Goal: Task Accomplishment & Management: Manage account settings

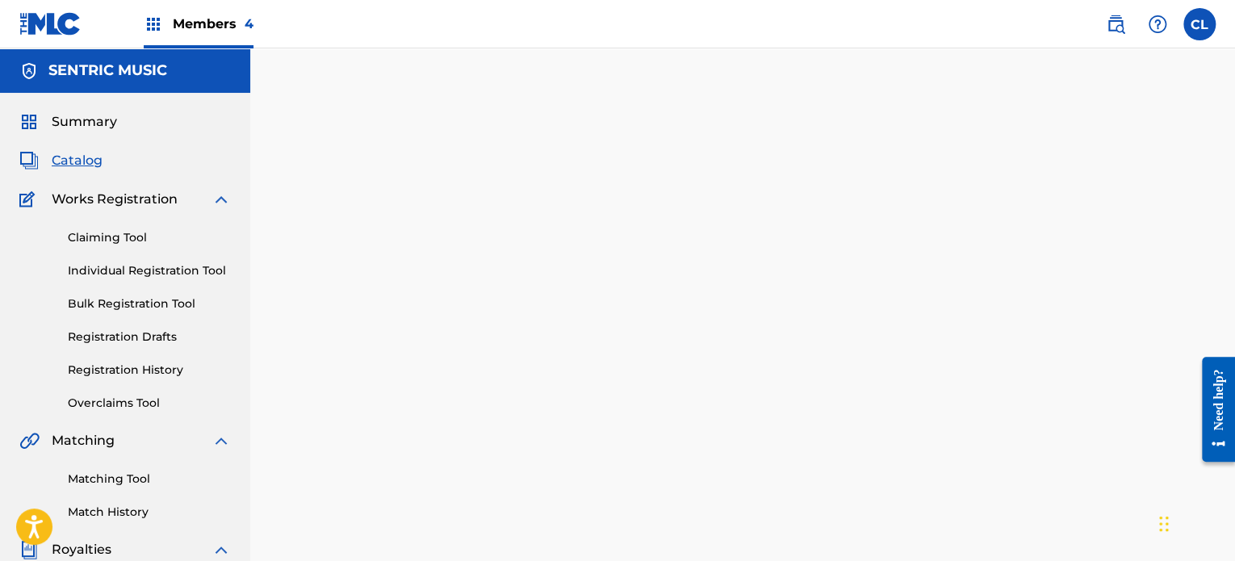
click at [465, 141] on div "Back Done" at bounding box center [742, 369] width 849 height 512
click at [1114, 23] on img at bounding box center [1115, 24] width 19 height 19
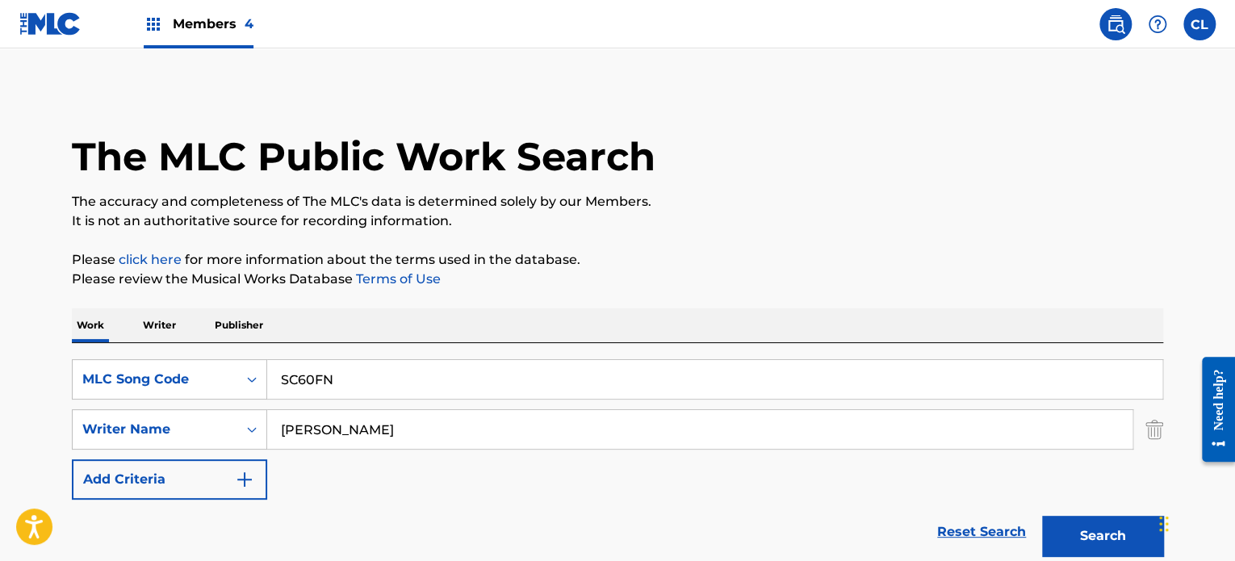
click at [372, 385] on input "SC60FN" at bounding box center [714, 379] width 895 height 39
type input "S"
paste input "GD9S3P"
type input "GD9S3P"
click at [1042, 516] on button "Search" at bounding box center [1102, 536] width 121 height 40
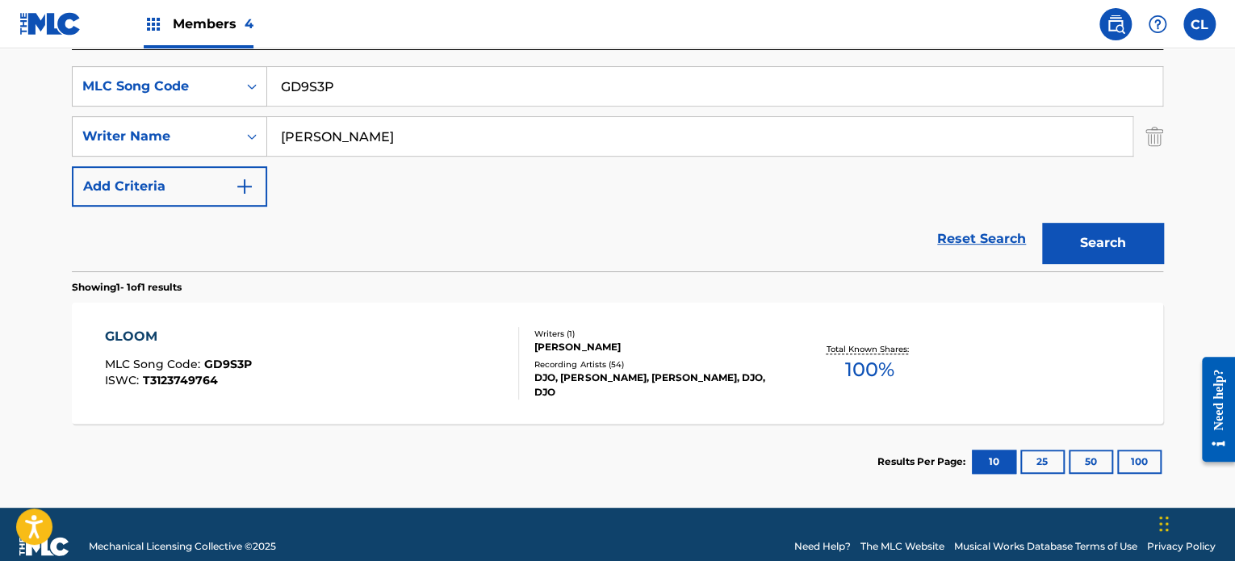
scroll to position [297, 0]
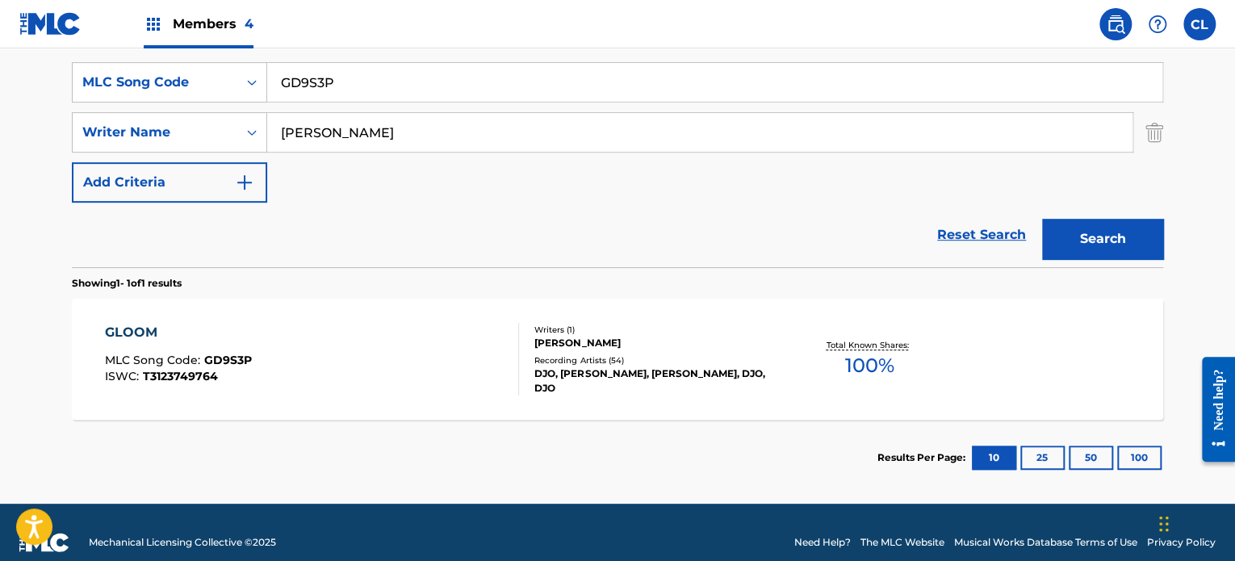
click at [129, 331] on div "GLOOM" at bounding box center [178, 332] width 147 height 19
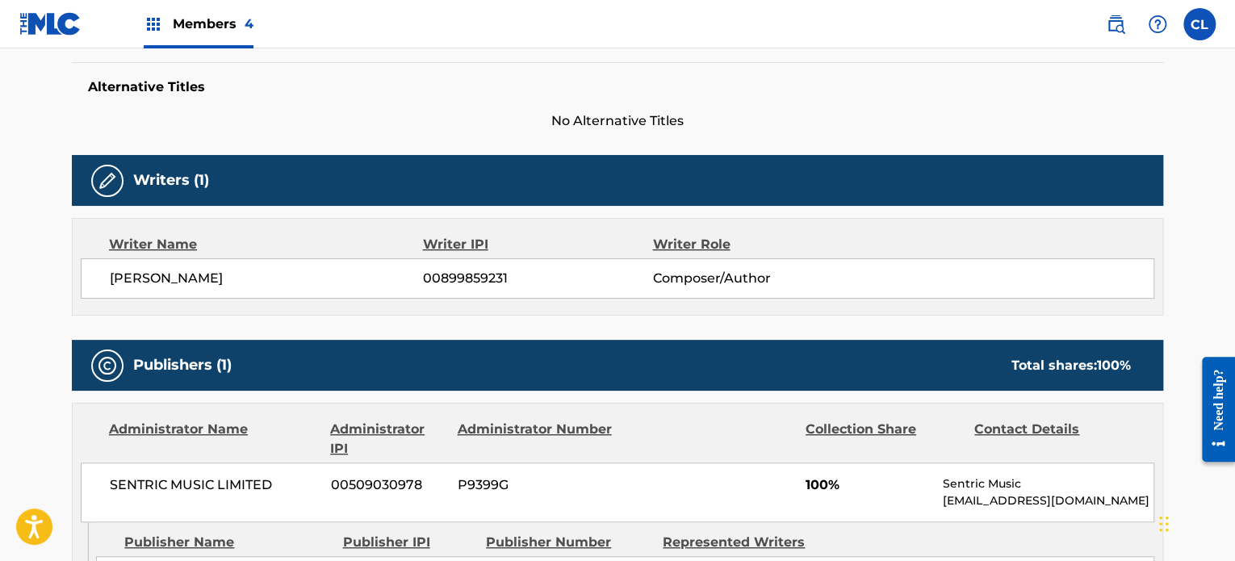
scroll to position [393, 0]
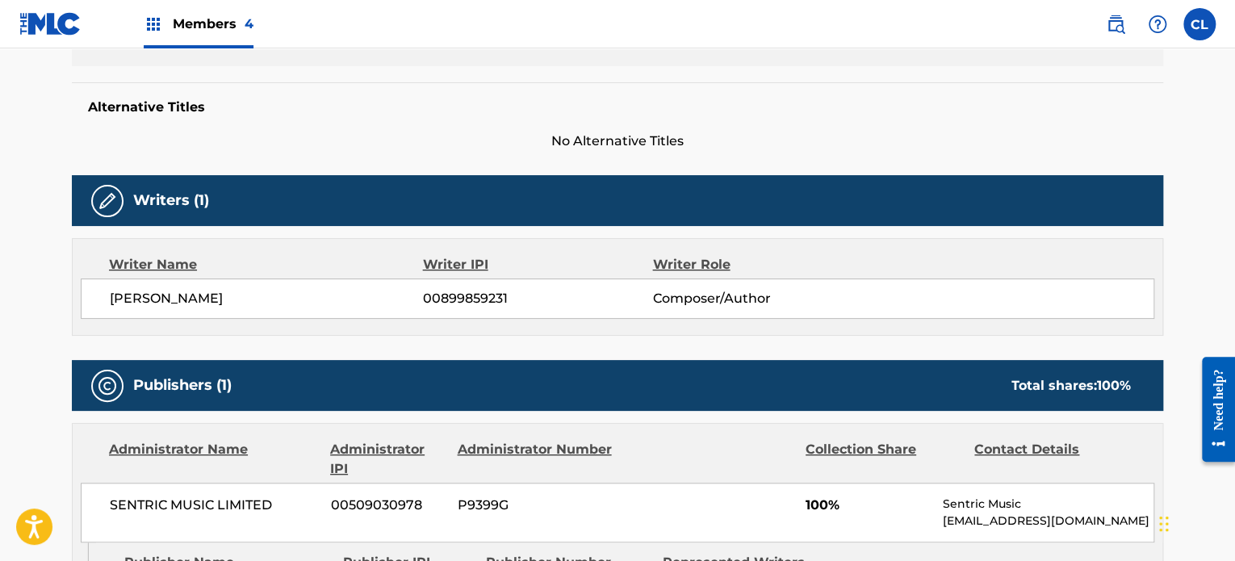
click at [206, 138] on span "No Alternative Titles" at bounding box center [617, 141] width 1091 height 19
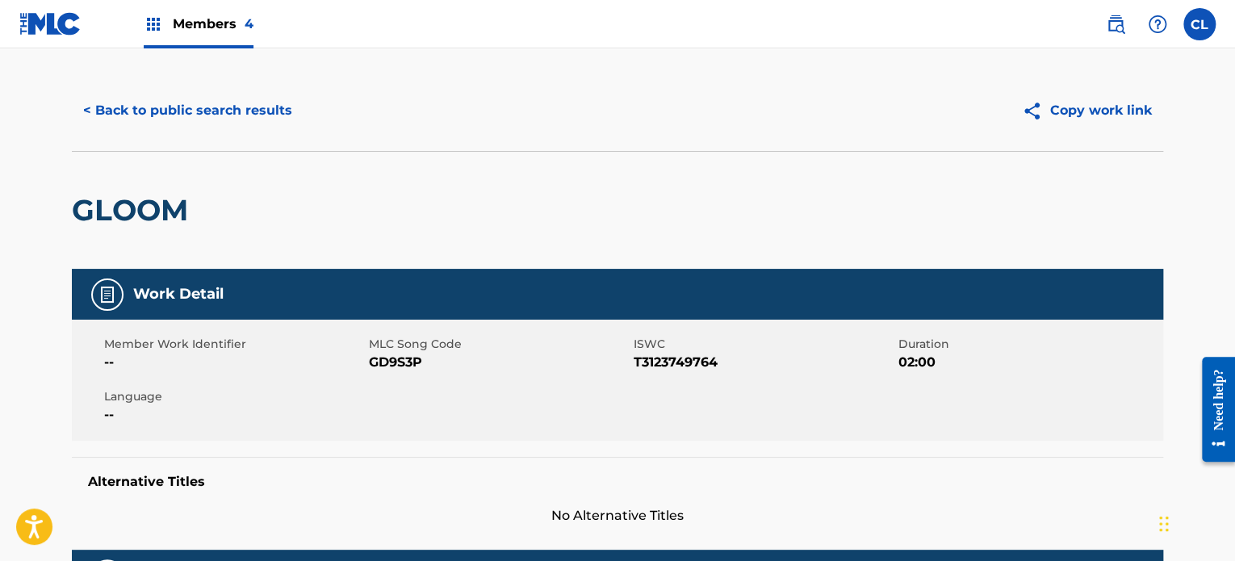
scroll to position [0, 0]
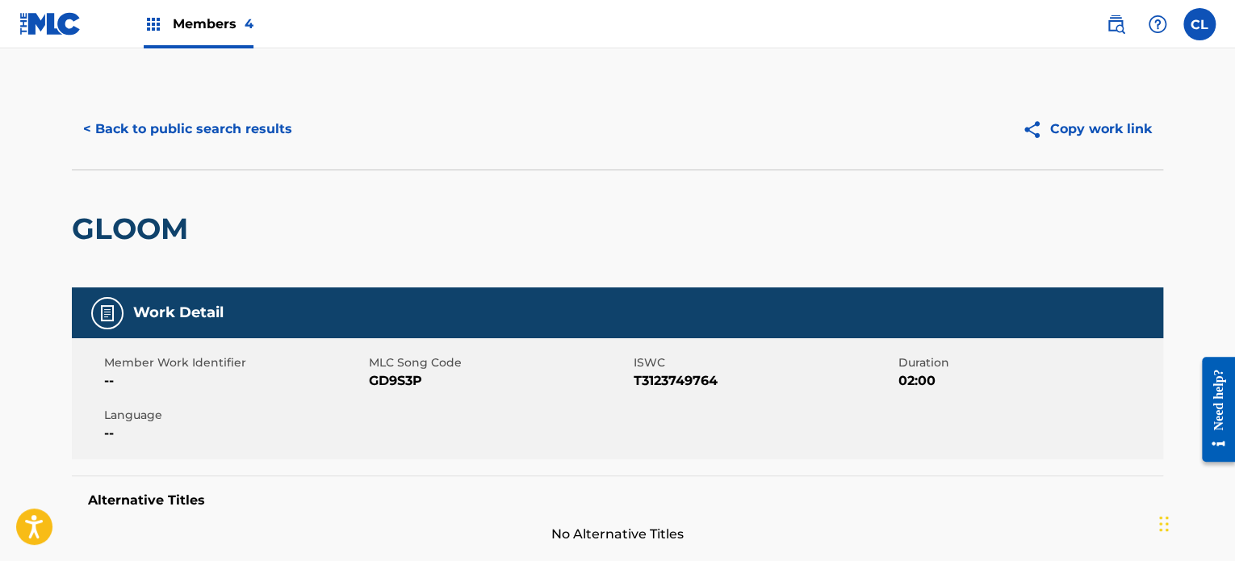
click at [1114, 26] on img at bounding box center [1115, 24] width 19 height 19
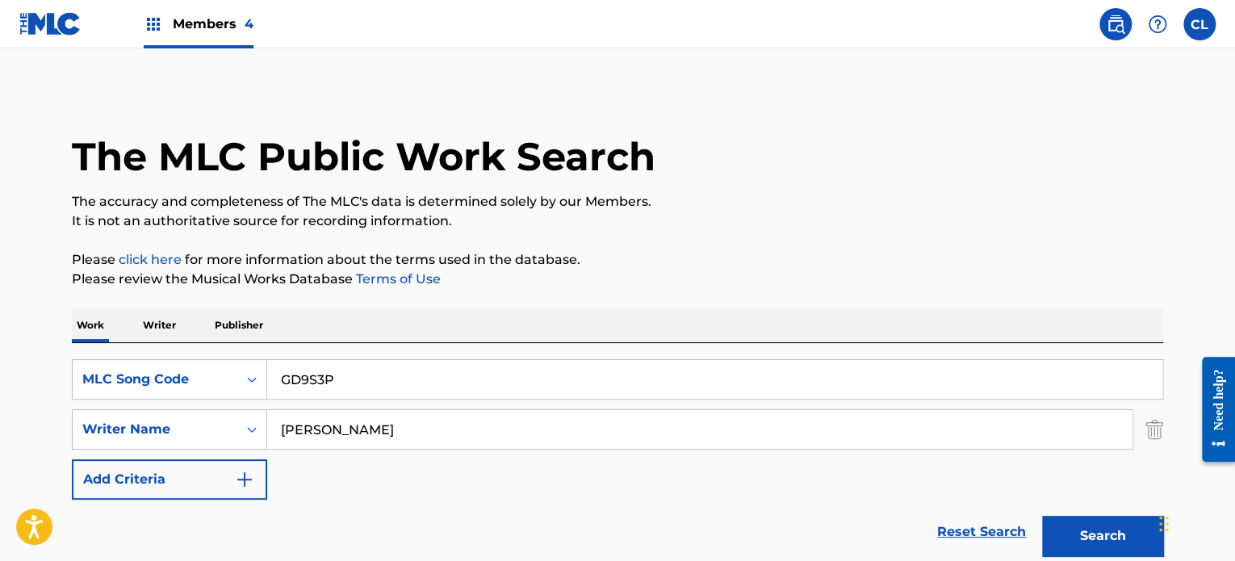
click at [378, 386] on input "GD9S3P" at bounding box center [714, 379] width 895 height 39
type input "G"
paste input "RC2QVH"
type input "RC2QVH"
click at [1042, 516] on button "Search" at bounding box center [1102, 536] width 121 height 40
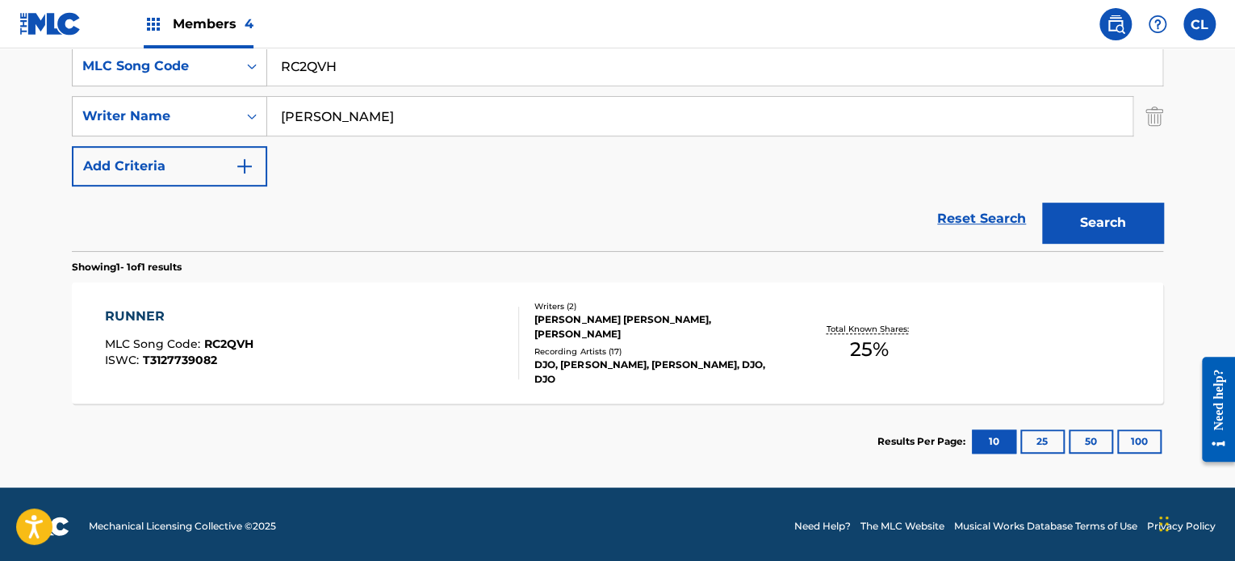
scroll to position [316, 0]
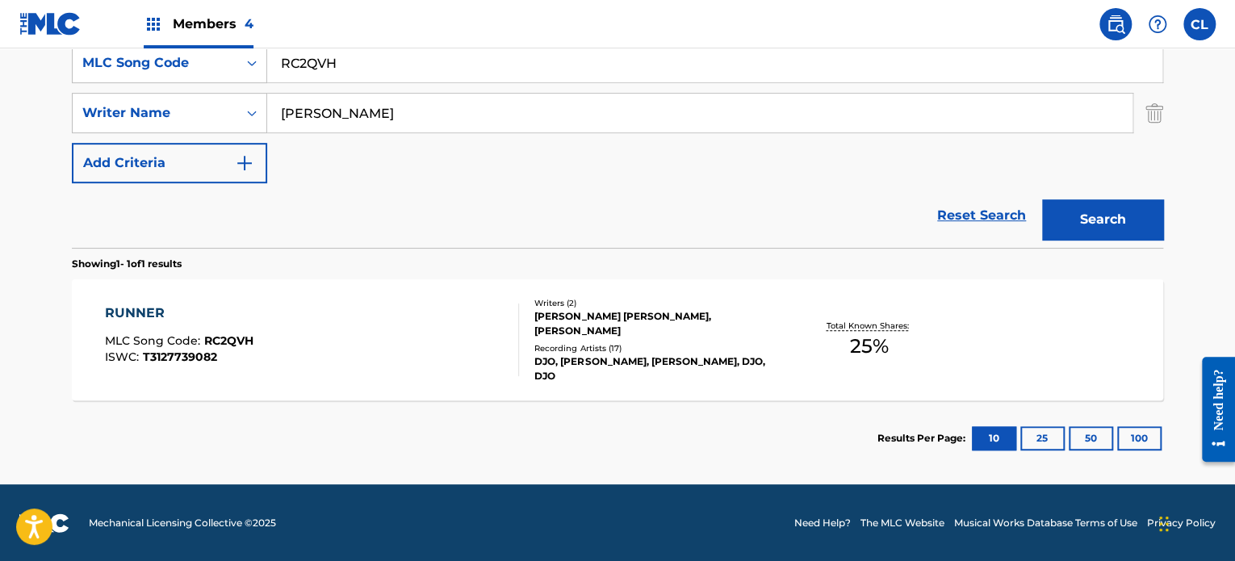
click at [249, 345] on span "RC2QVH" at bounding box center [228, 340] width 49 height 15
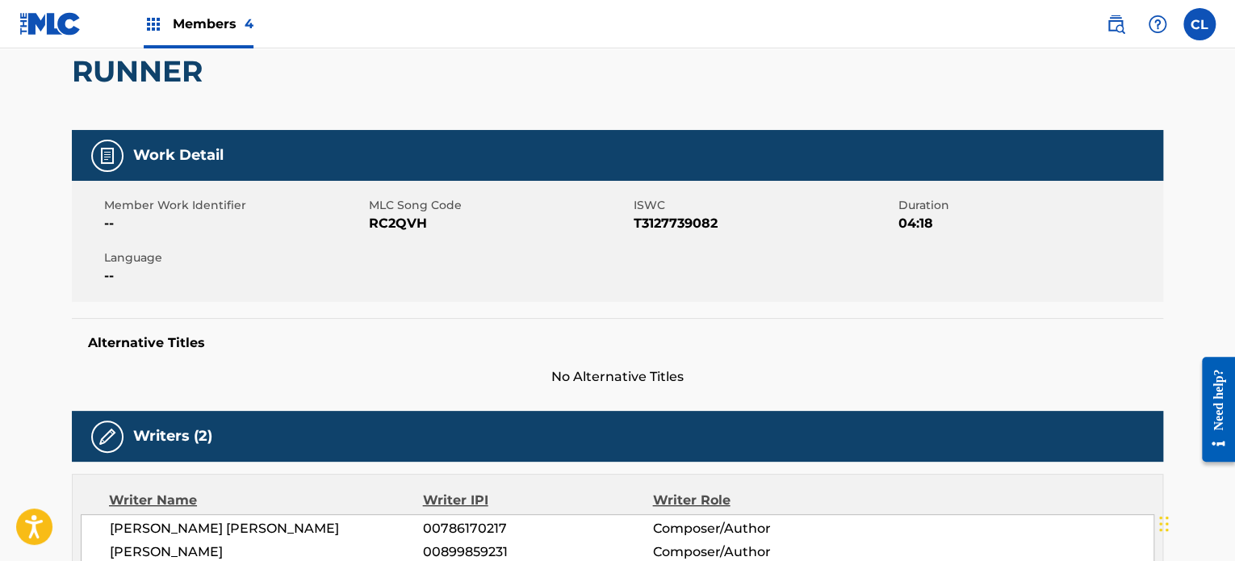
scroll to position [158, 0]
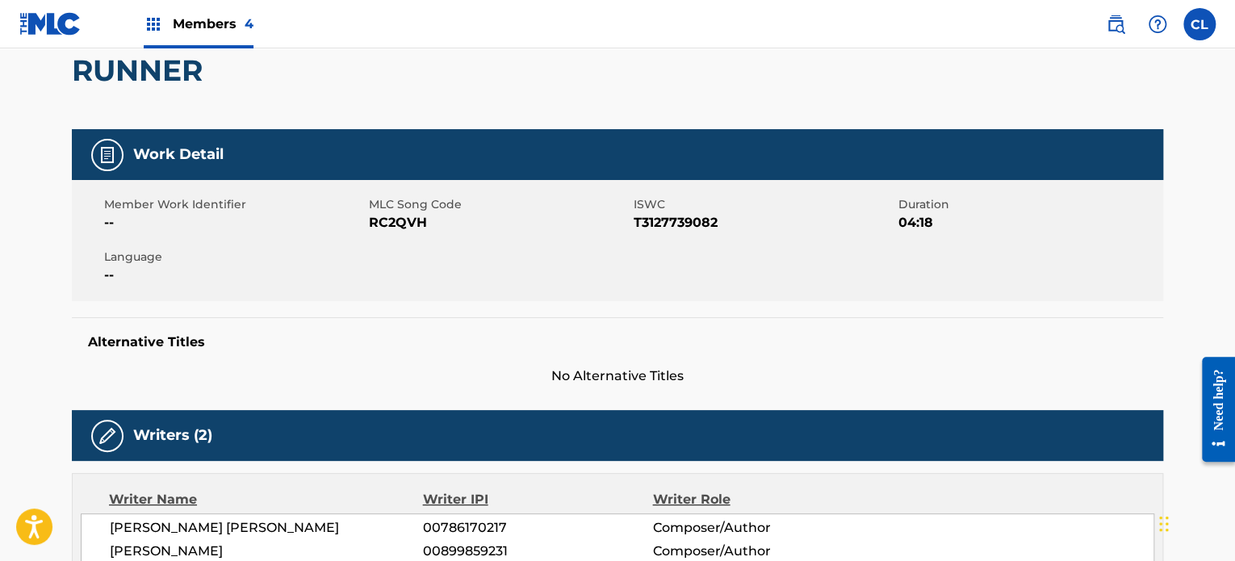
click at [397, 217] on span "RC2QVH" at bounding box center [499, 222] width 261 height 19
copy span "RC2QVH"
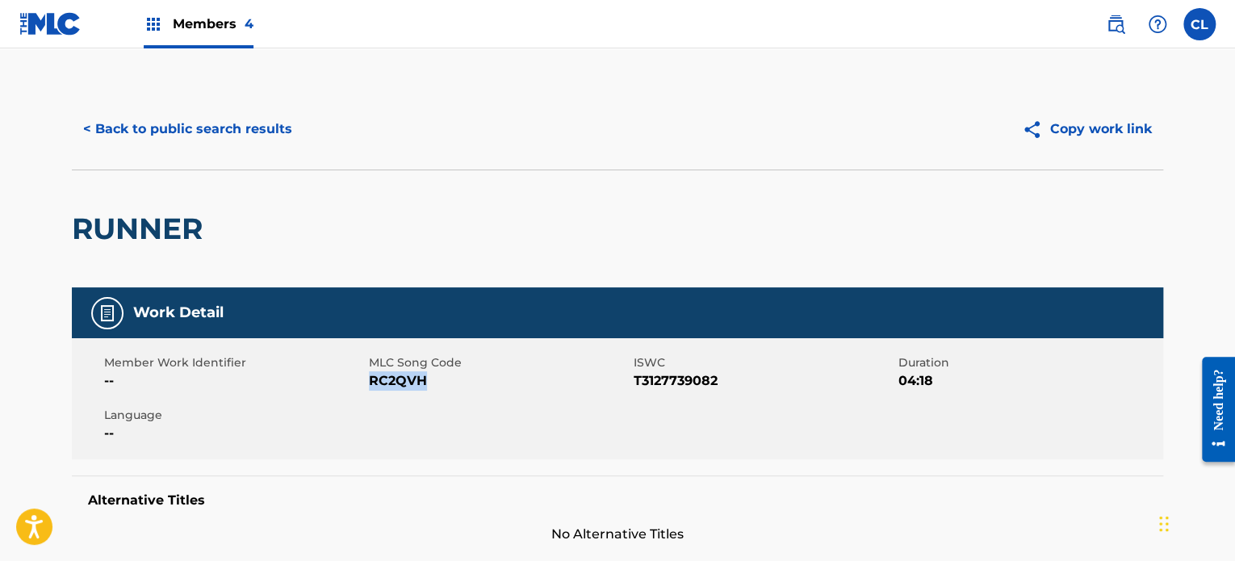
click at [119, 123] on button "< Back to public search results" at bounding box center [188, 129] width 232 height 40
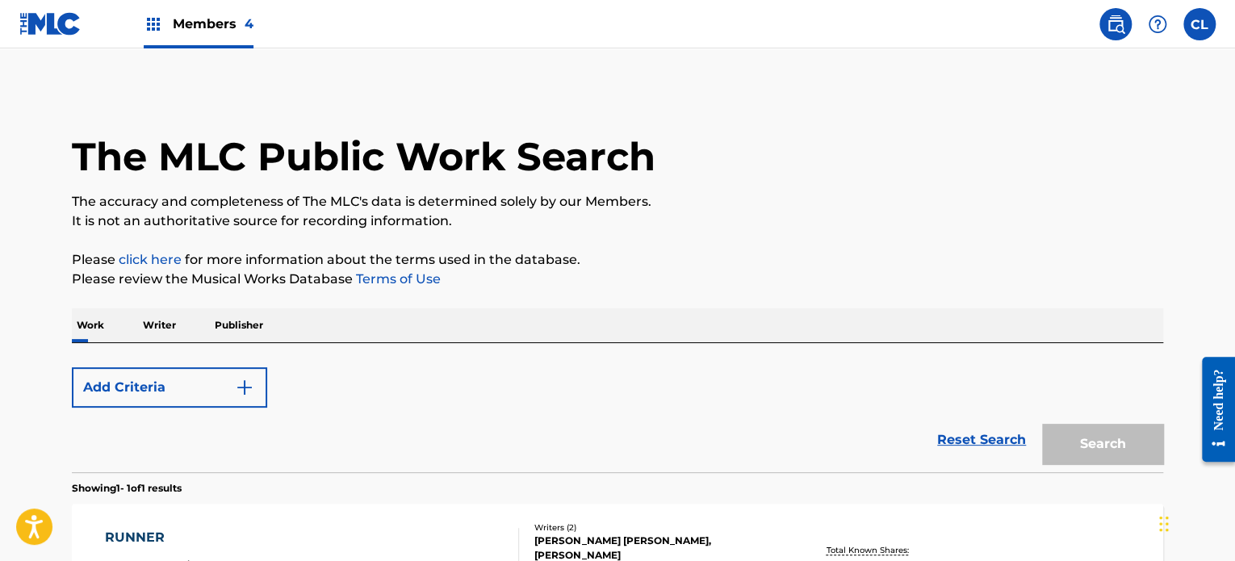
scroll to position [224, 0]
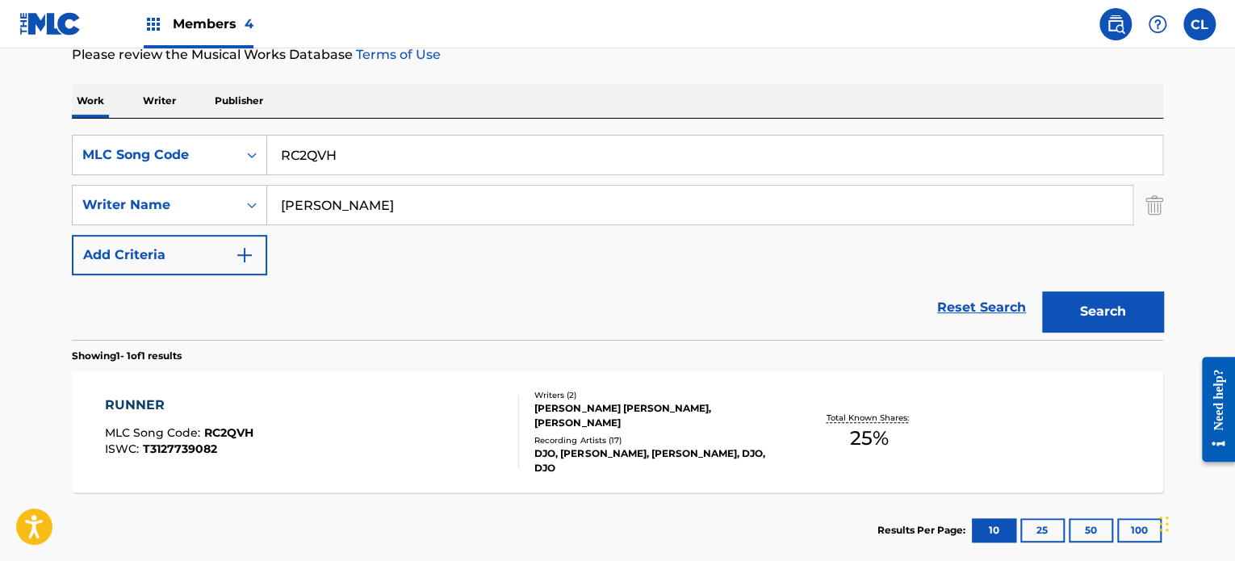
click at [388, 161] on input "RC2QVH" at bounding box center [714, 155] width 895 height 39
type input "R"
paste input "RC2QVH"
type input "R"
click at [213, 15] on span "Members 4" at bounding box center [213, 24] width 81 height 19
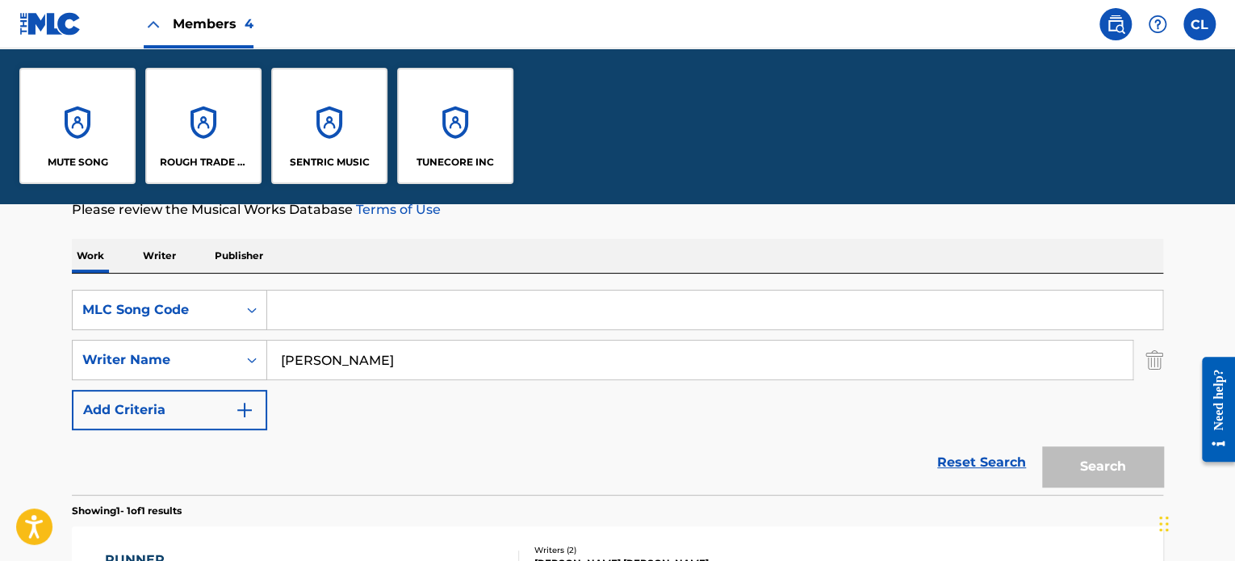
scroll to position [379, 0]
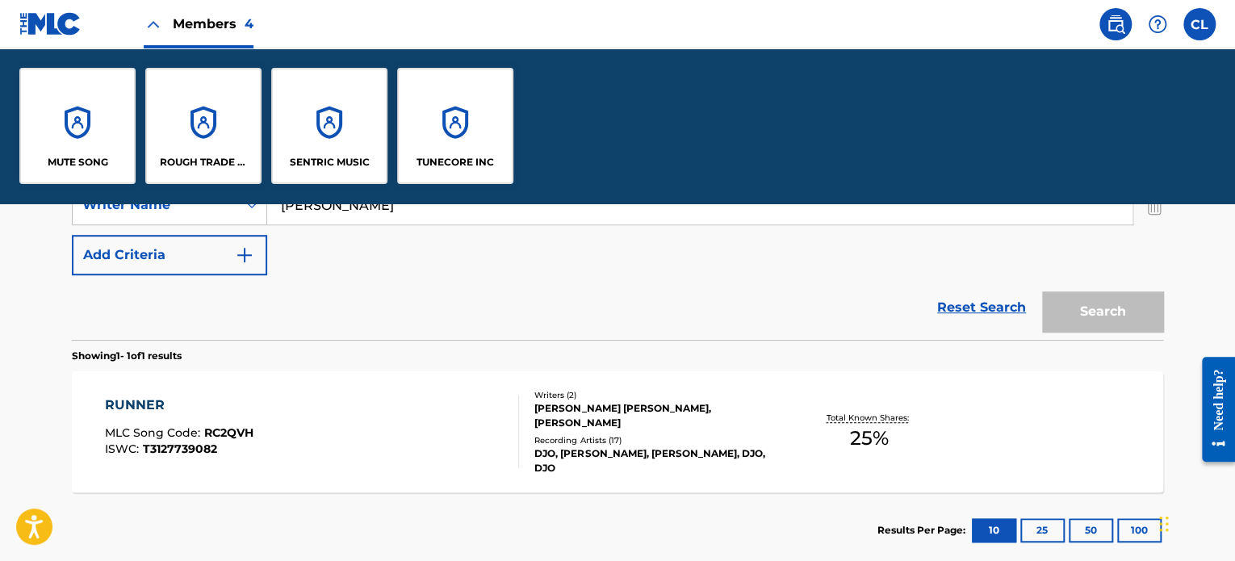
click at [337, 139] on div "SENTRIC MUSIC" at bounding box center [329, 126] width 116 height 116
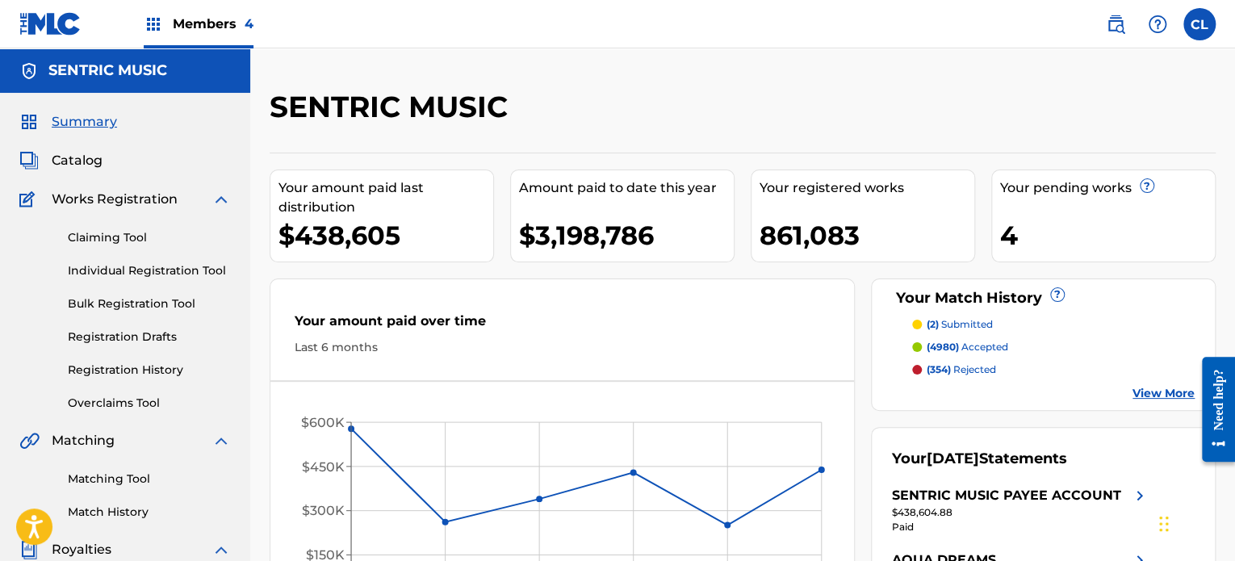
click at [69, 165] on span "Catalog" at bounding box center [77, 160] width 51 height 19
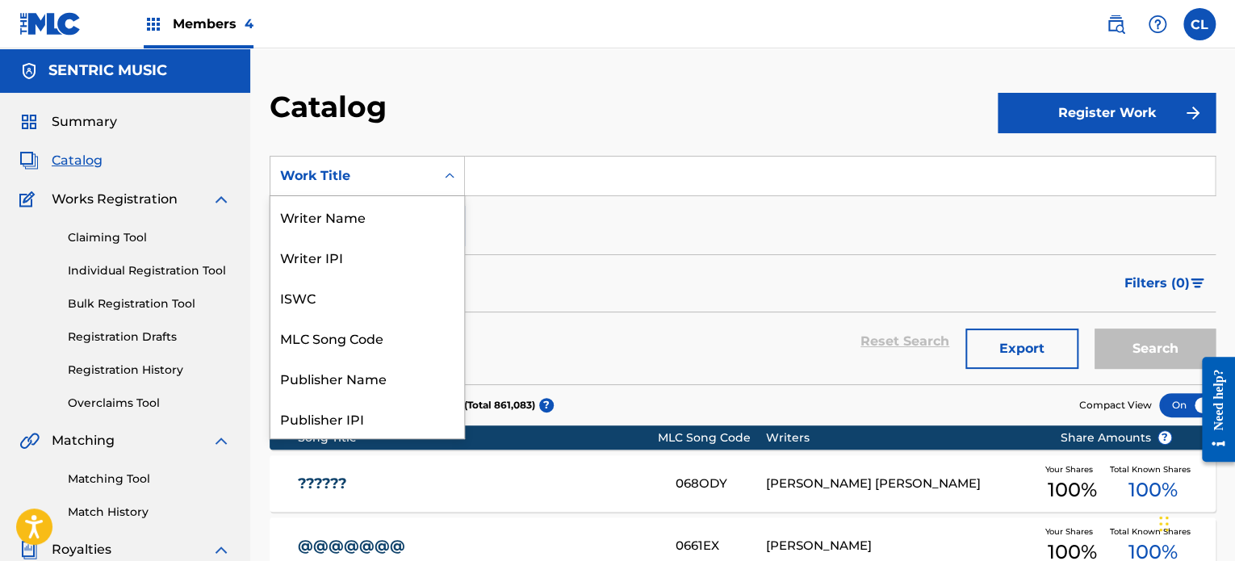
scroll to position [242, 0]
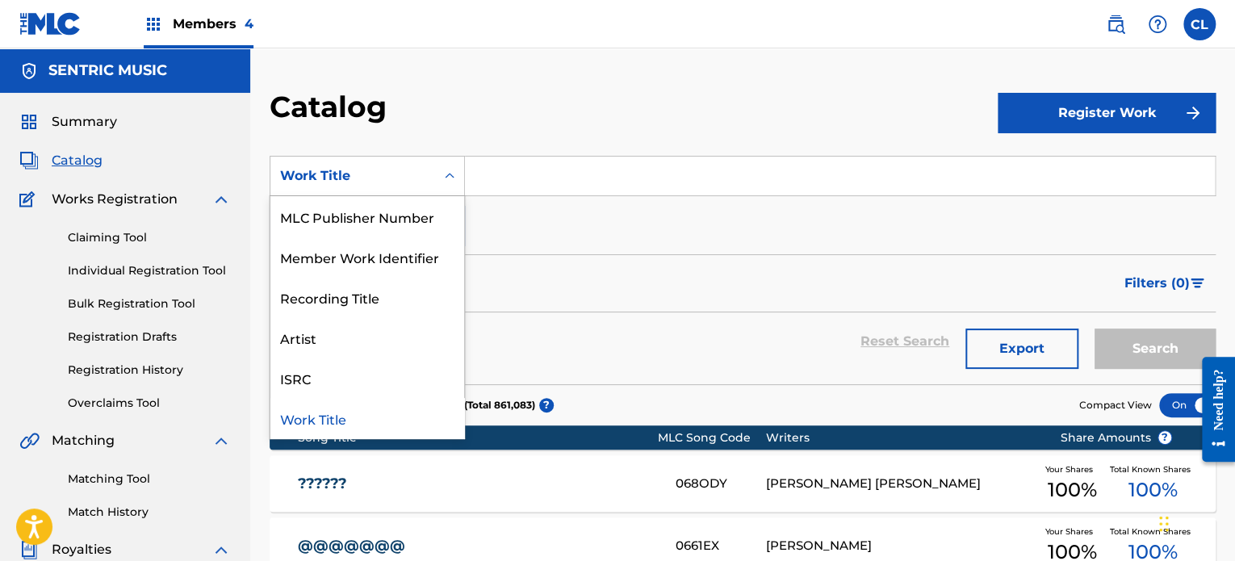
click at [397, 177] on div "Work Title" at bounding box center [352, 175] width 145 height 19
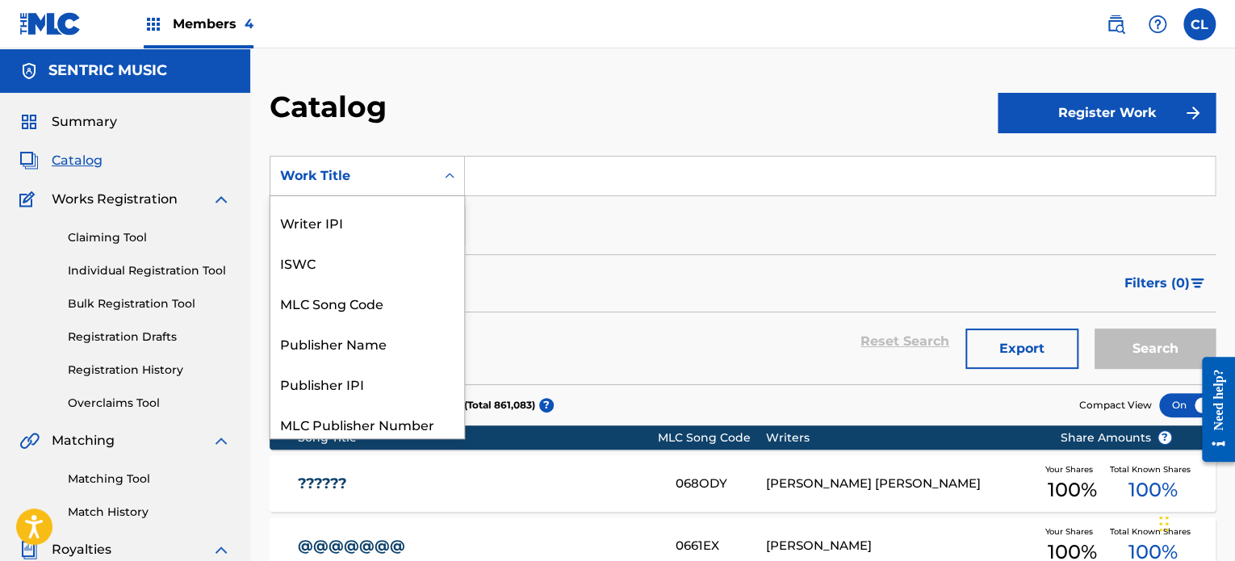
scroll to position [29, 0]
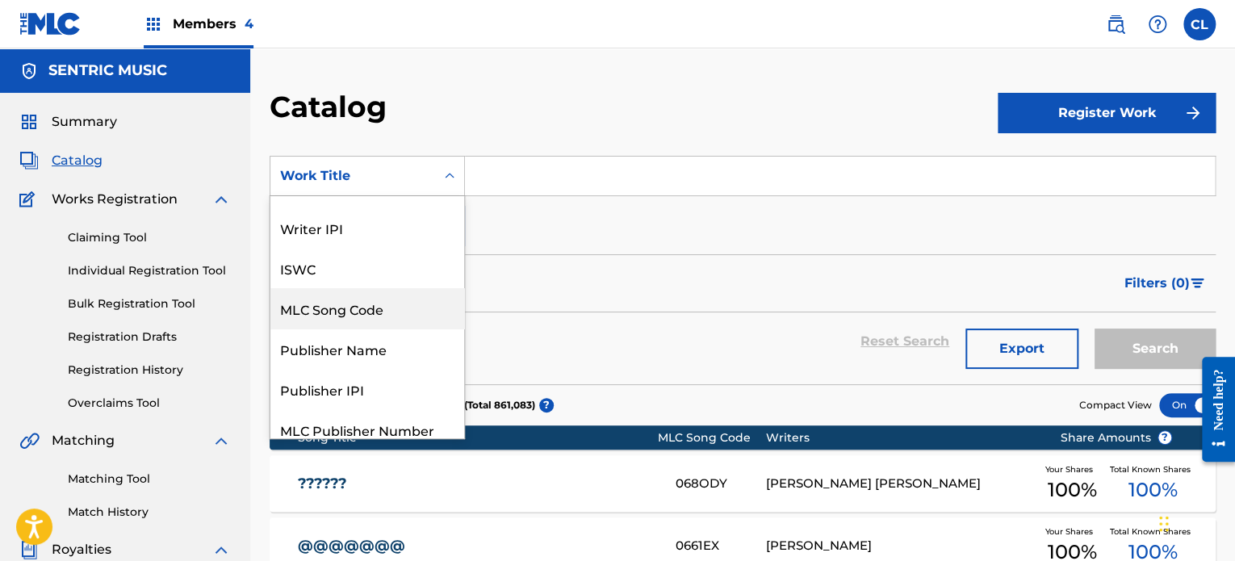
click at [357, 313] on div "MLC Song Code" at bounding box center [367, 308] width 194 height 40
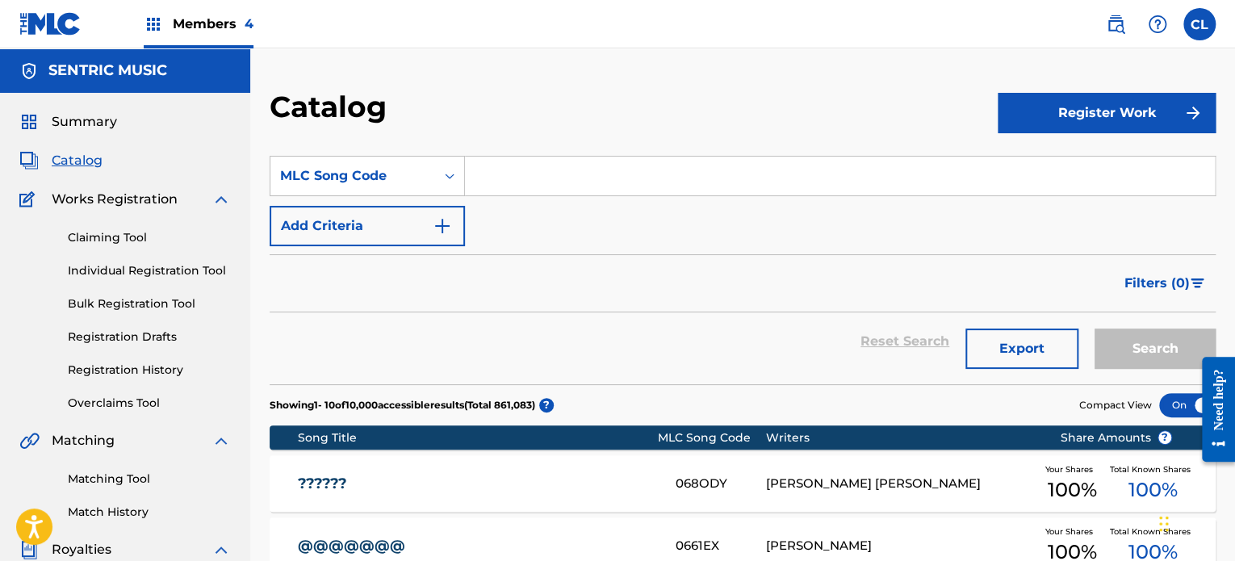
click at [539, 171] on input "Search Form" at bounding box center [840, 176] width 750 height 39
paste input "RC2QVH"
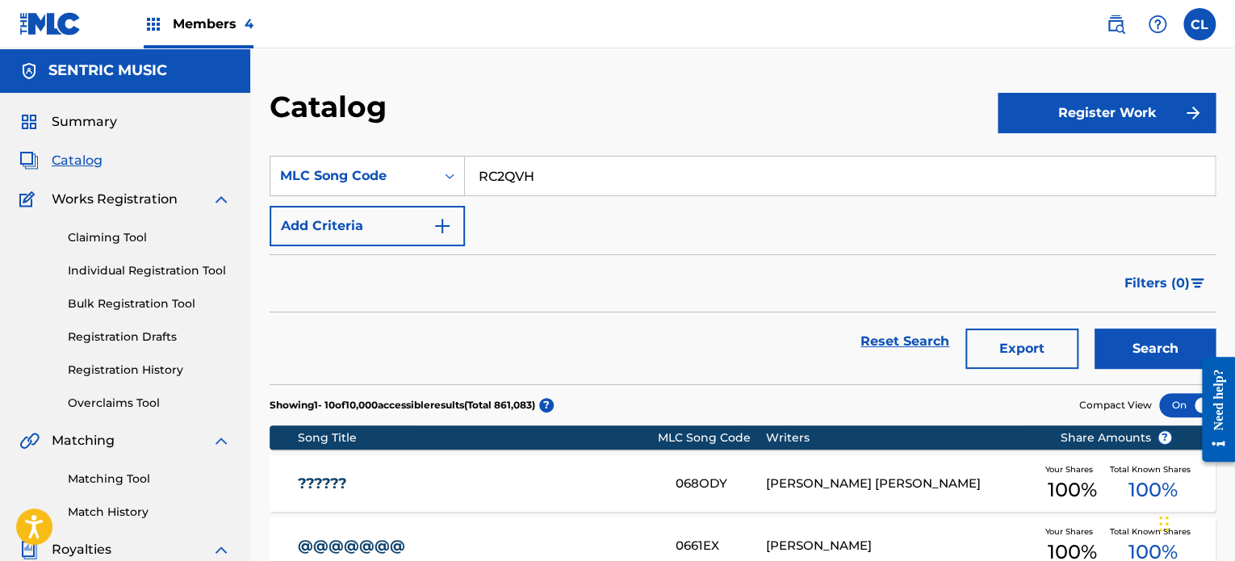
type input "RC2QVH"
click at [1094, 328] on button "Search" at bounding box center [1154, 348] width 121 height 40
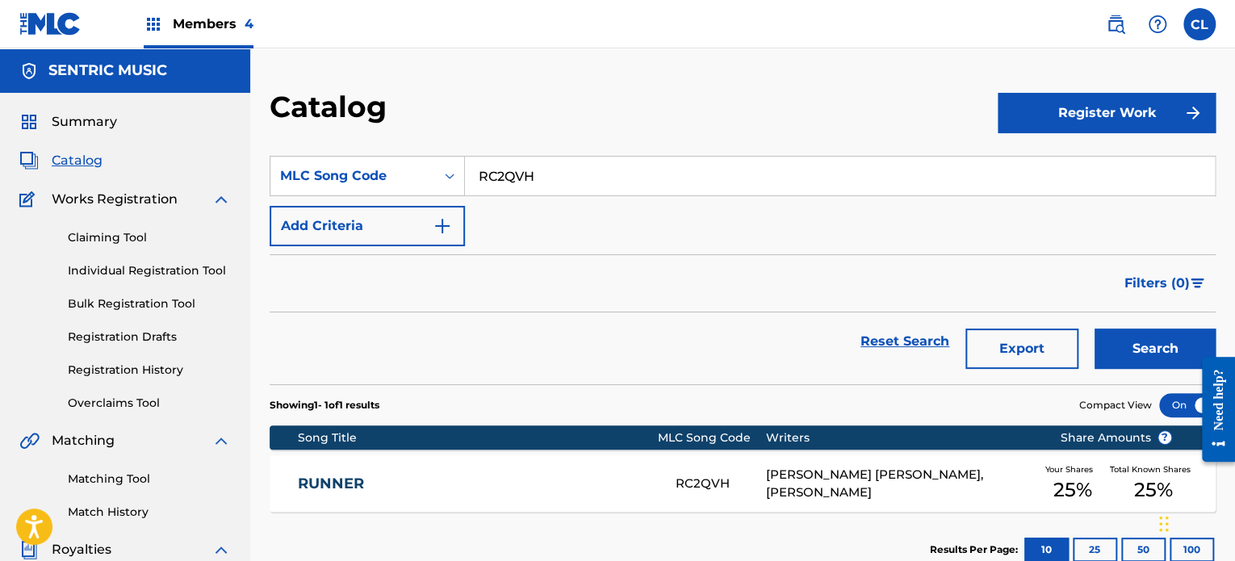
click at [359, 478] on link "RUNNER" at bounding box center [476, 483] width 356 height 19
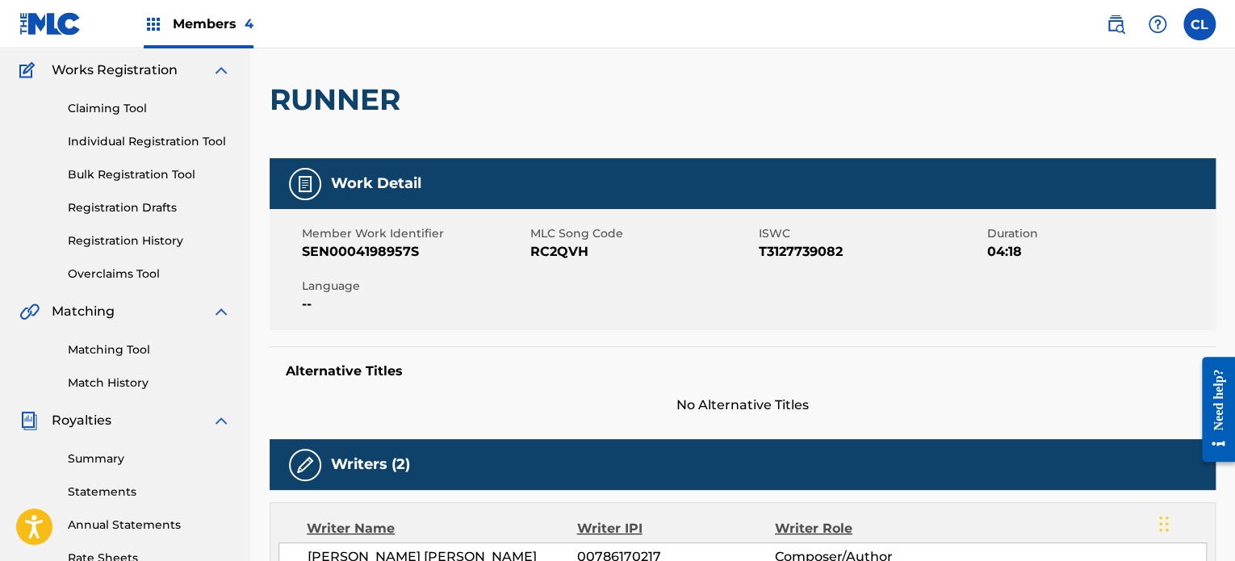
scroll to position [55, 0]
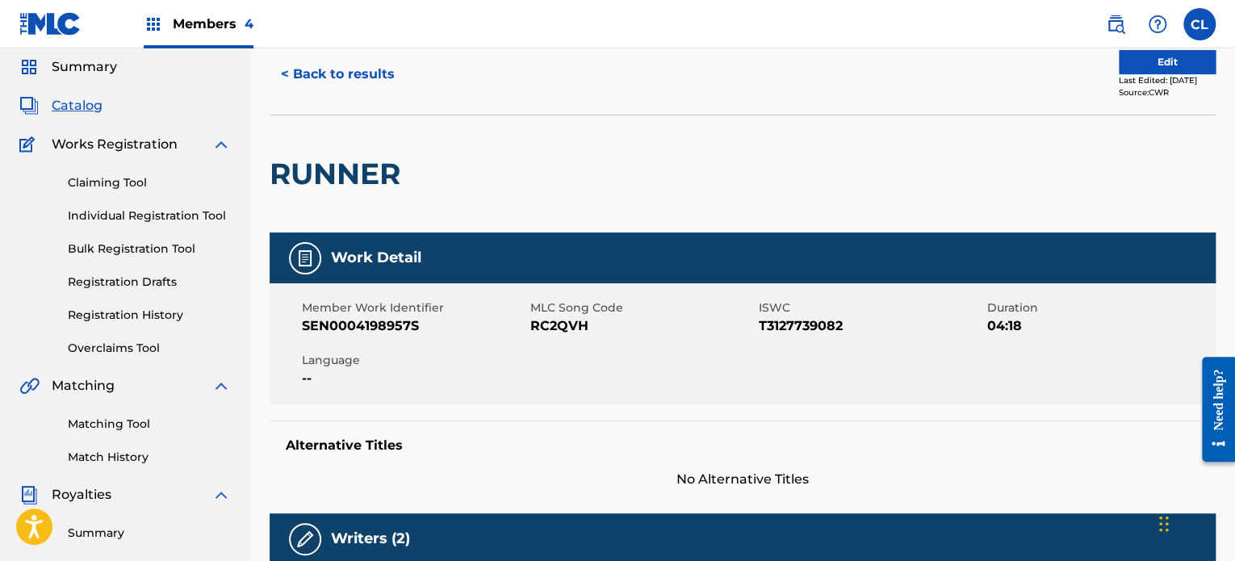
click at [1152, 61] on button "Edit" at bounding box center [1166, 62] width 97 height 24
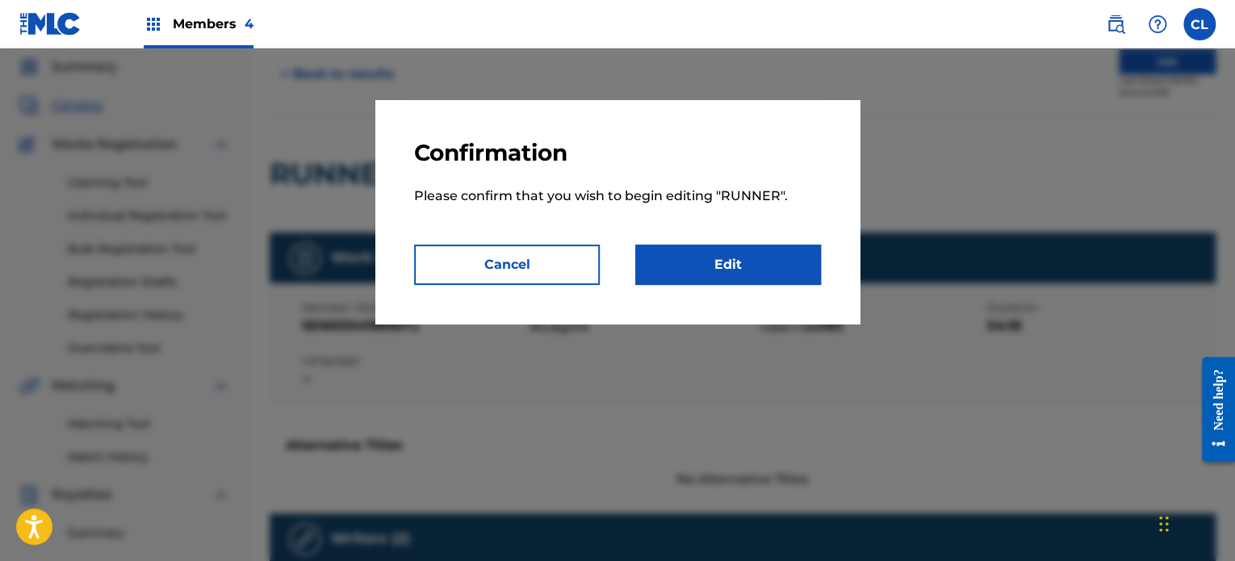
click at [740, 274] on link "Edit" at bounding box center [728, 265] width 186 height 40
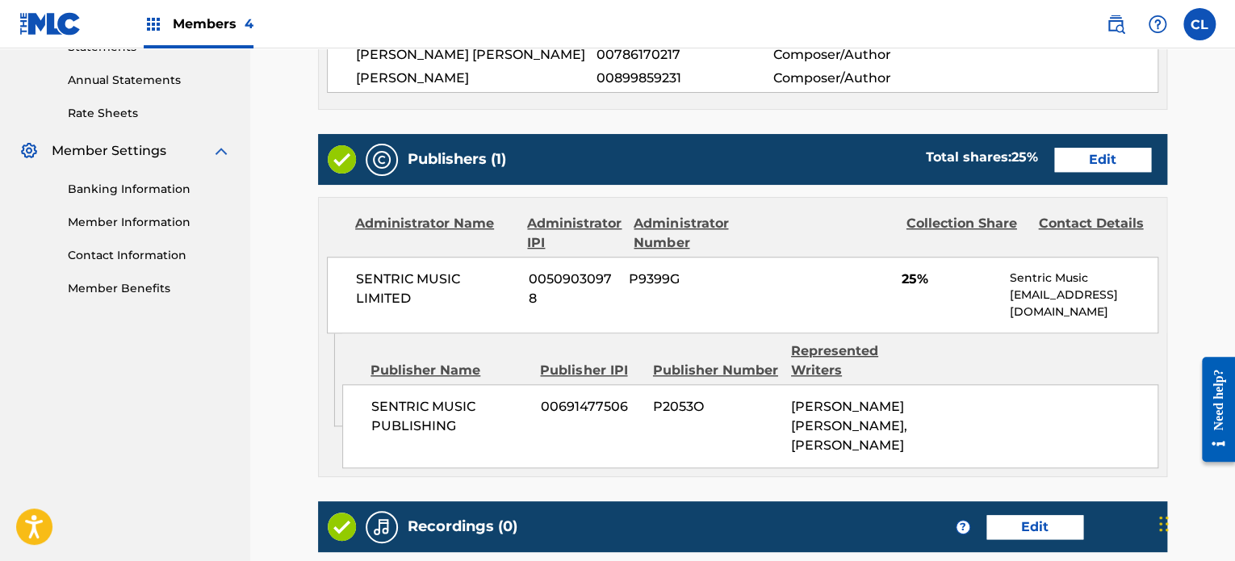
scroll to position [575, 0]
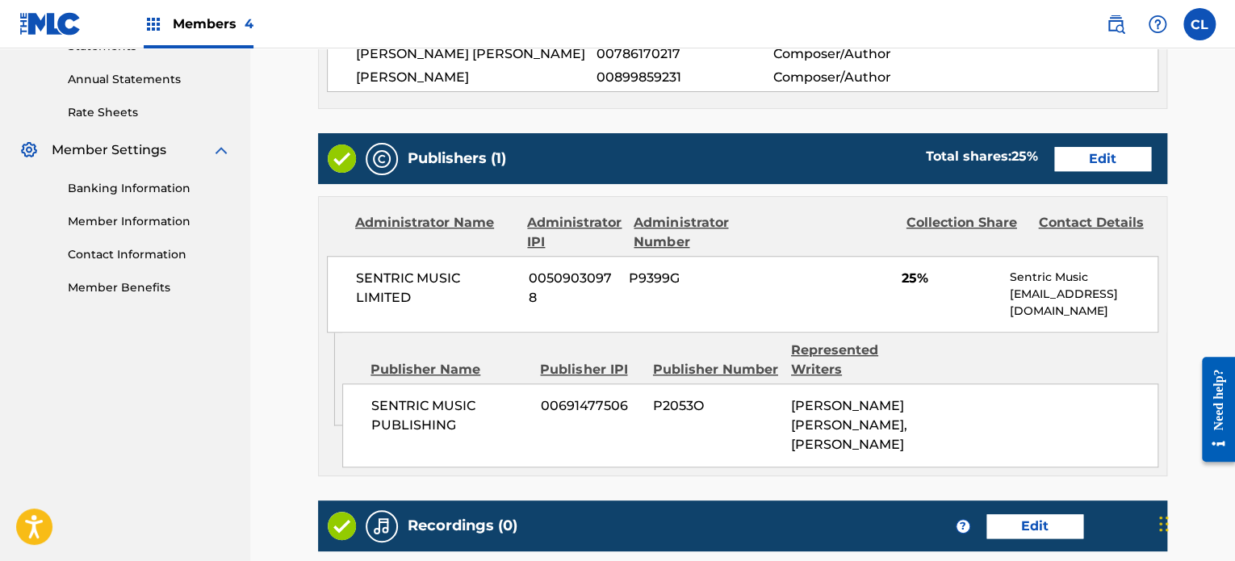
click at [1116, 157] on link "Edit" at bounding box center [1102, 159] width 97 height 24
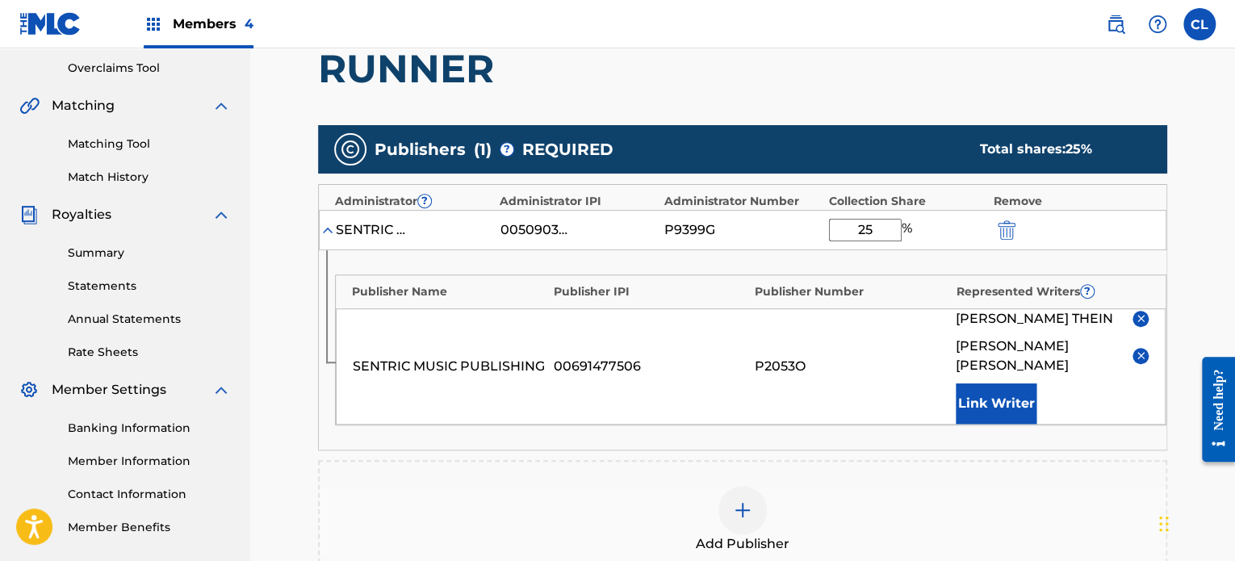
scroll to position [352, 0]
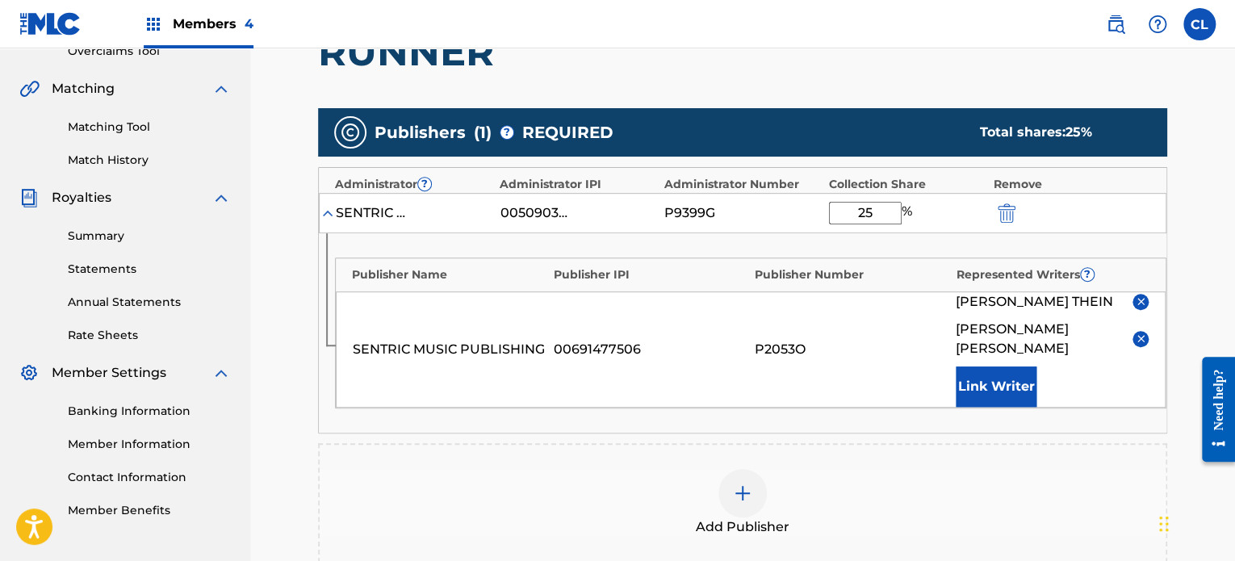
click at [880, 206] on input "25" at bounding box center [865, 213] width 73 height 23
type input "2"
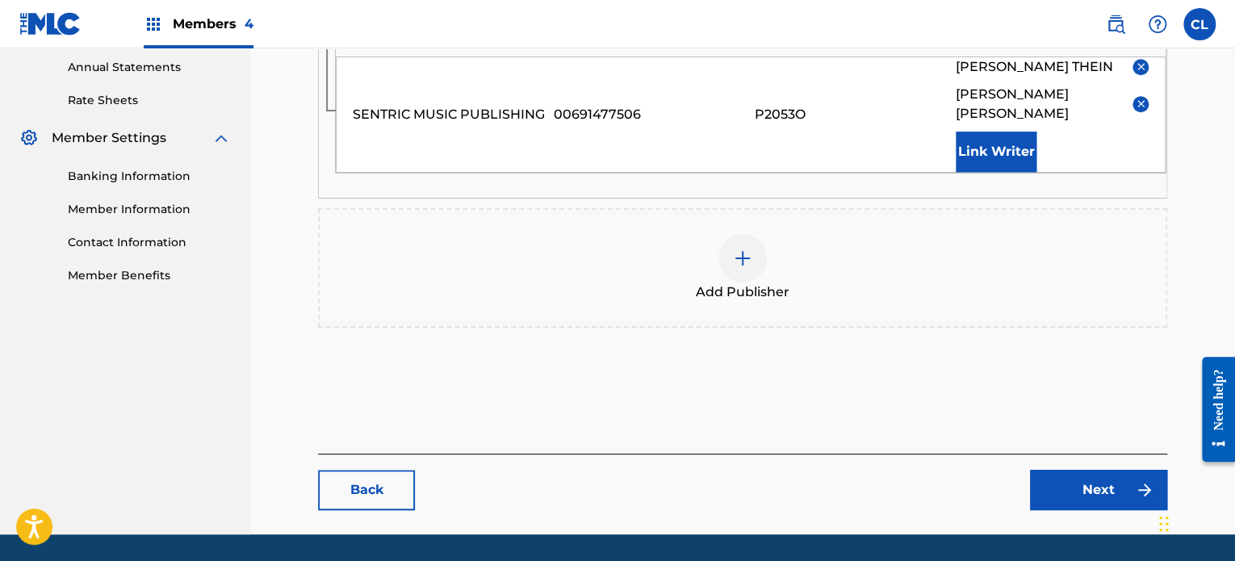
scroll to position [587, 0]
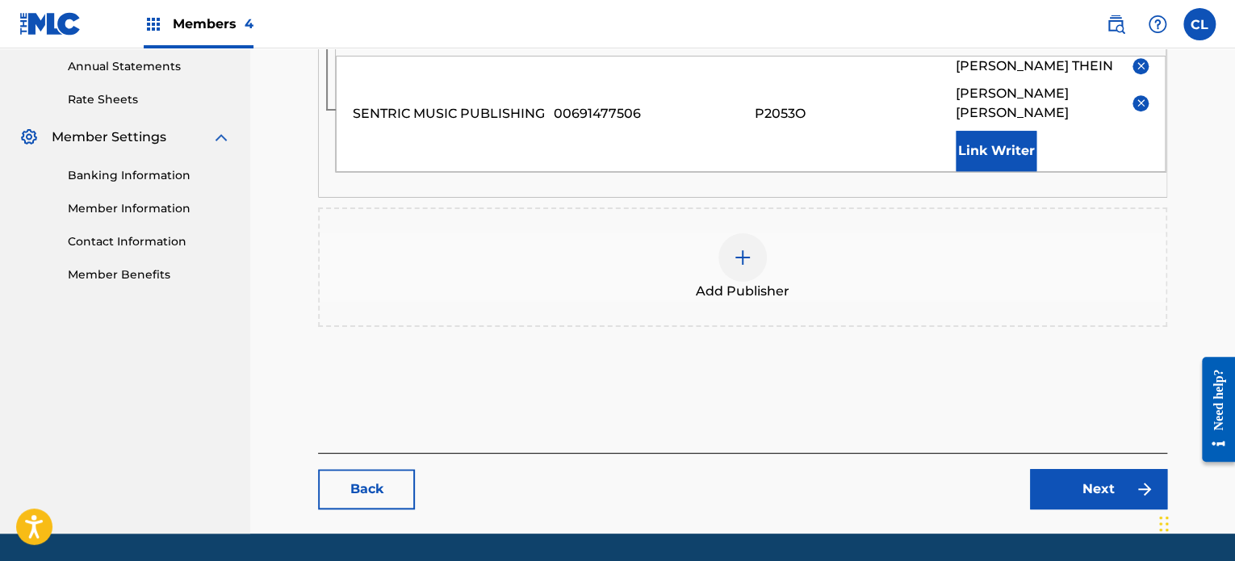
type input "100"
click at [1099, 469] on link "Next" at bounding box center [1098, 489] width 137 height 40
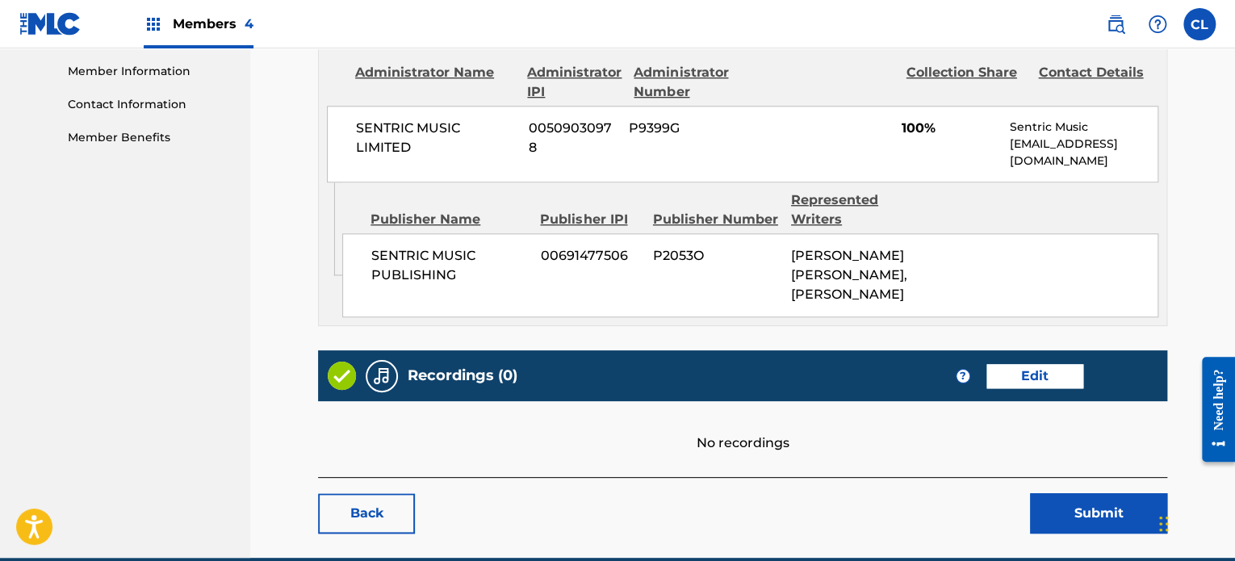
scroll to position [778, 0]
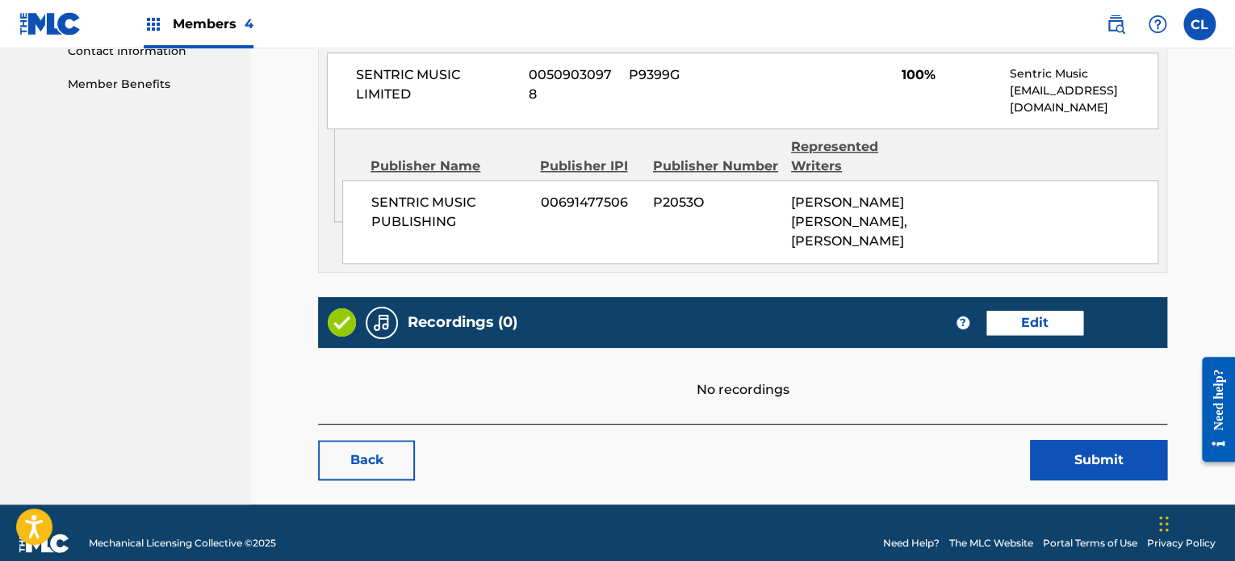
click at [1101, 440] on button "Submit" at bounding box center [1098, 460] width 137 height 40
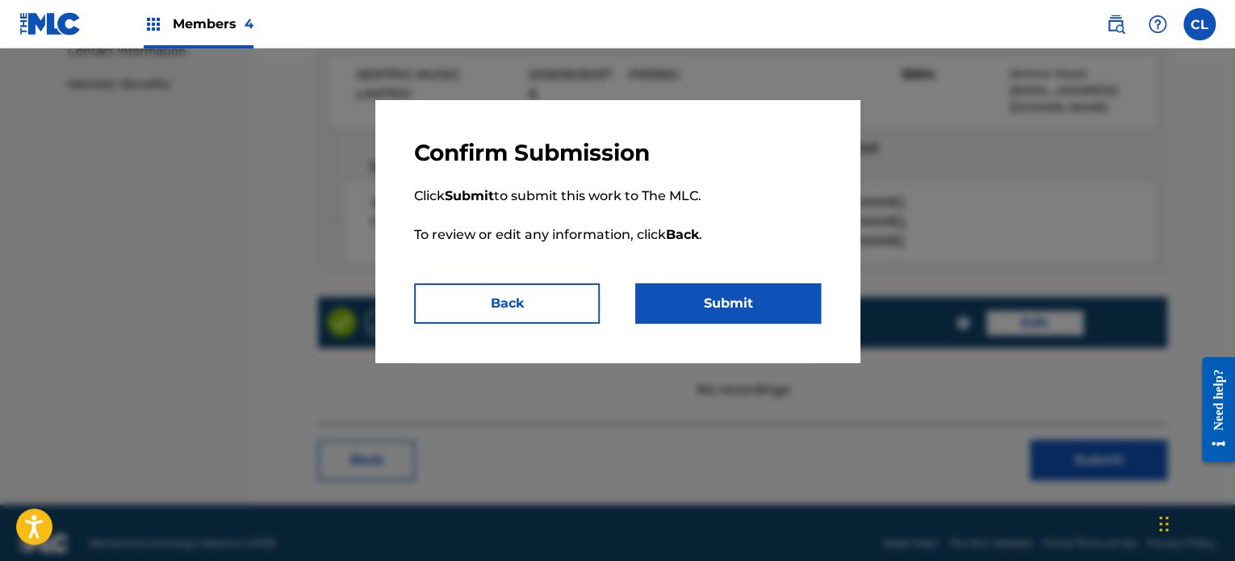
click at [731, 294] on button "Submit" at bounding box center [728, 303] width 186 height 40
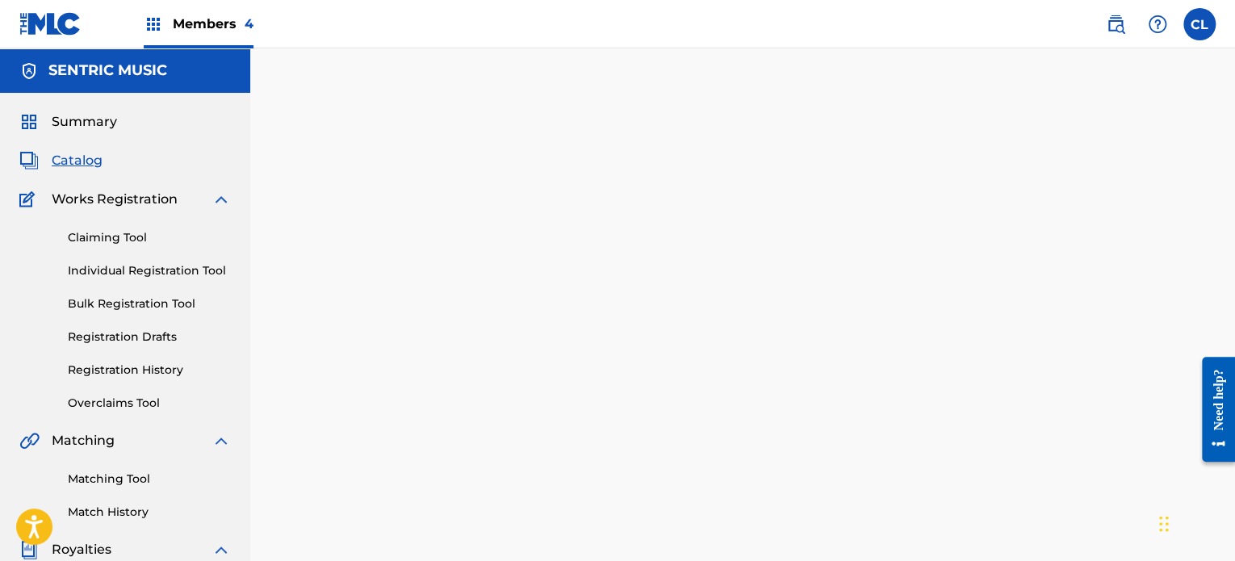
click at [73, 162] on span "Catalog" at bounding box center [77, 160] width 51 height 19
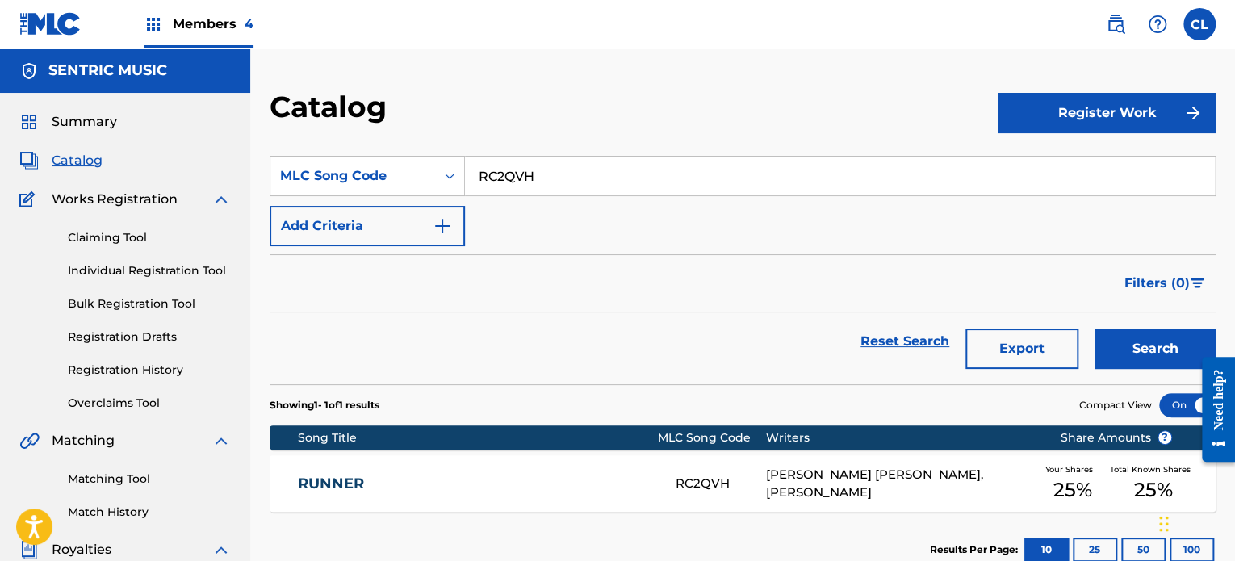
click at [129, 370] on link "Registration History" at bounding box center [149, 370] width 163 height 17
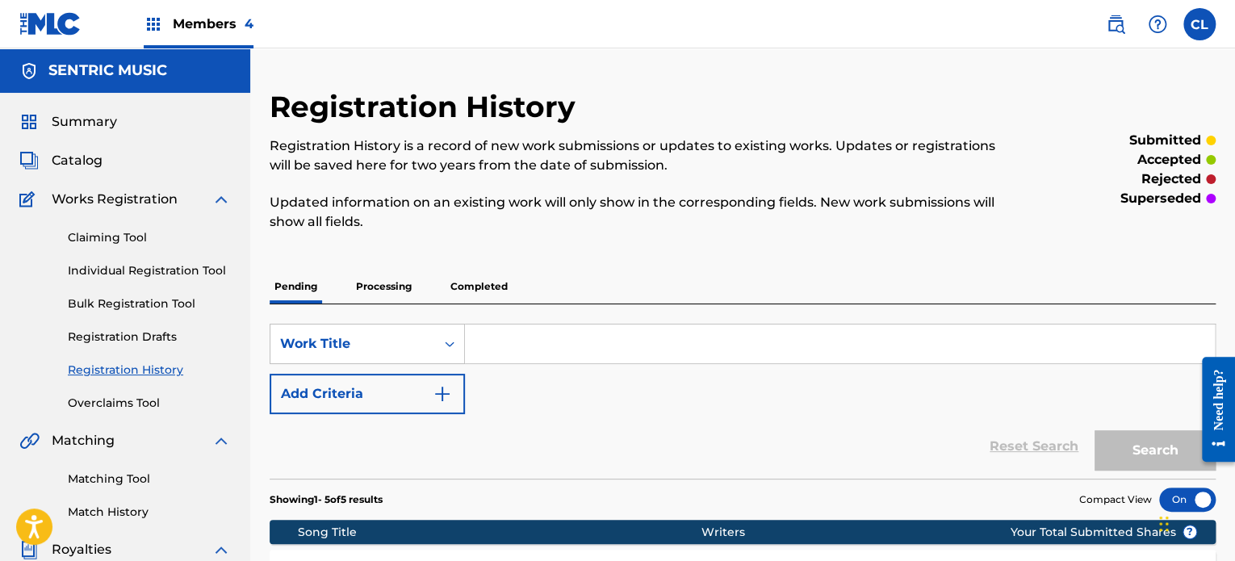
click at [73, 165] on span "Catalog" at bounding box center [77, 160] width 51 height 19
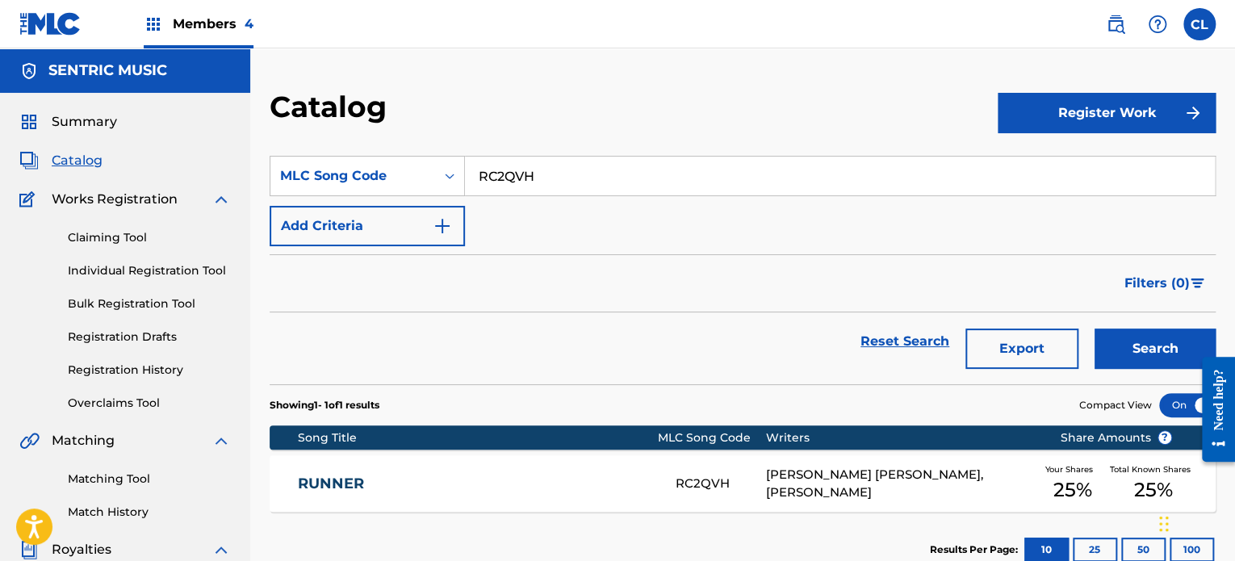
click at [550, 186] on input "RC2QVH" at bounding box center [840, 176] width 750 height 39
type input "R"
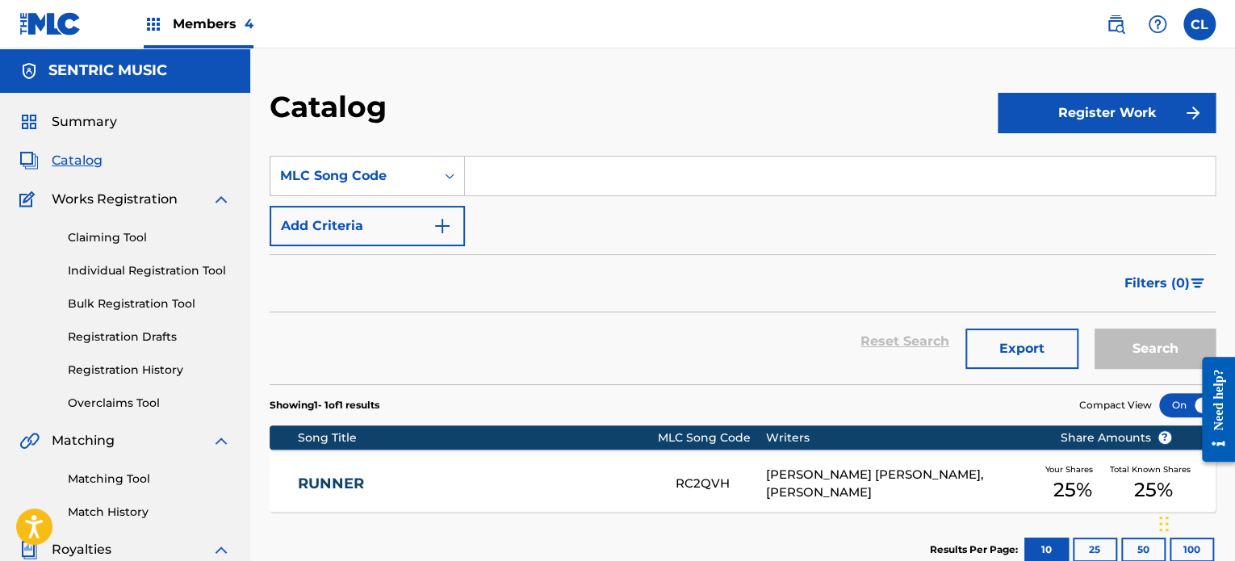
paste input "IG6MHA"
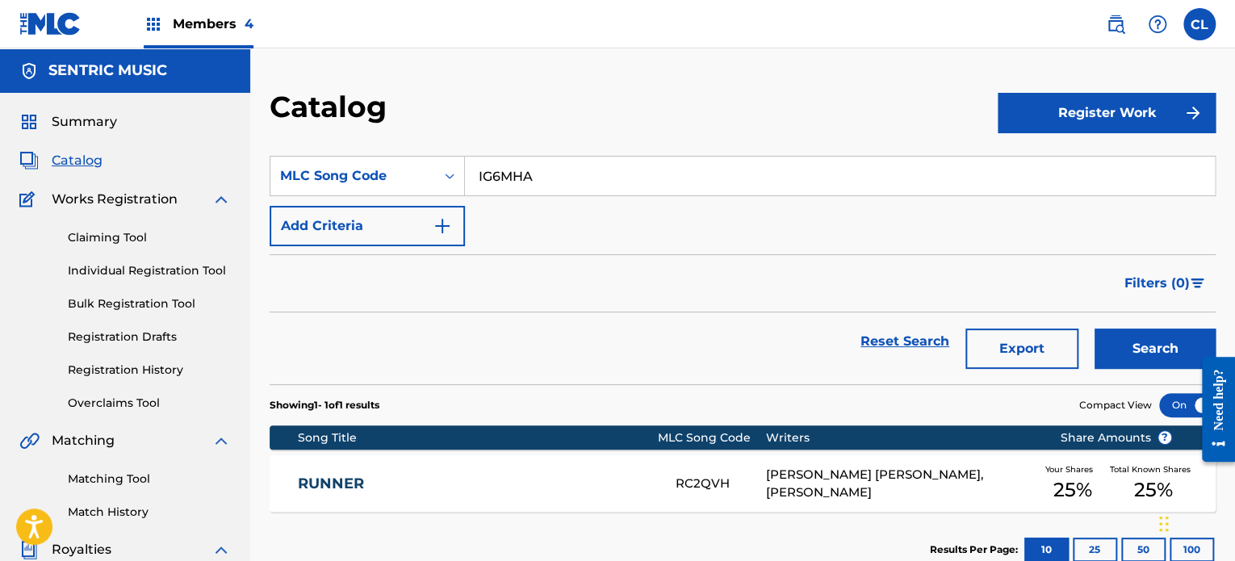
type input "IG6MHA"
click at [1094, 328] on button "Search" at bounding box center [1154, 348] width 121 height 40
click at [418, 475] on link "I WANT YOUR VIDEO" at bounding box center [476, 483] width 356 height 19
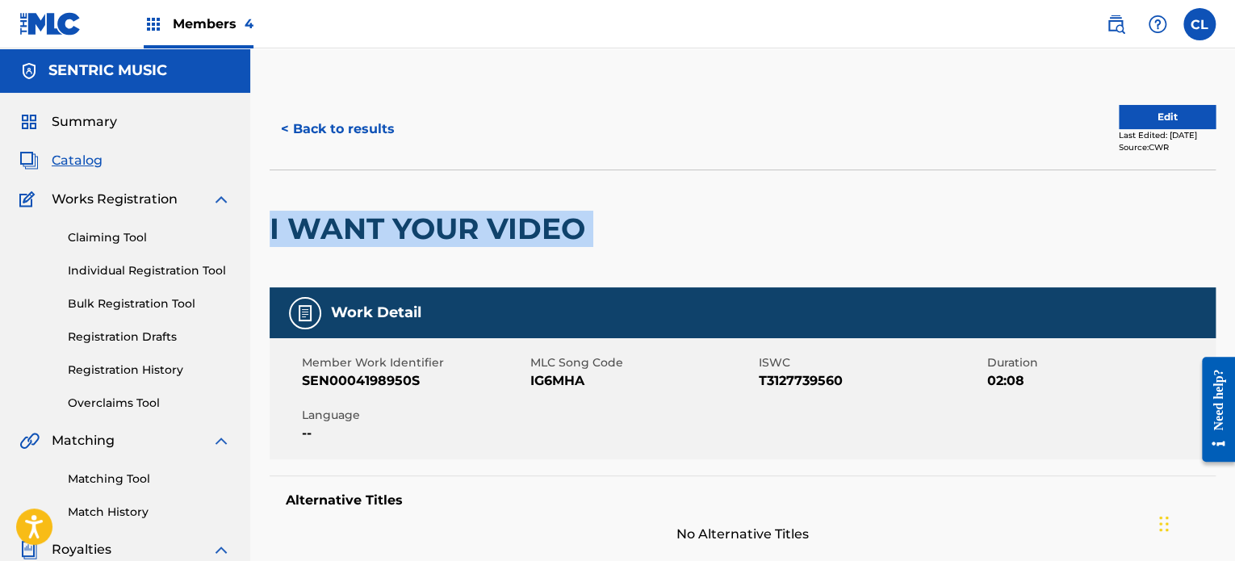
drag, startPoint x: 604, startPoint y: 227, endPoint x: 267, endPoint y: 220, distance: 336.6
copy div "I WANT YOUR VIDEO"
click at [707, 235] on div at bounding box center [702, 228] width 218 height 117
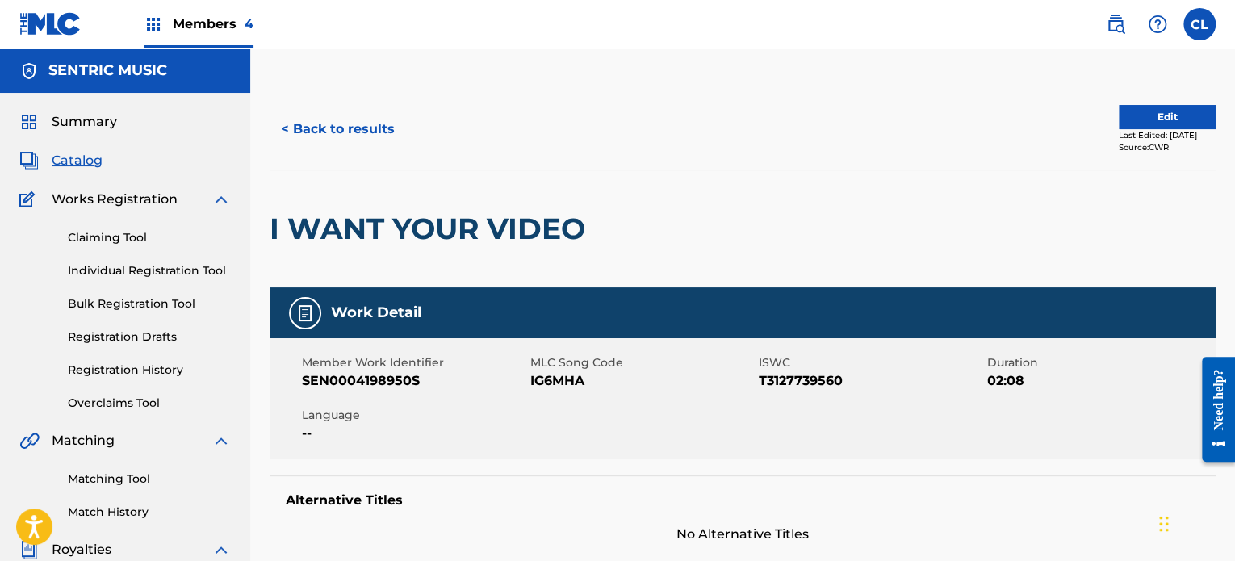
click at [1180, 109] on button "Edit" at bounding box center [1166, 117] width 97 height 24
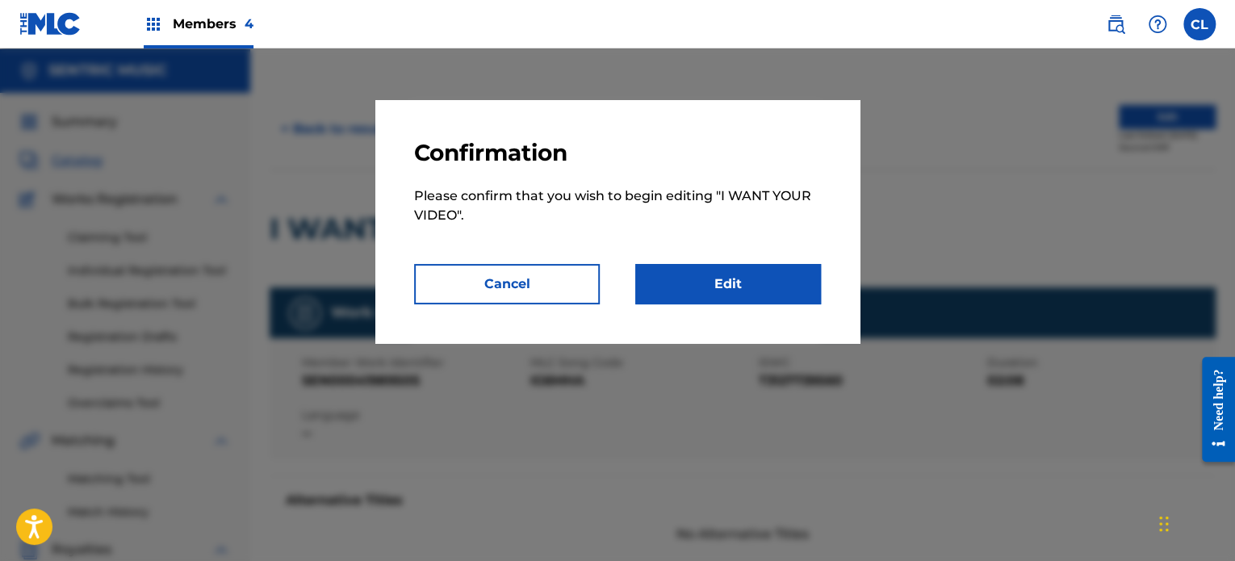
click at [736, 279] on link "Edit" at bounding box center [728, 284] width 186 height 40
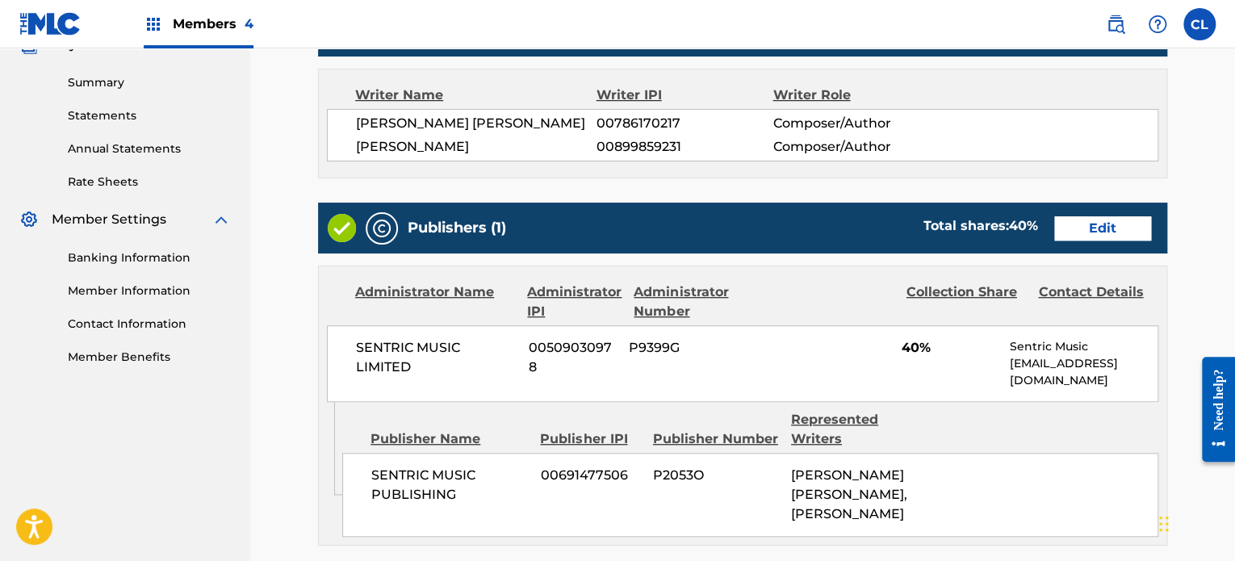
scroll to position [510, 0]
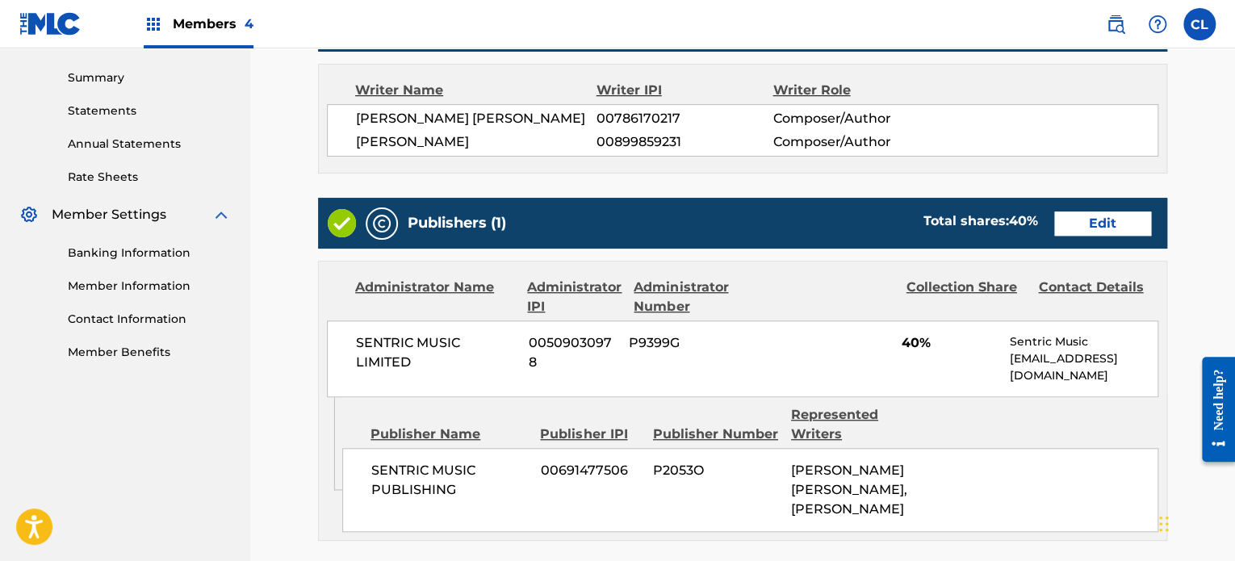
click at [1118, 219] on link "Edit" at bounding box center [1102, 223] width 97 height 24
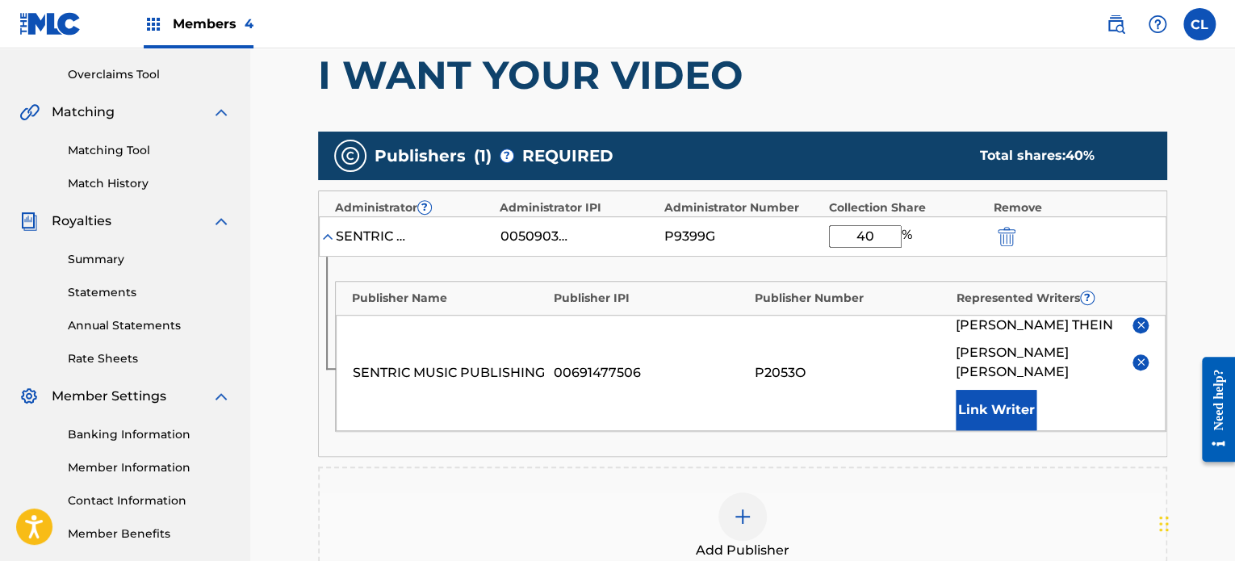
scroll to position [329, 0]
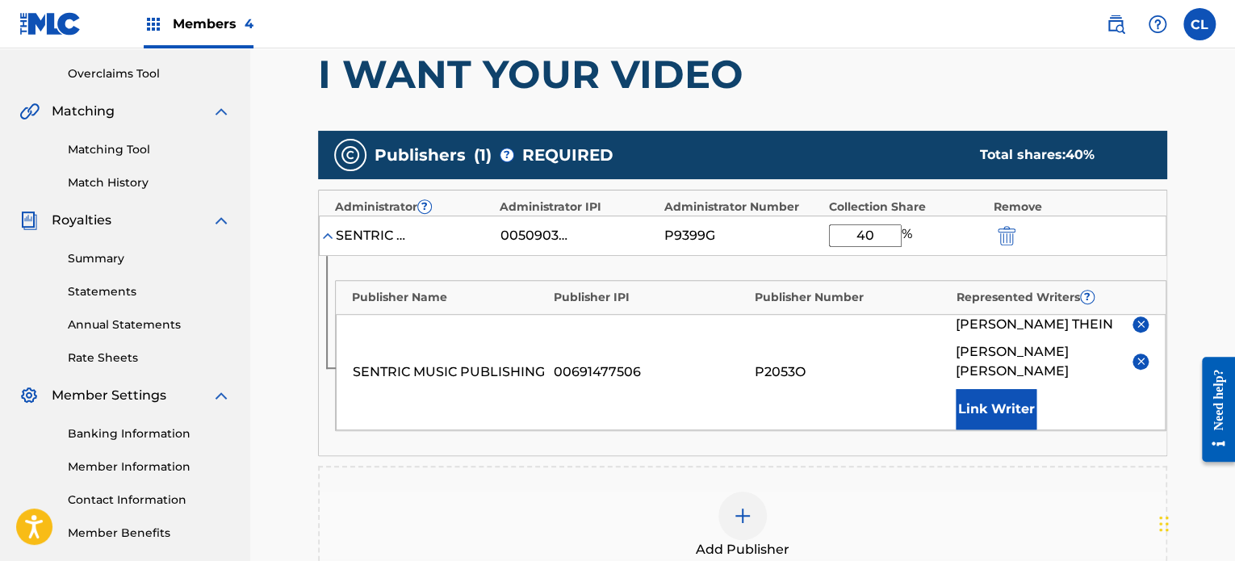
click at [878, 241] on input "40" at bounding box center [865, 235] width 73 height 23
type input "4"
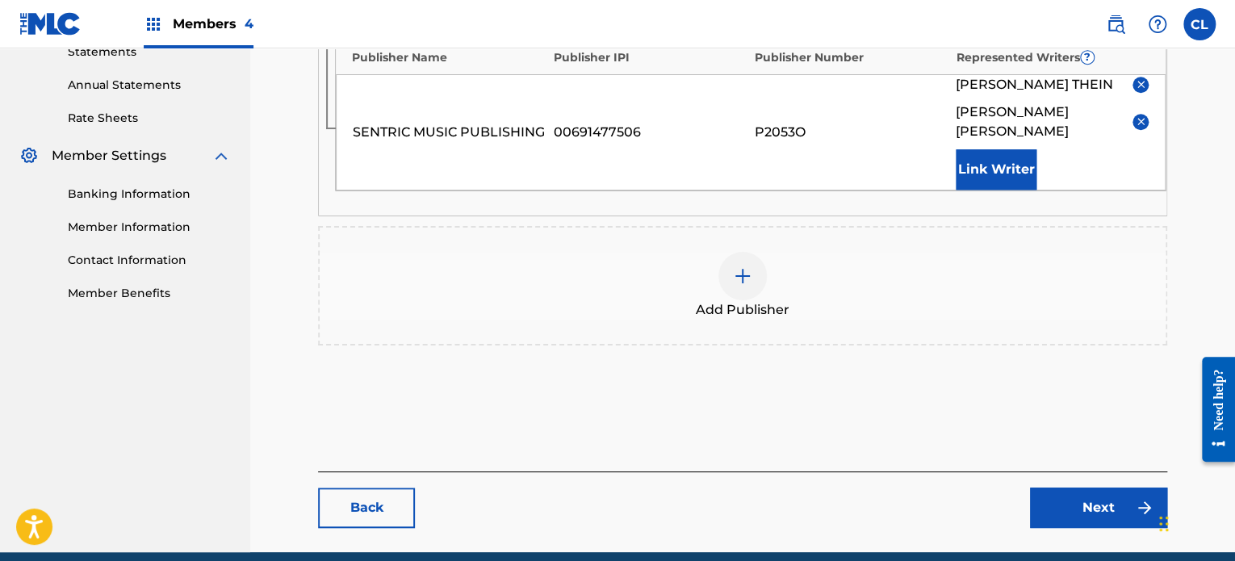
scroll to position [568, 0]
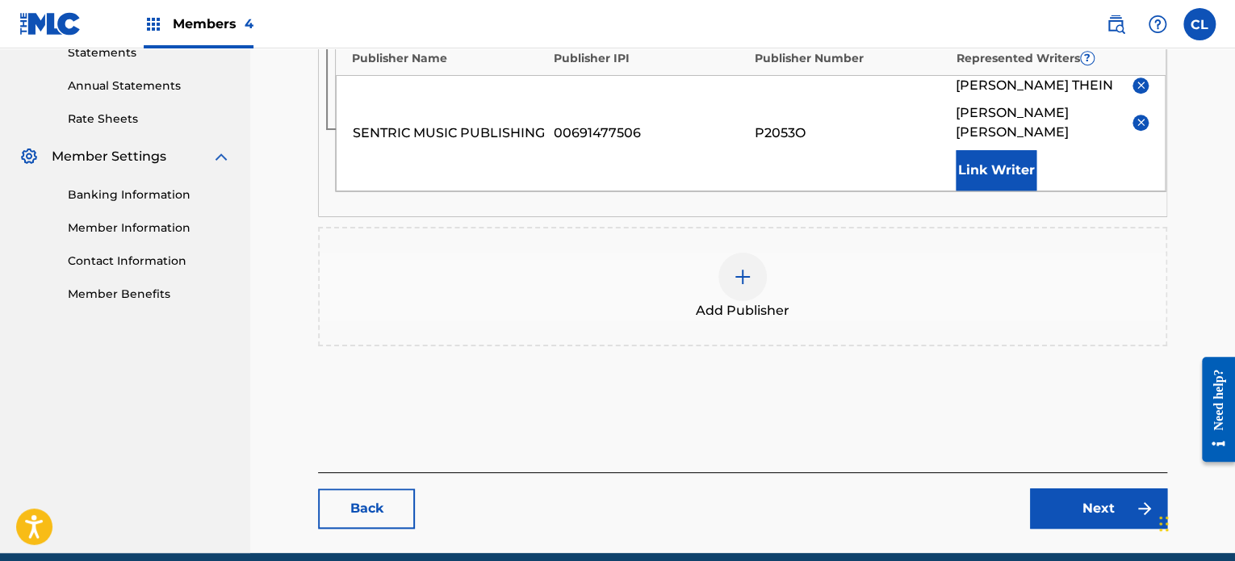
type input "100"
click at [1131, 488] on link "Next" at bounding box center [1098, 508] width 137 height 40
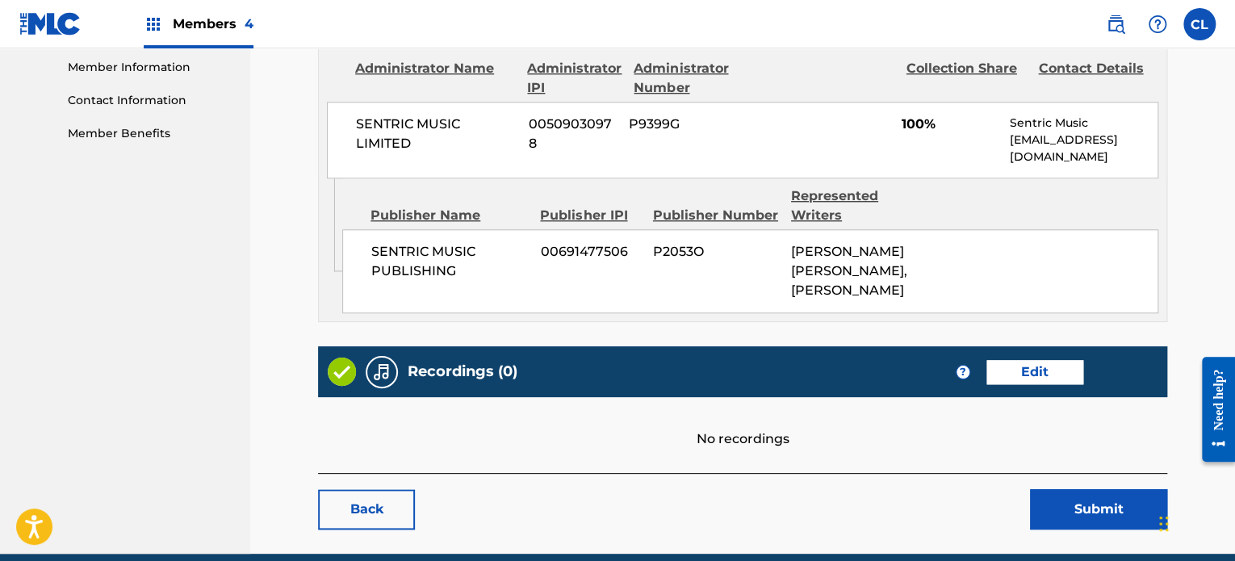
scroll to position [730, 0]
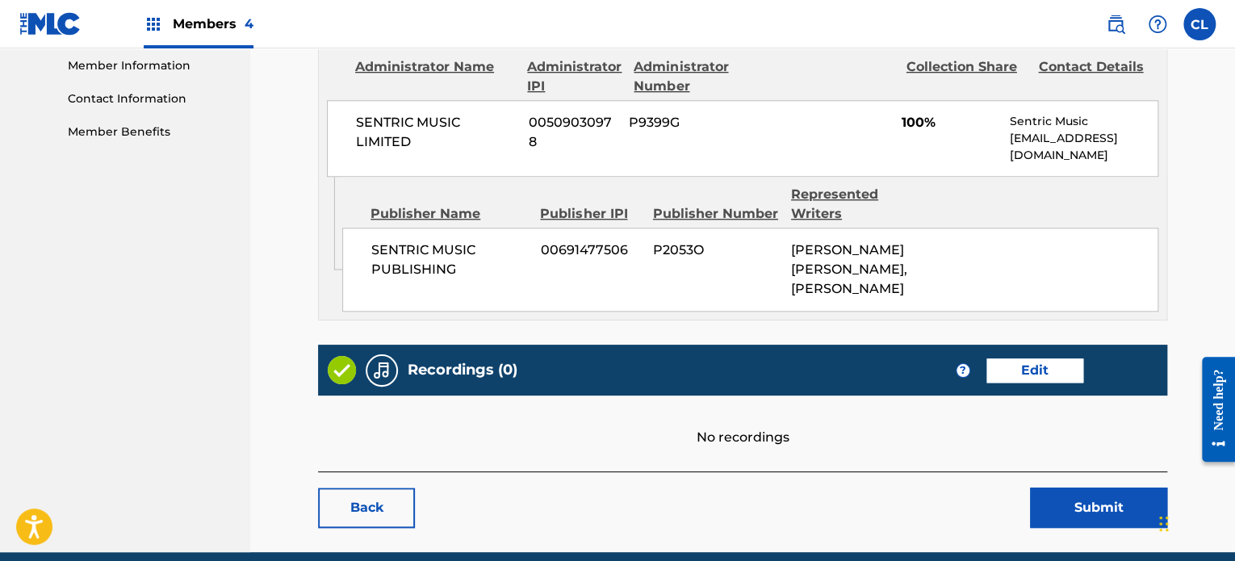
click at [1097, 488] on button "Submit" at bounding box center [1098, 507] width 137 height 40
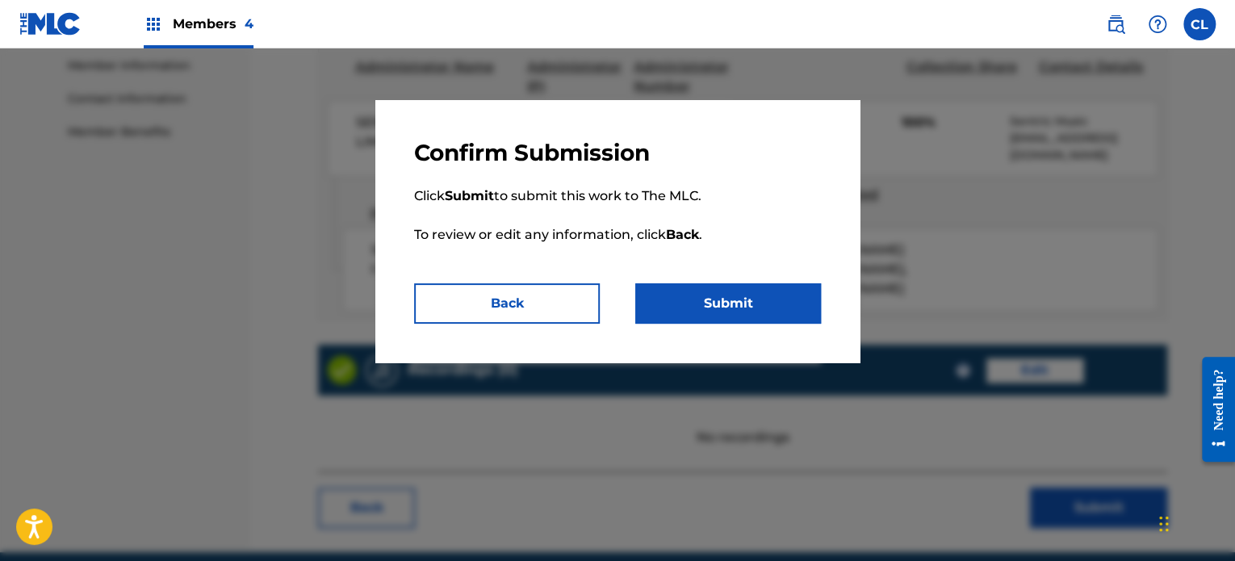
click at [728, 290] on button "Submit" at bounding box center [728, 303] width 186 height 40
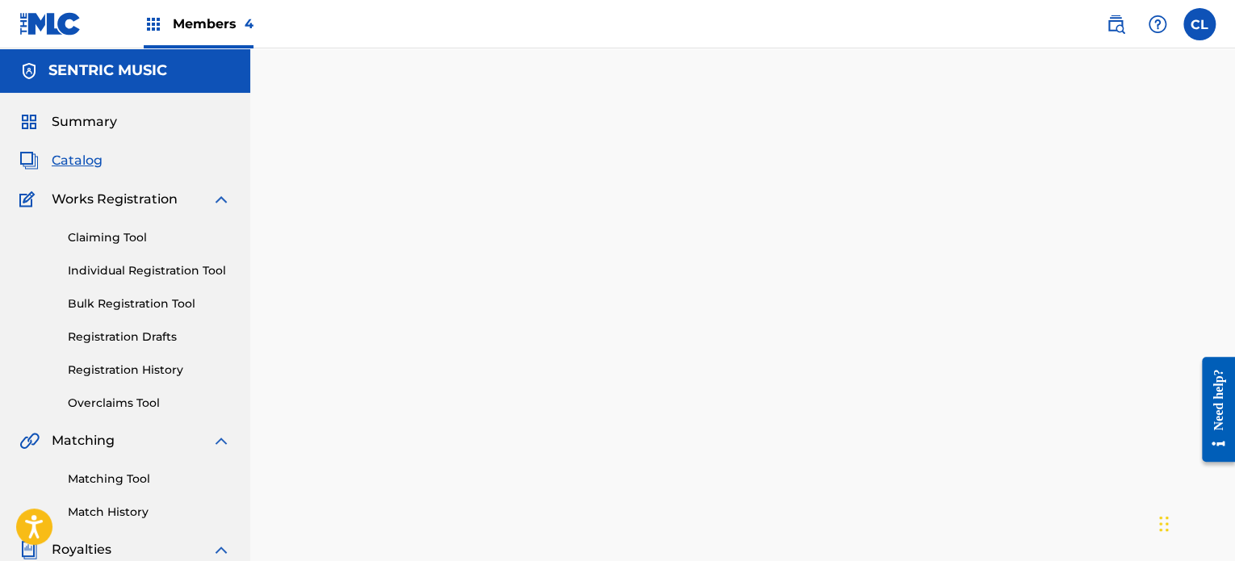
click at [87, 163] on span "Catalog" at bounding box center [77, 160] width 51 height 19
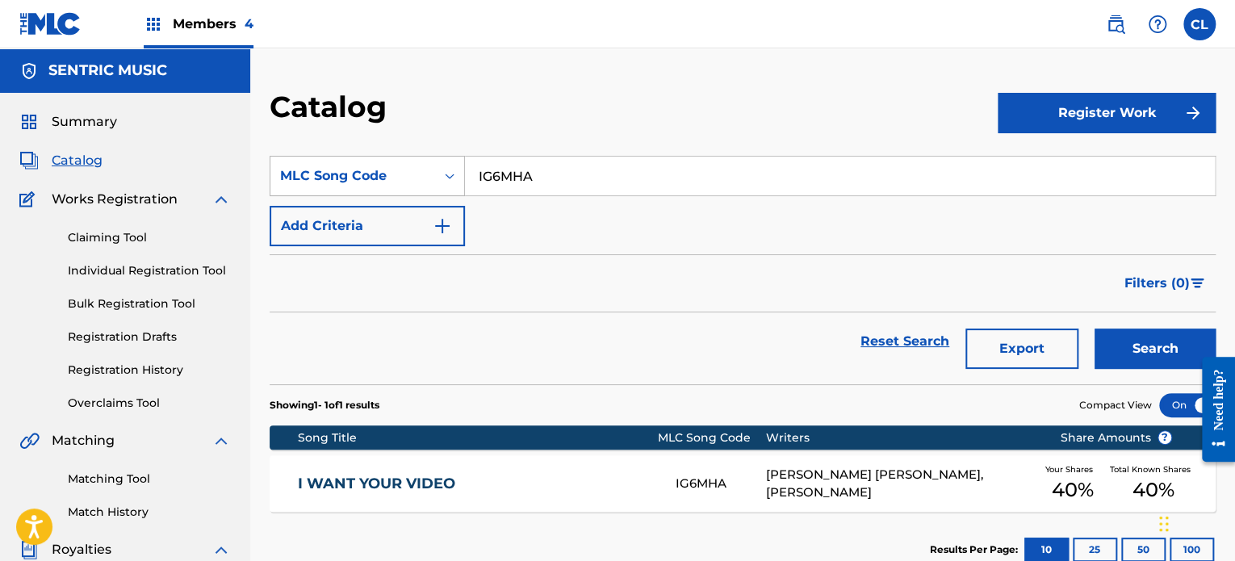
drag, startPoint x: 608, startPoint y: 166, endPoint x: 400, endPoint y: 164, distance: 208.2
click at [400, 164] on div "SearchWithCriteria2039a50d-8aa5-440b-abdd-2cb820230fd3 MLC Song Code IG6MHA" at bounding box center [743, 176] width 946 height 40
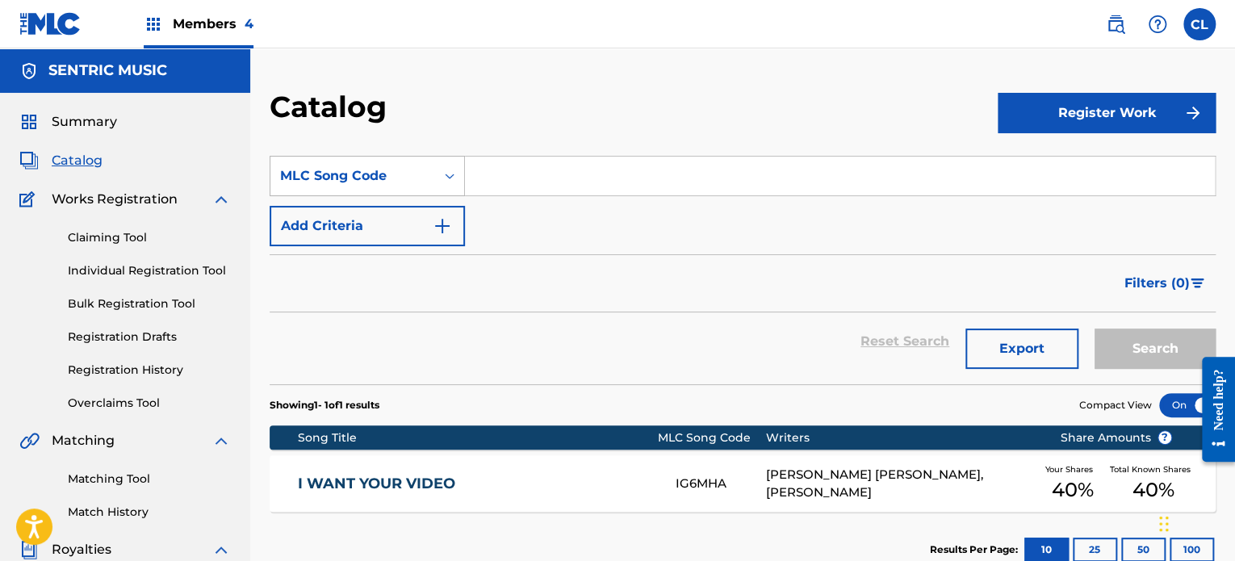
paste input "FH8AXY"
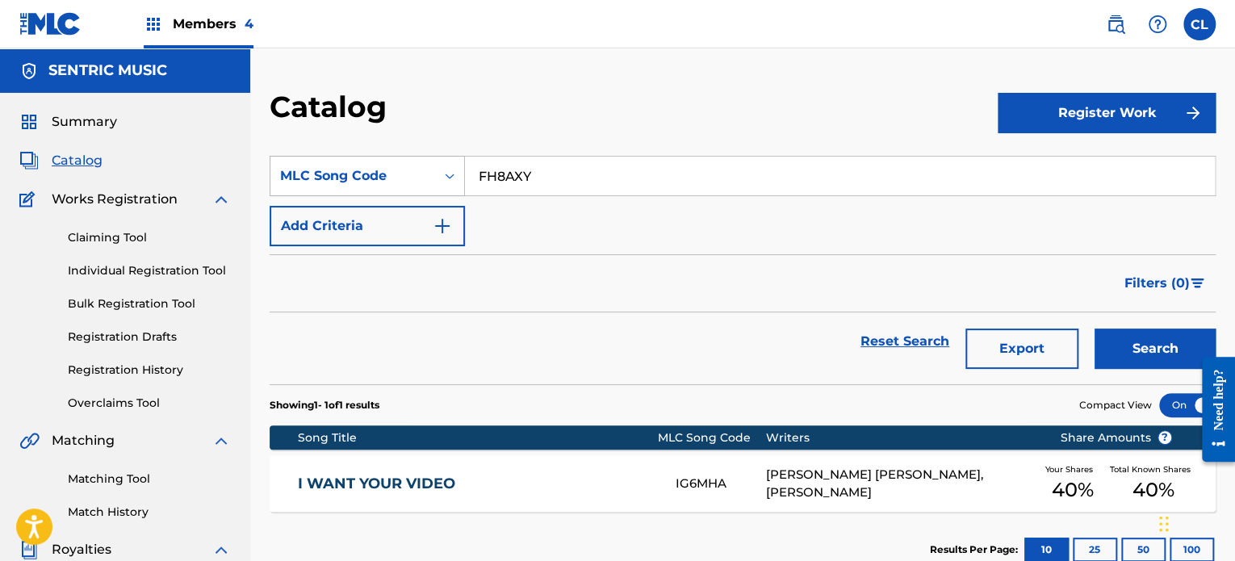
type input "FH8AXY"
click at [1094, 328] on button "Search" at bounding box center [1154, 348] width 121 height 40
click at [420, 486] on link "FIGURE YOU OUT" at bounding box center [476, 483] width 356 height 19
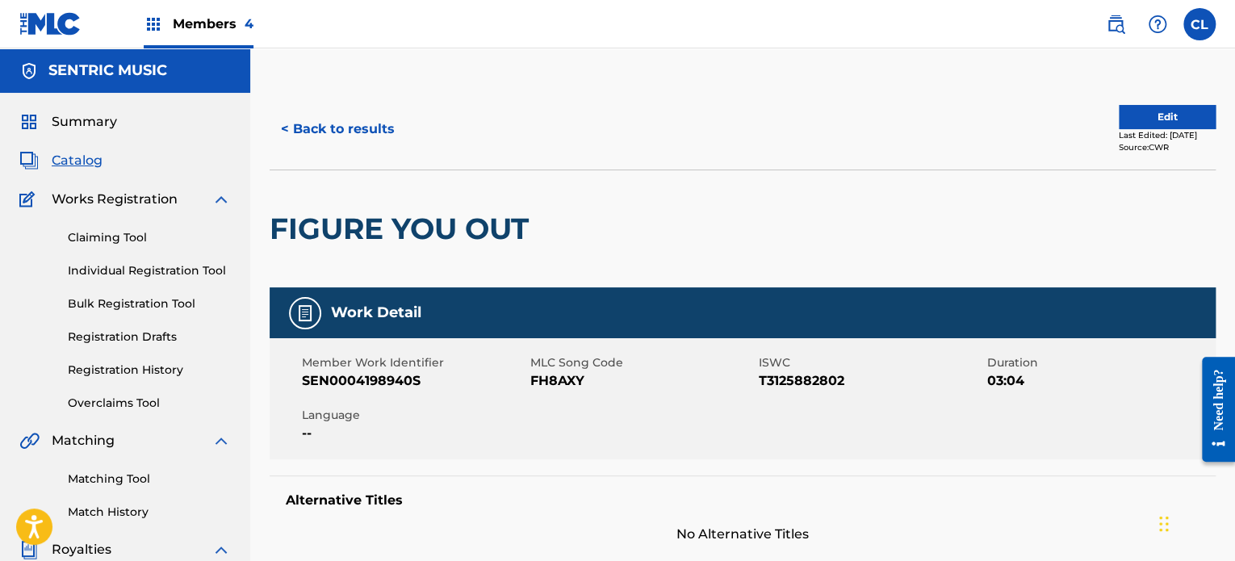
click at [1134, 117] on button "Edit" at bounding box center [1166, 117] width 97 height 24
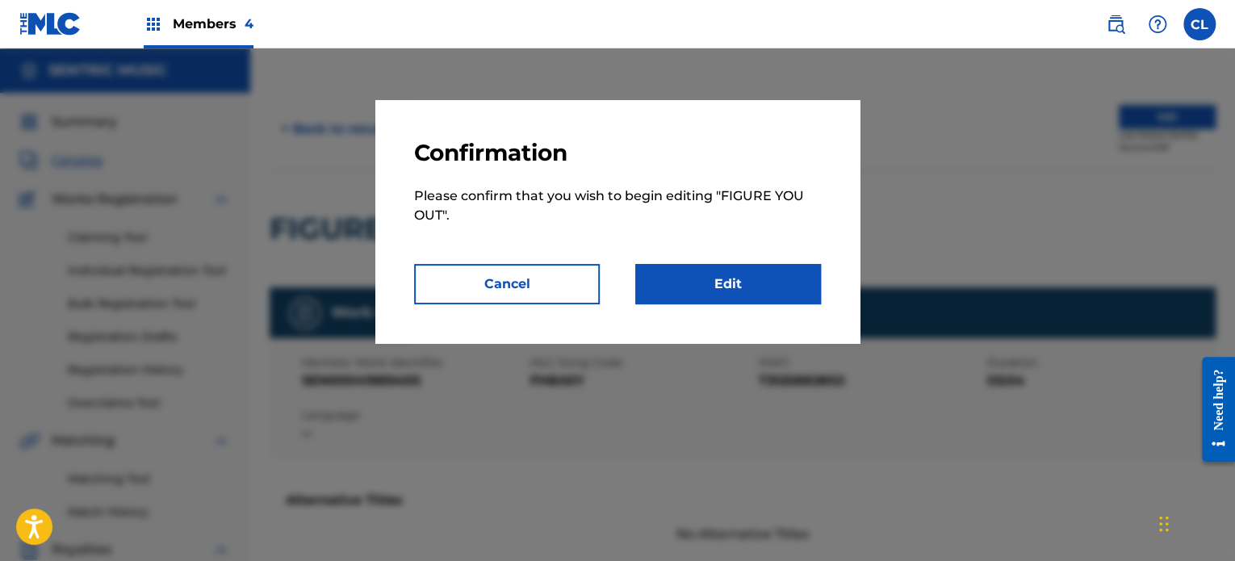
click at [709, 294] on link "Edit" at bounding box center [728, 284] width 186 height 40
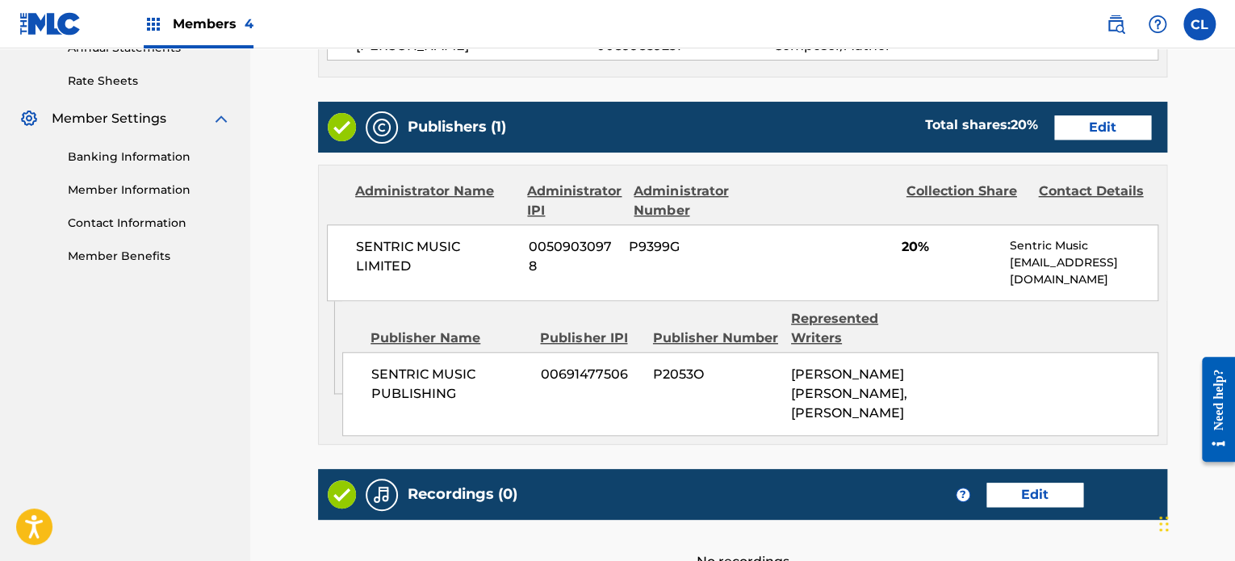
scroll to position [612, 0]
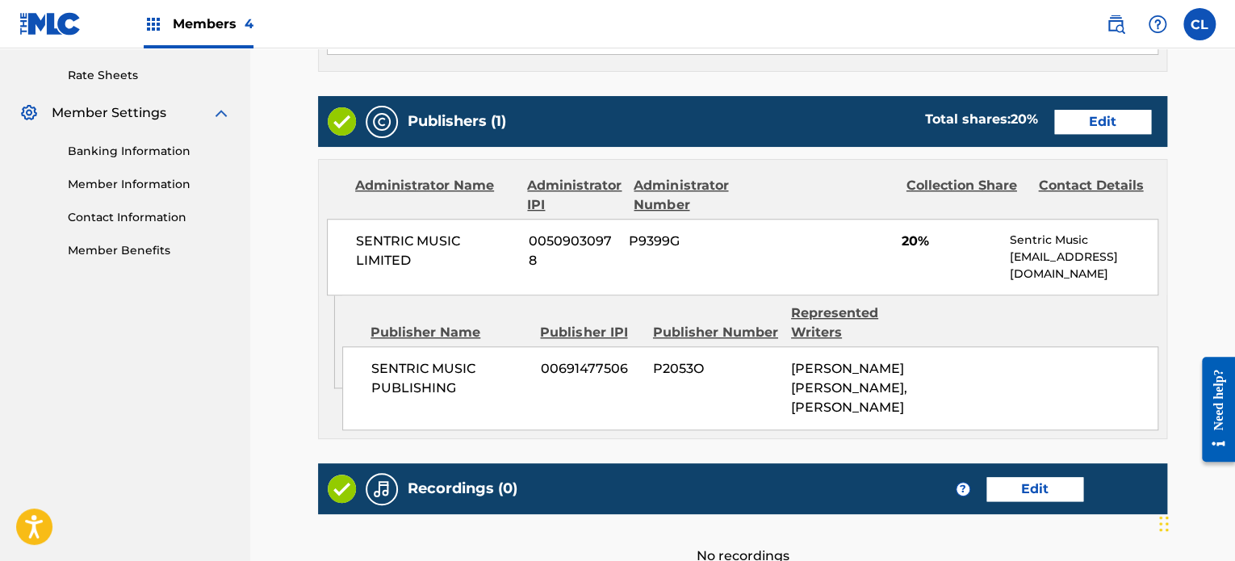
click at [1103, 116] on link "Edit" at bounding box center [1102, 122] width 97 height 24
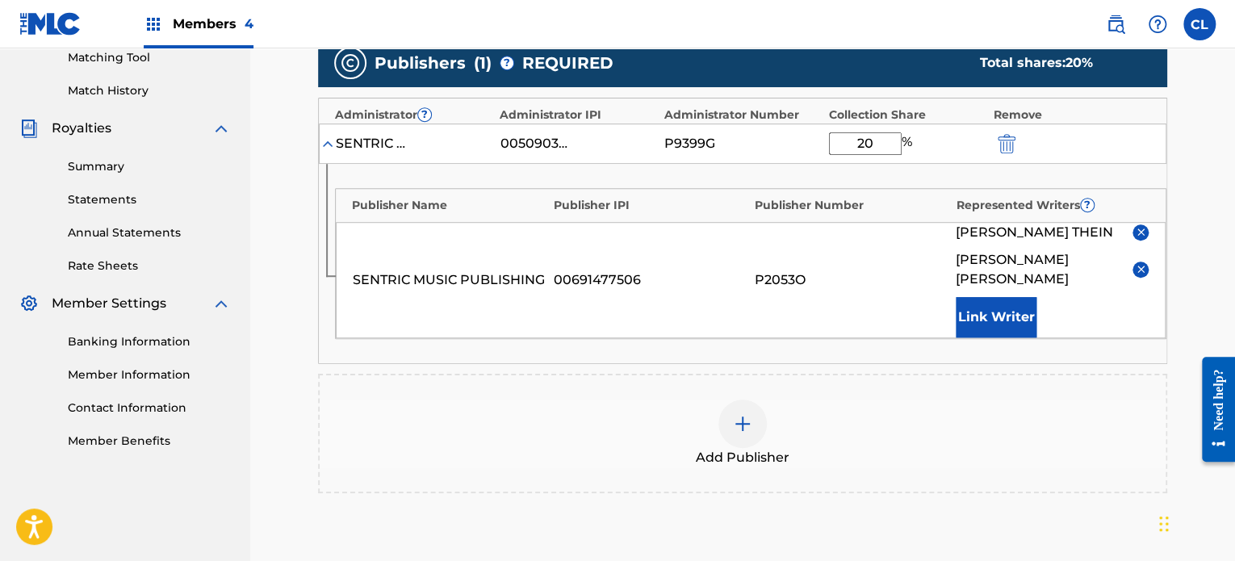
scroll to position [423, 0]
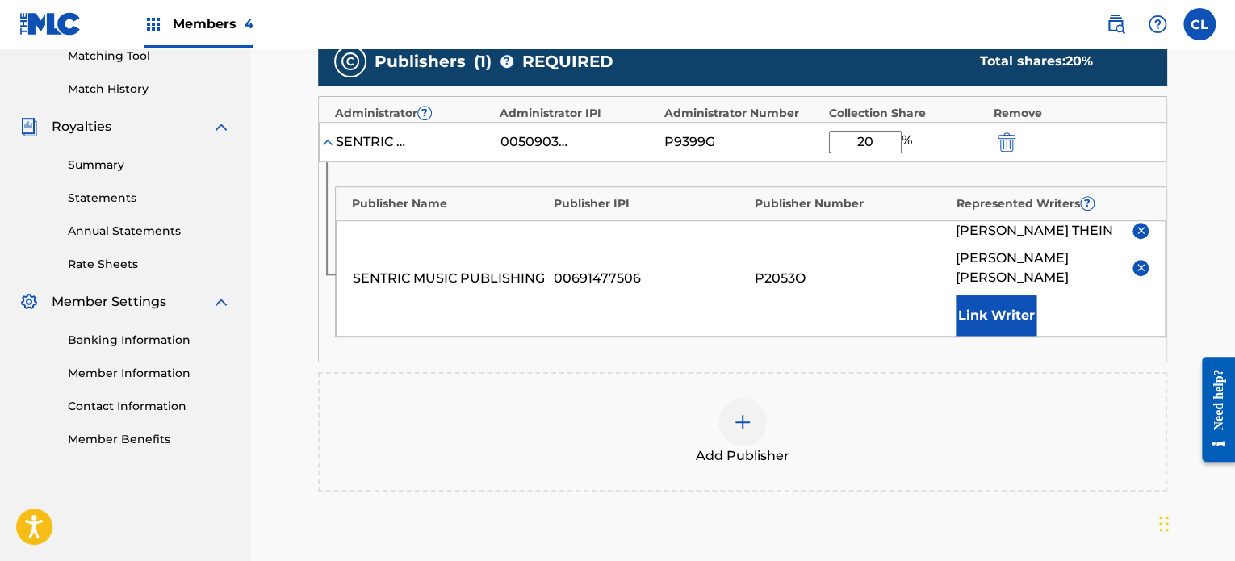
click at [865, 137] on input "20" at bounding box center [865, 142] width 73 height 23
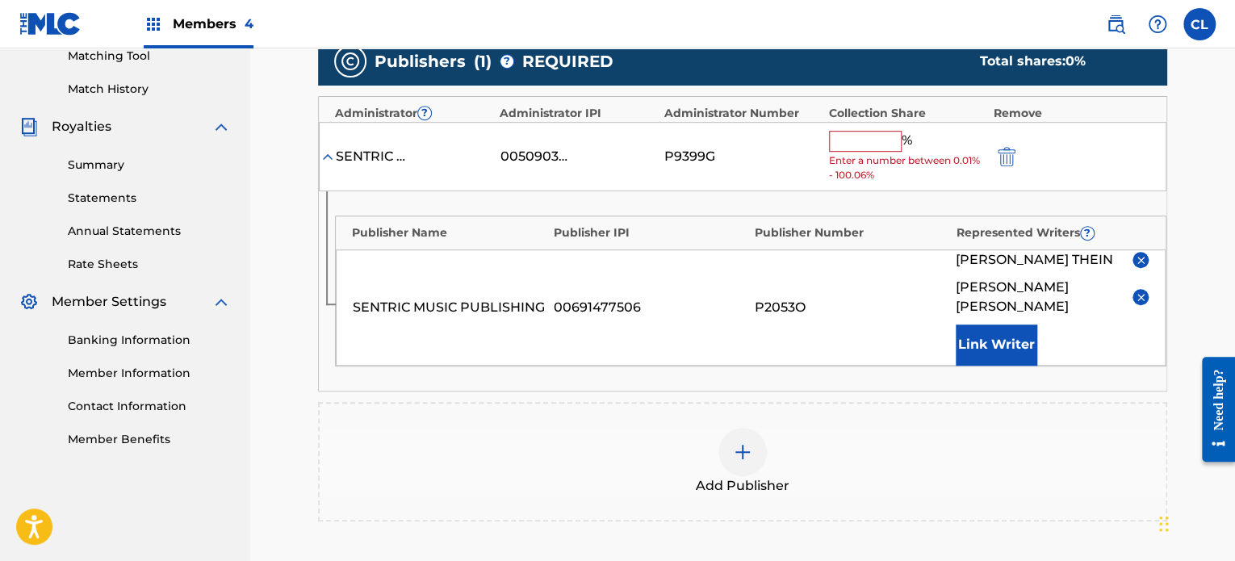
type input "8"
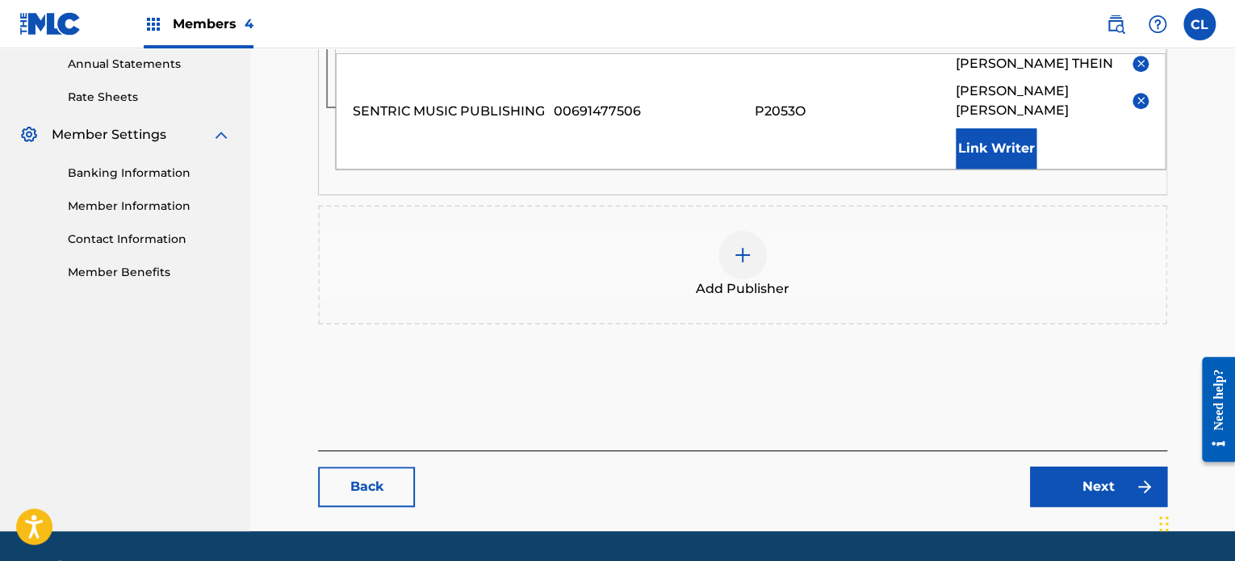
scroll to position [591, 0]
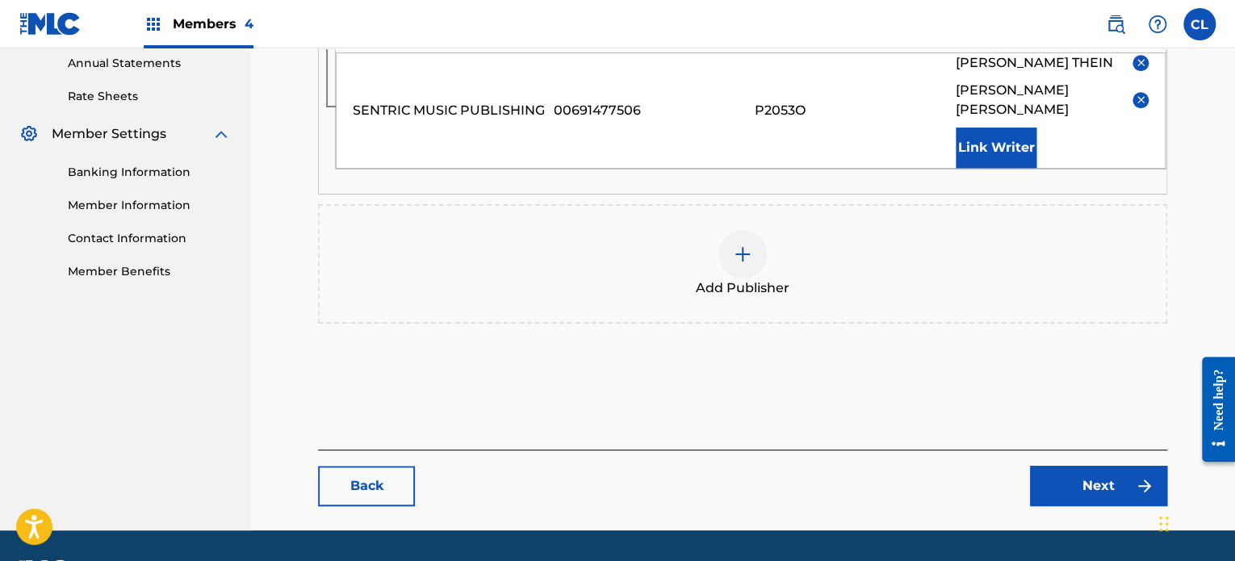
type input "100"
click at [1091, 466] on link "Next" at bounding box center [1098, 486] width 137 height 40
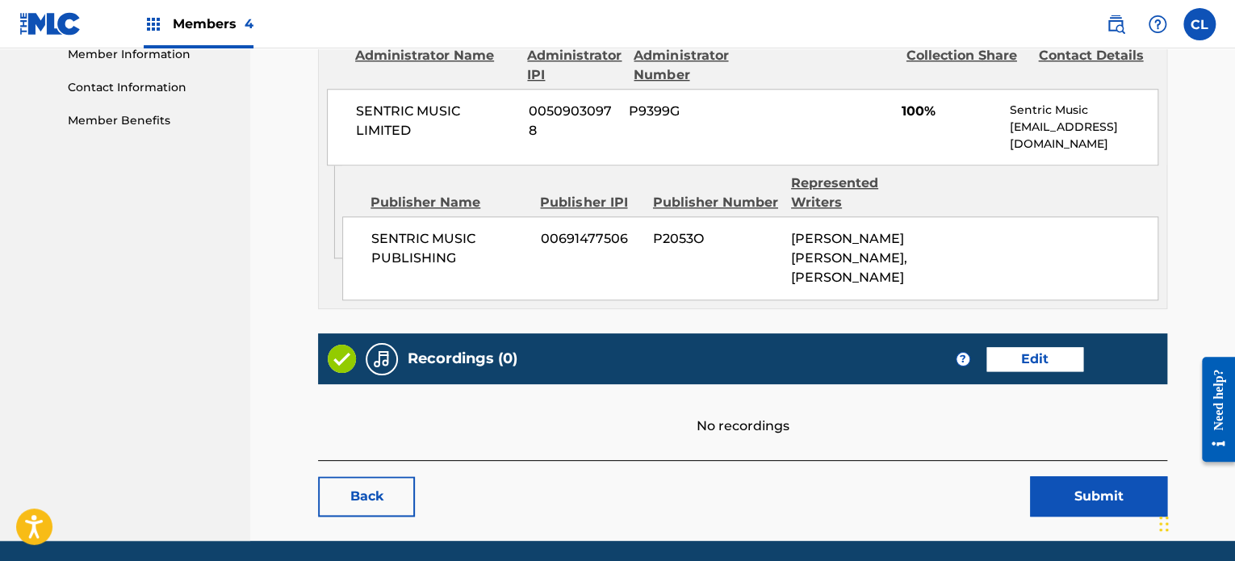
scroll to position [778, 0]
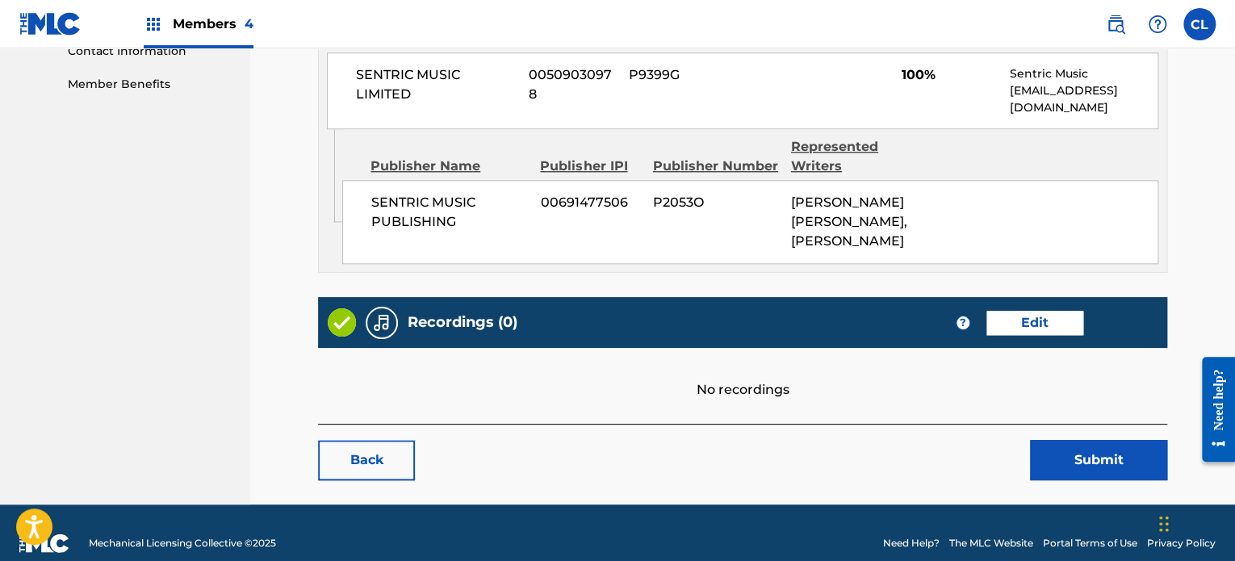
click at [1072, 440] on button "Submit" at bounding box center [1098, 460] width 137 height 40
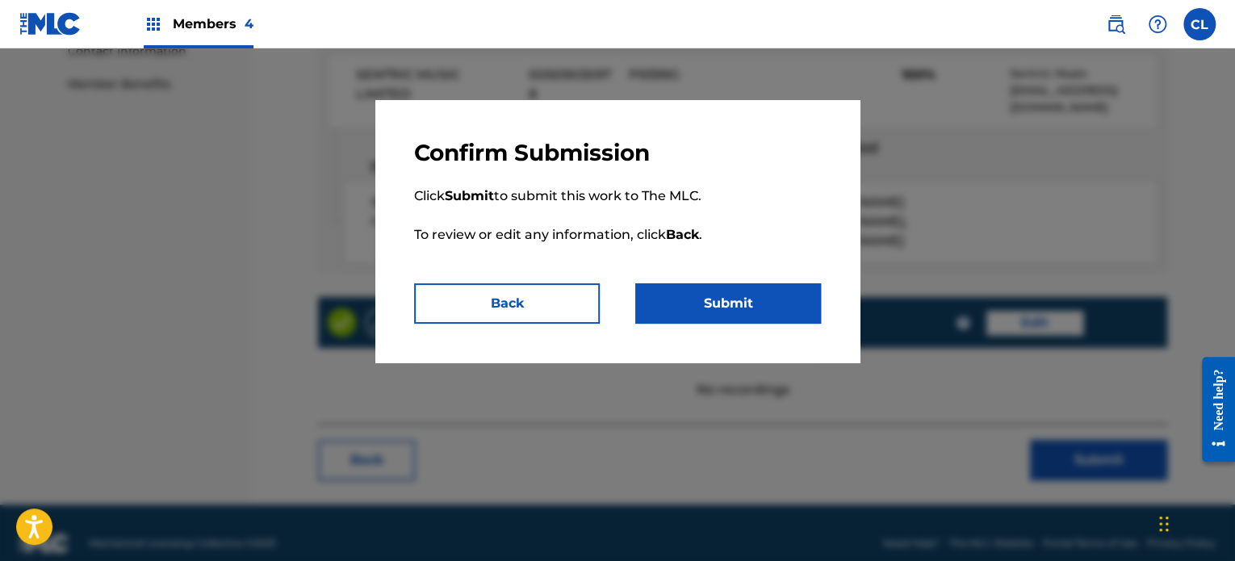
click at [673, 291] on button "Submit" at bounding box center [728, 303] width 186 height 40
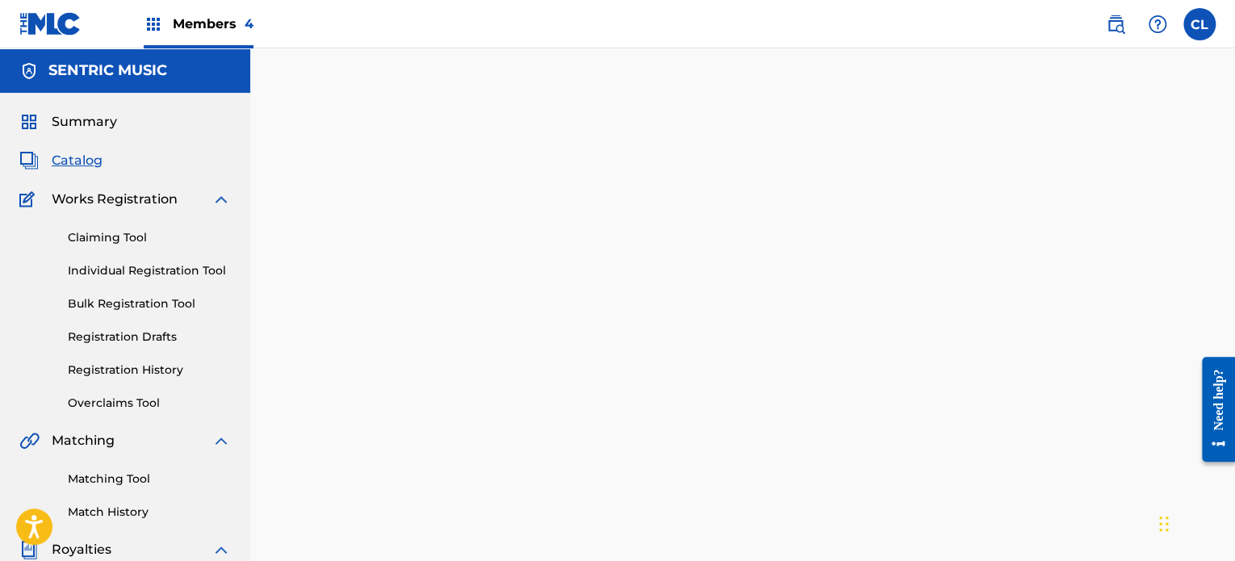
click at [144, 368] on link "Registration History" at bounding box center [149, 370] width 163 height 17
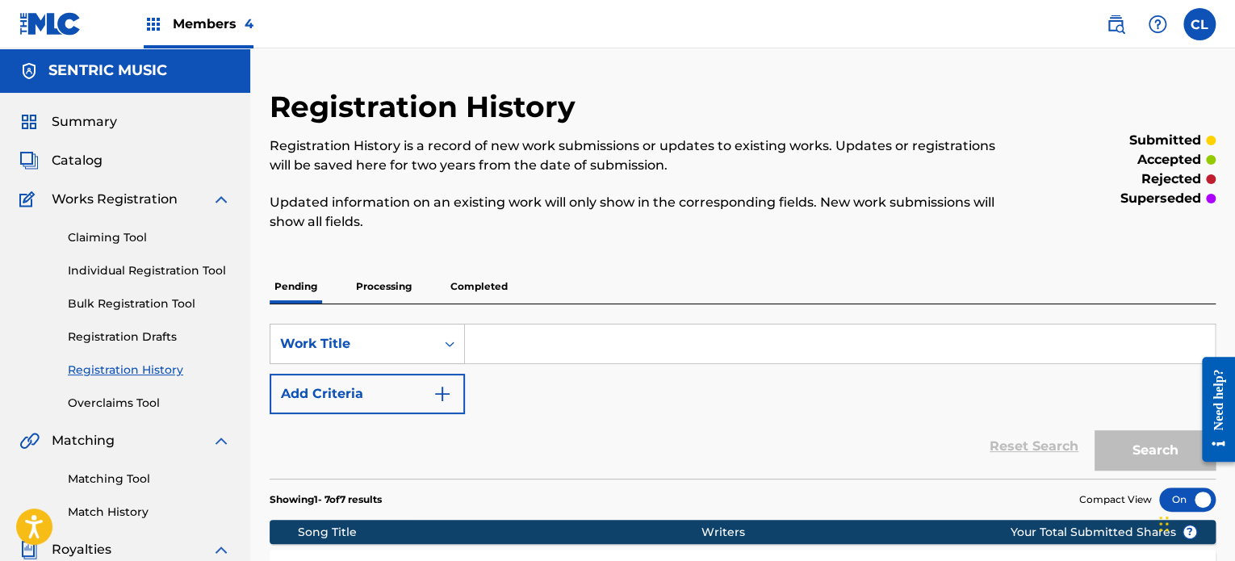
click at [93, 159] on span "Catalog" at bounding box center [77, 160] width 51 height 19
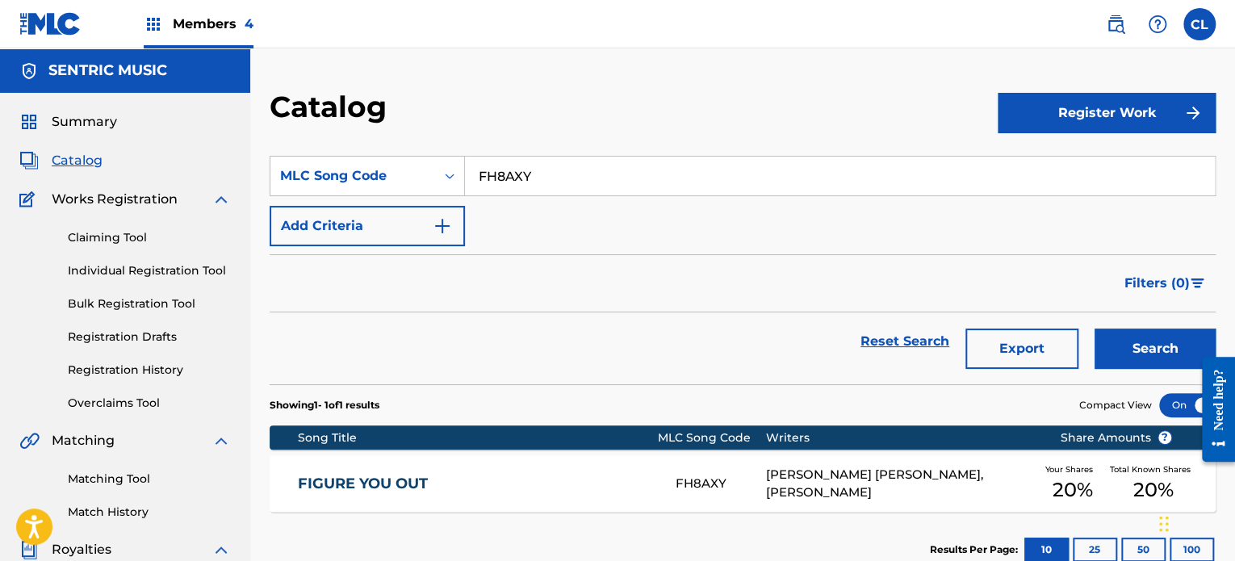
click at [16, 311] on div "Summary Catalog Works Registration Claiming Tool Individual Registration Tool B…" at bounding box center [125, 491] width 250 height 797
click at [646, 54] on div "Catalog Register Work SearchWithCriteria2039a50d-8aa5-440b-abdd-2cb820230fd3 ML…" at bounding box center [742, 469] width 984 height 842
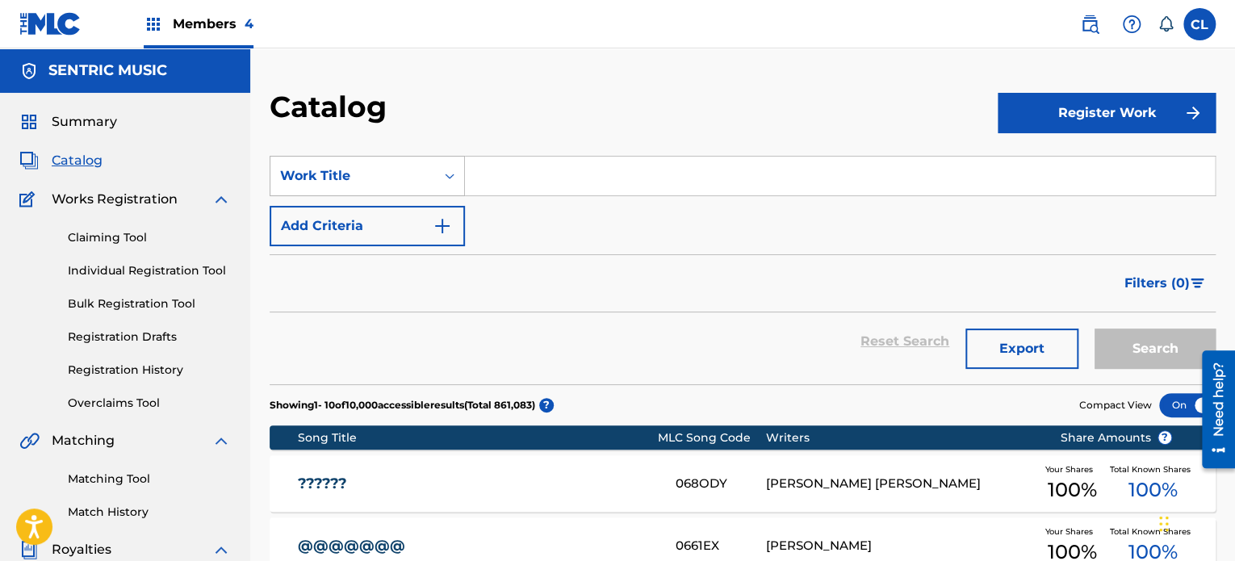
drag, startPoint x: 542, startPoint y: 173, endPoint x: 400, endPoint y: 167, distance: 142.2
click at [400, 167] on div "SearchWithCriteria2560d9ea-275f-4cc0-875b-8e22b9a96953 Work Title" at bounding box center [743, 176] width 946 height 40
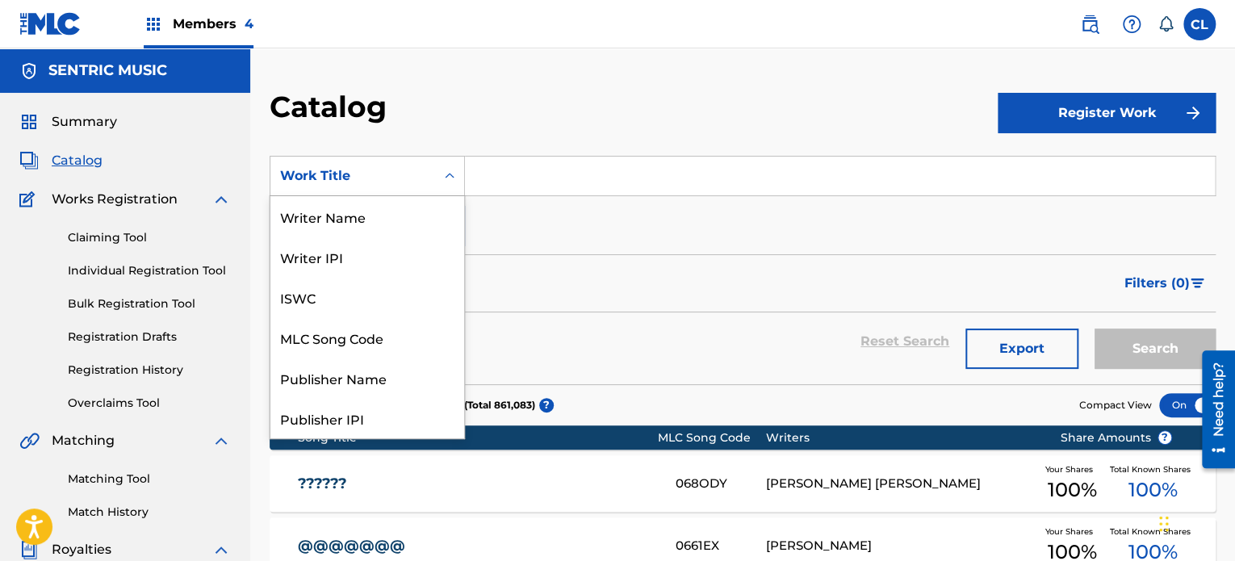
scroll to position [242, 0]
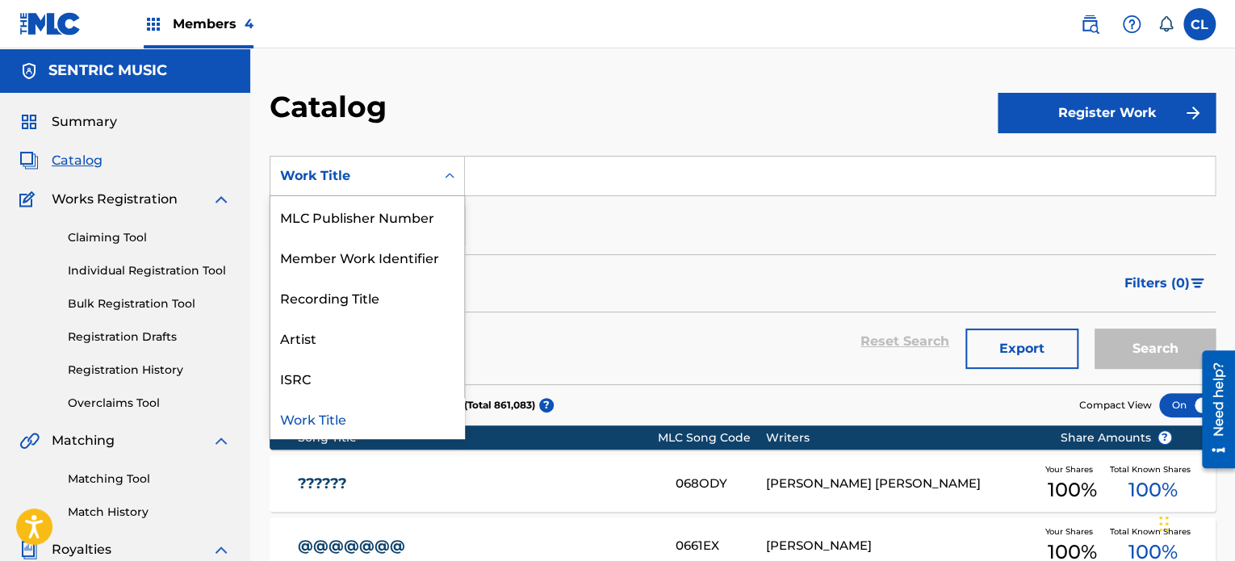
click at [400, 167] on div "Work Title" at bounding box center [352, 175] width 145 height 19
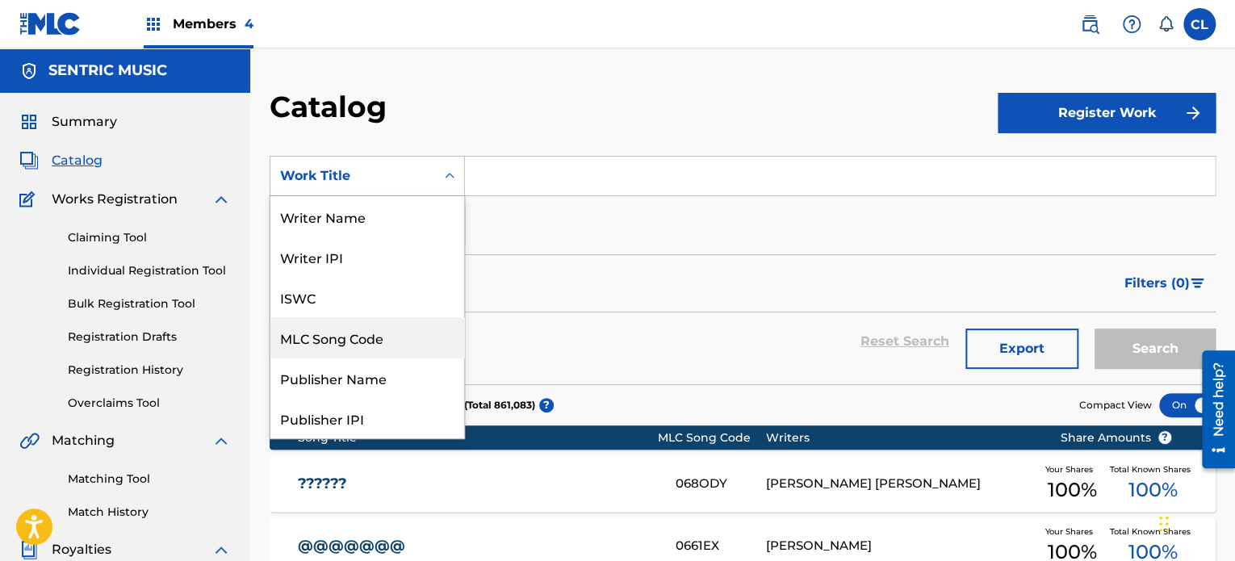
click at [331, 344] on div "MLC Song Code" at bounding box center [367, 337] width 194 height 40
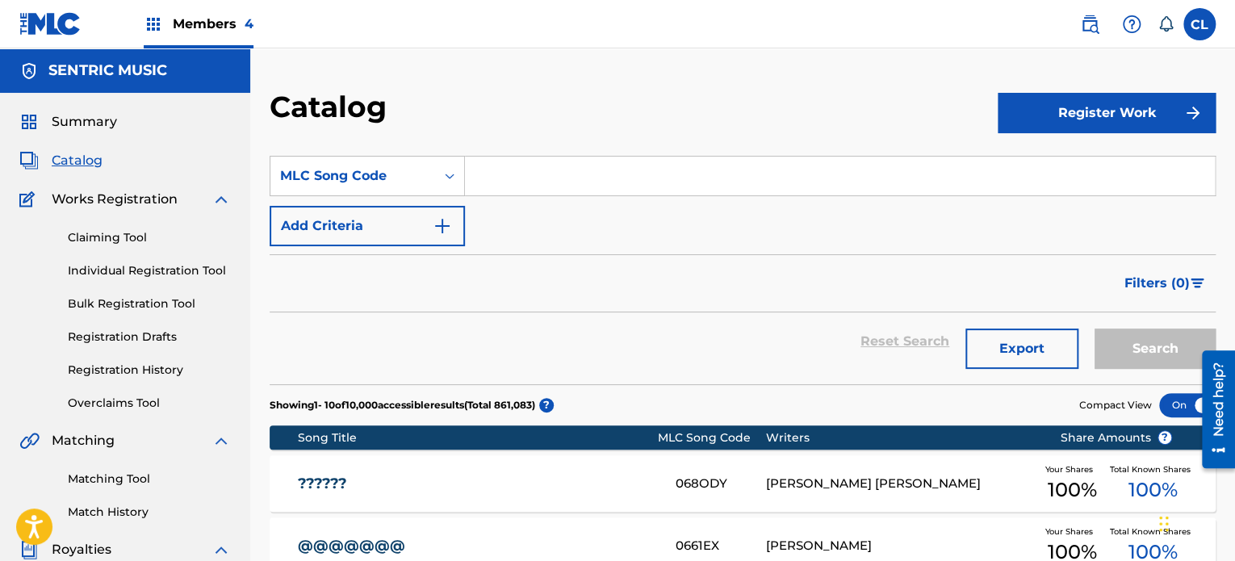
click at [530, 168] on input "Search Form" at bounding box center [840, 176] width 750 height 39
click at [136, 370] on link "Registration History" at bounding box center [149, 370] width 163 height 17
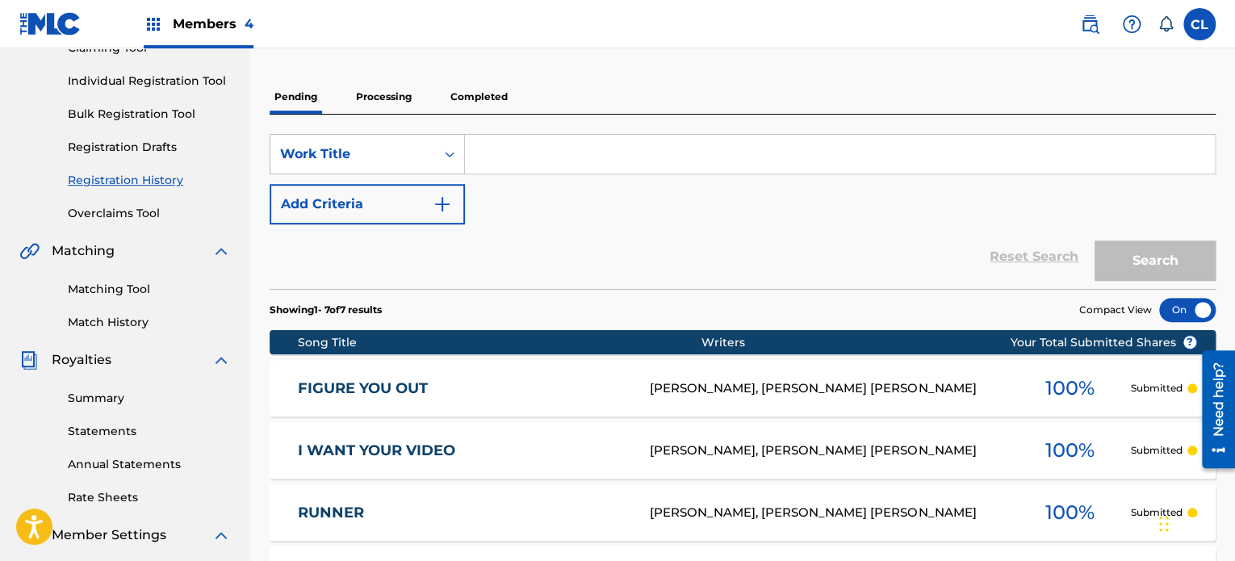
scroll to position [190, 0]
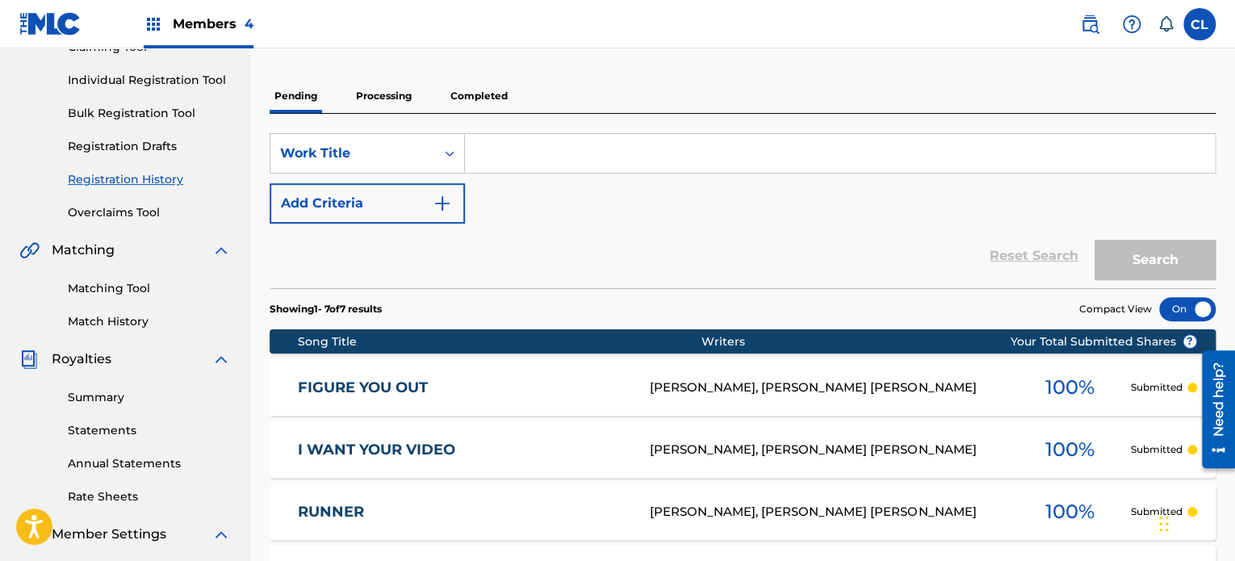
click at [445, 382] on link "FIGURE YOU OUT" at bounding box center [463, 387] width 330 height 19
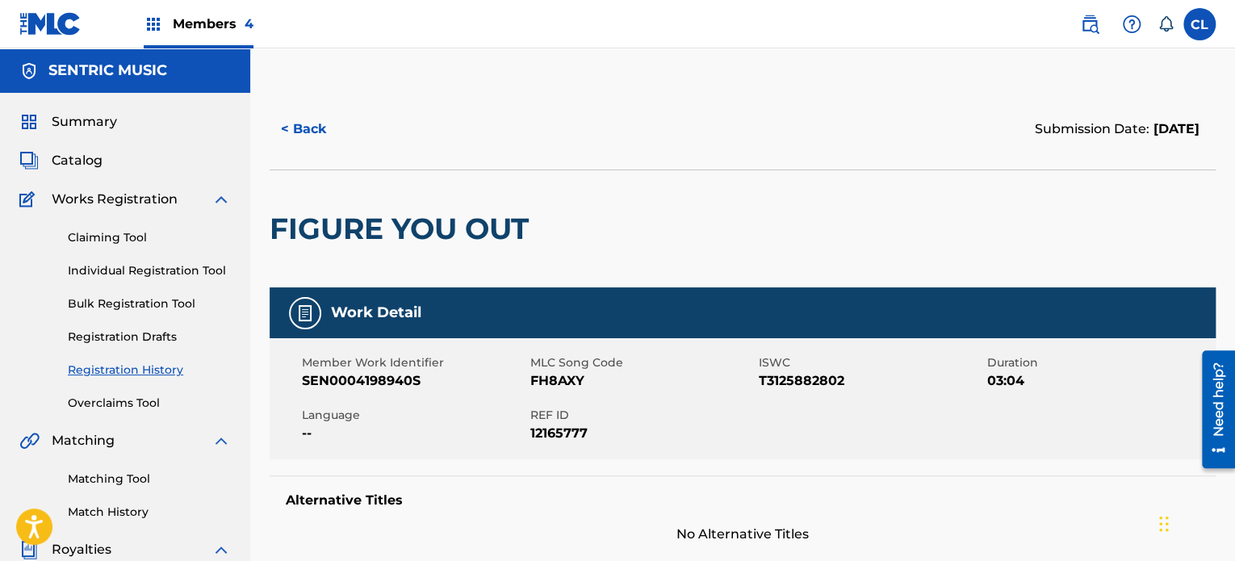
click at [63, 166] on span "Catalog" at bounding box center [77, 160] width 51 height 19
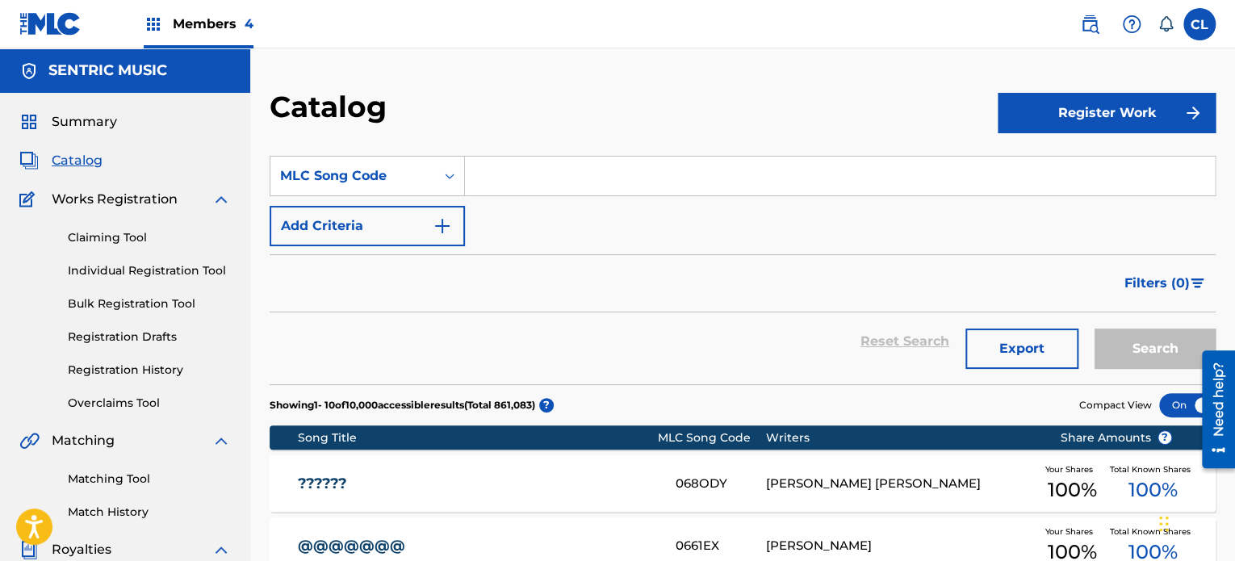
click at [516, 177] on input "Search Form" at bounding box center [840, 176] width 750 height 39
paste input "OC6XXE"
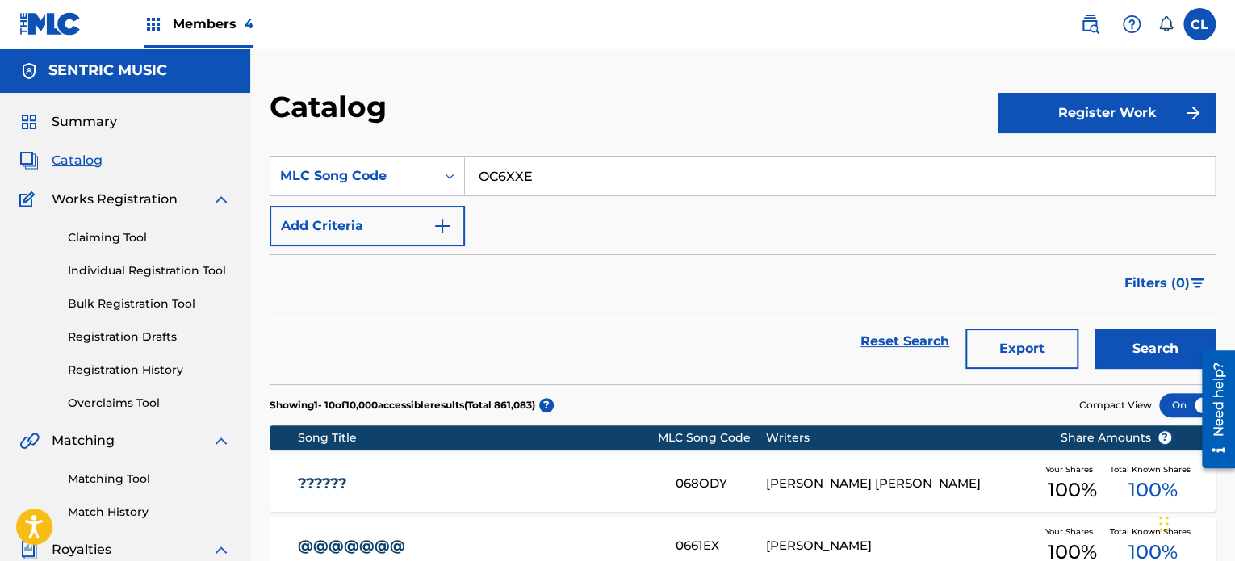
type input "OC6XXE"
click at [1094, 328] on button "Search" at bounding box center [1154, 348] width 121 height 40
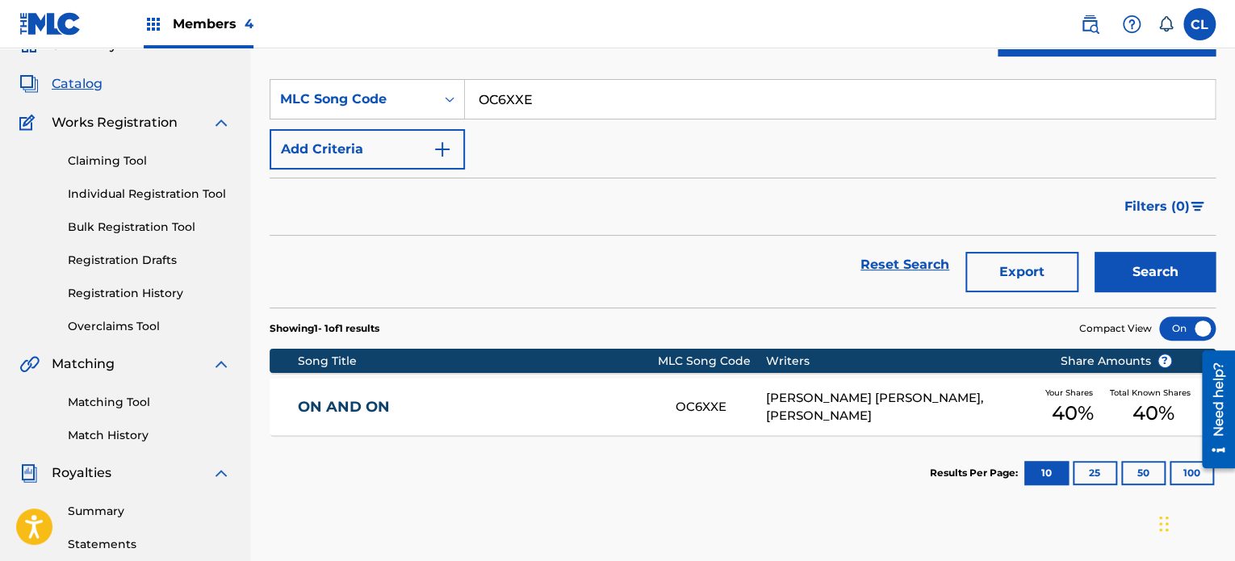
scroll to position [81, 0]
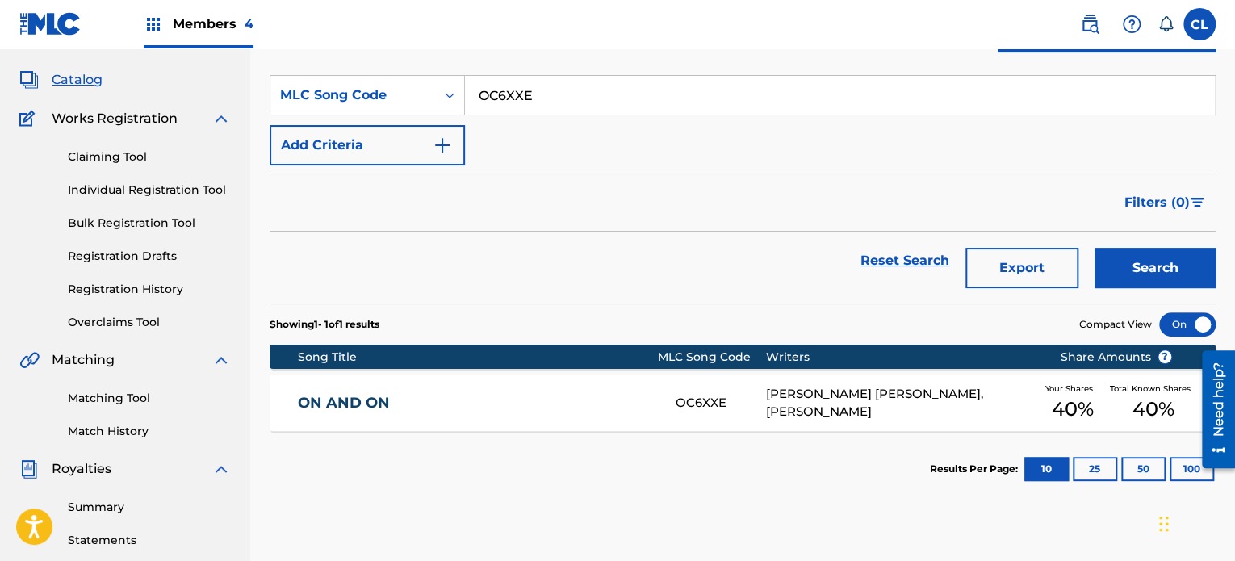
click at [382, 394] on link "ON AND ON" at bounding box center [476, 403] width 356 height 19
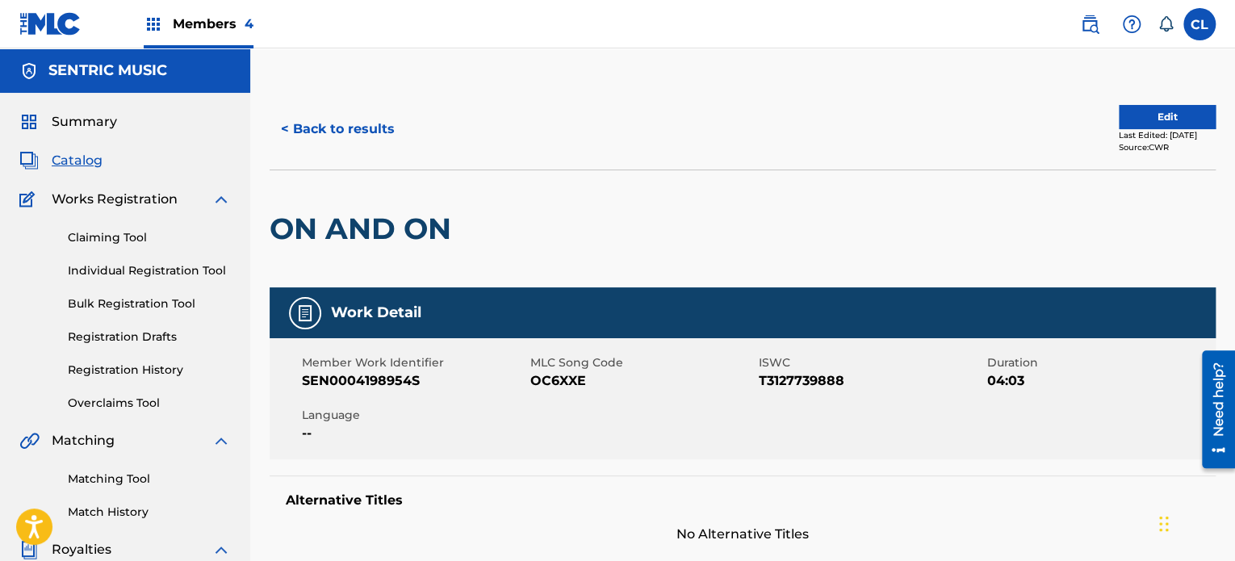
click at [1147, 107] on button "Edit" at bounding box center [1166, 117] width 97 height 24
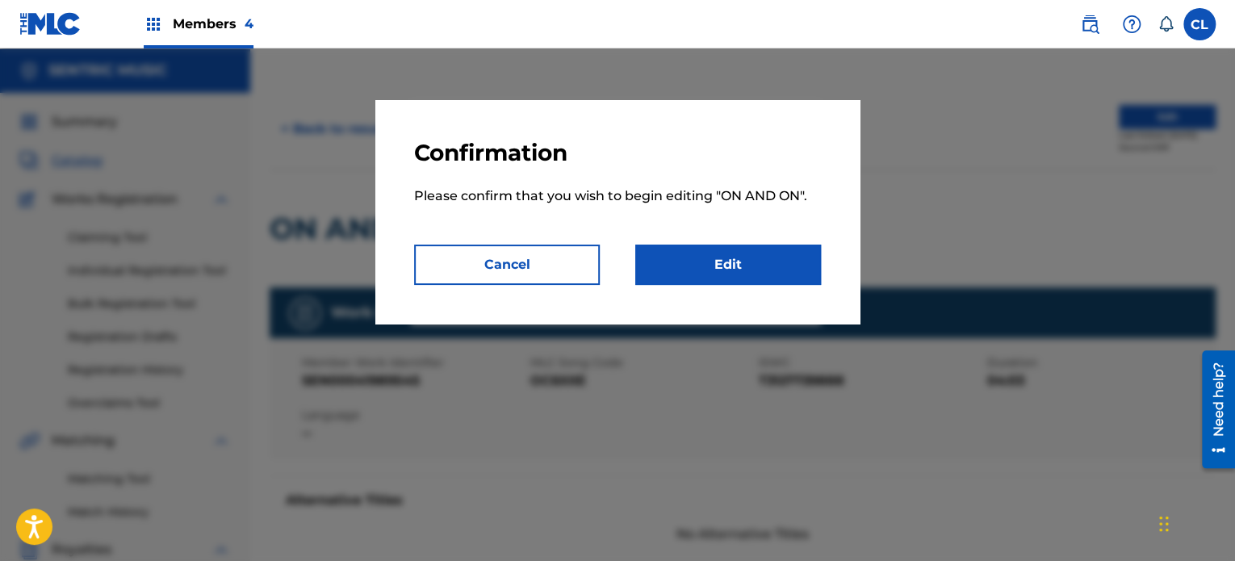
click at [717, 264] on link "Edit" at bounding box center [728, 265] width 186 height 40
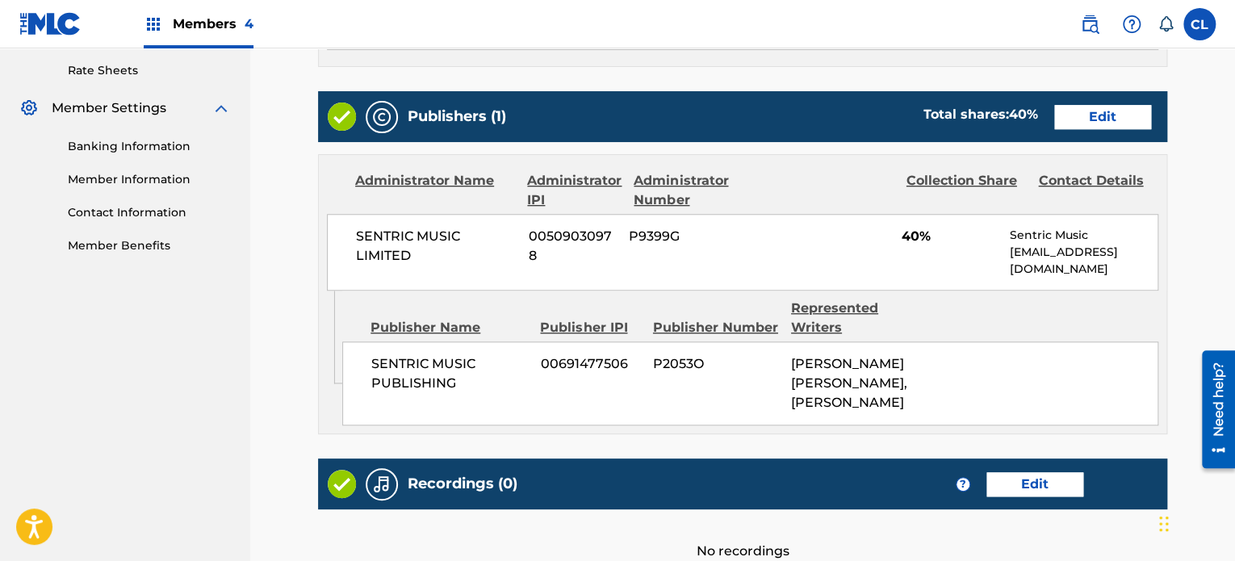
scroll to position [619, 0]
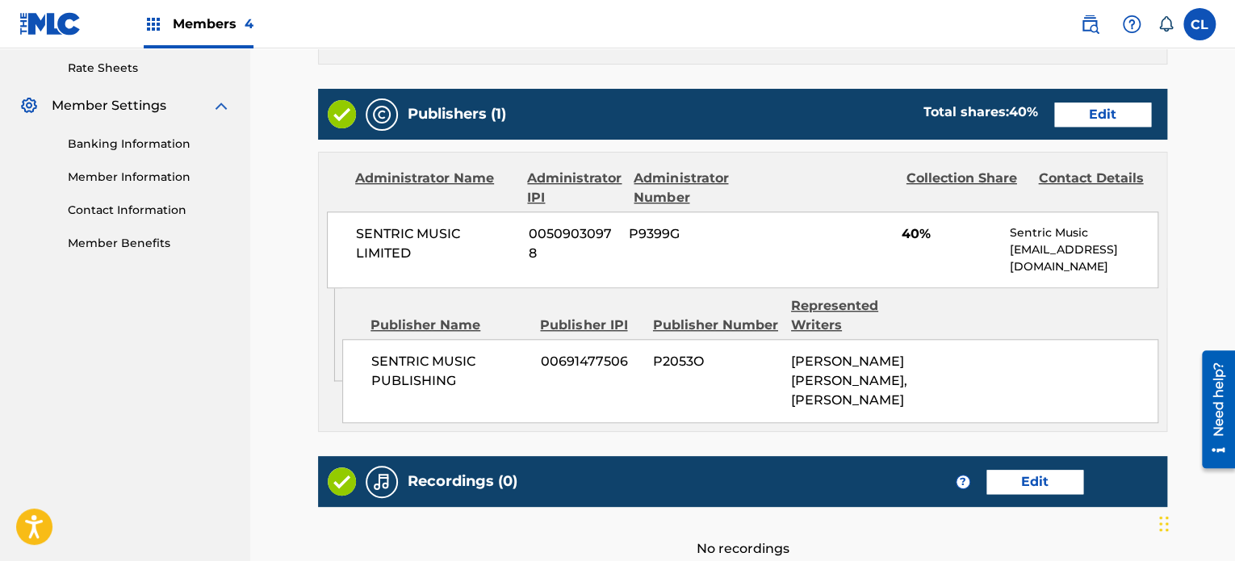
click at [1103, 115] on link "Edit" at bounding box center [1102, 114] width 97 height 24
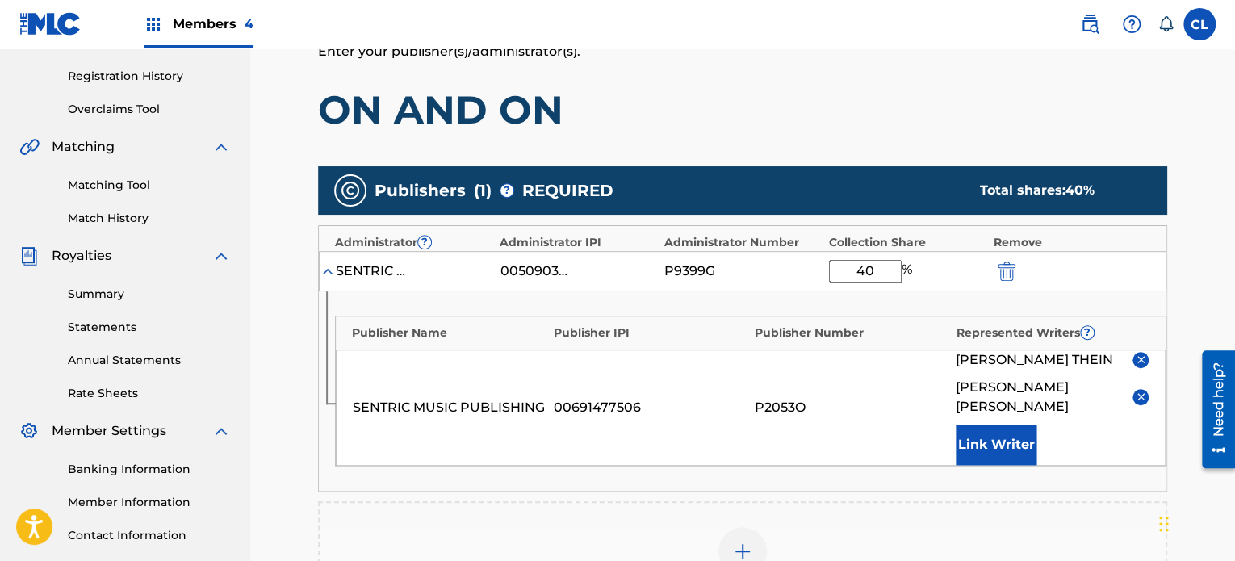
scroll to position [342, 0]
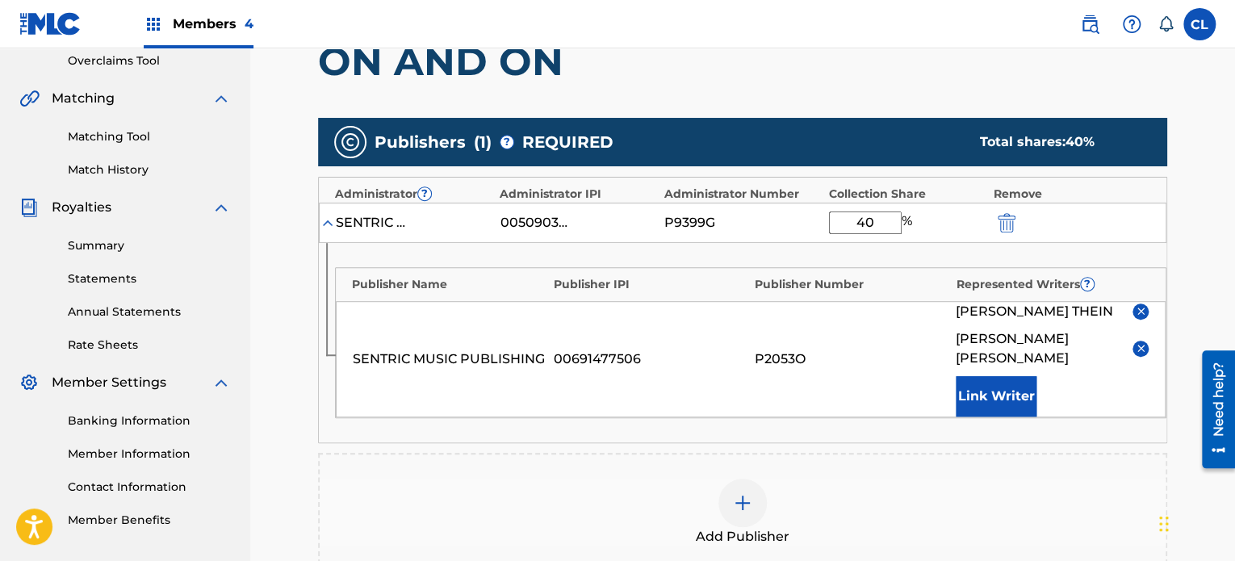
drag, startPoint x: 875, startPoint y: 219, endPoint x: 721, endPoint y: 215, distance: 153.4
click at [721, 215] on div "SENTRIC MUSIC LIMITED 00509030978 P9399G 40 %" at bounding box center [742, 223] width 847 height 40
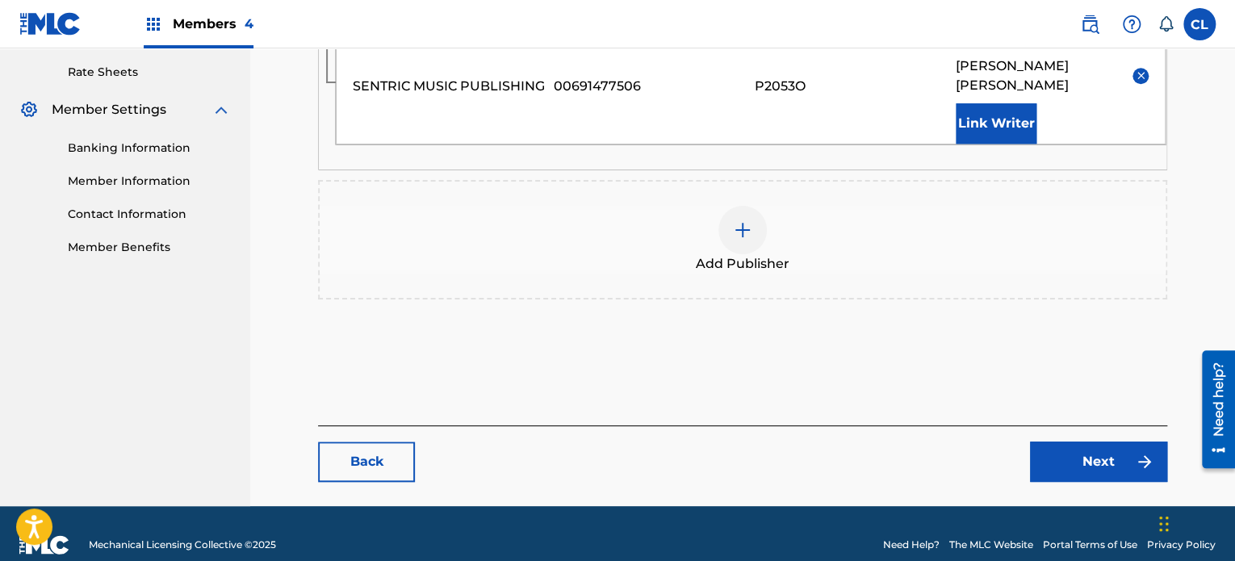
type input "100"
click at [1091, 445] on link "Next" at bounding box center [1098, 461] width 137 height 40
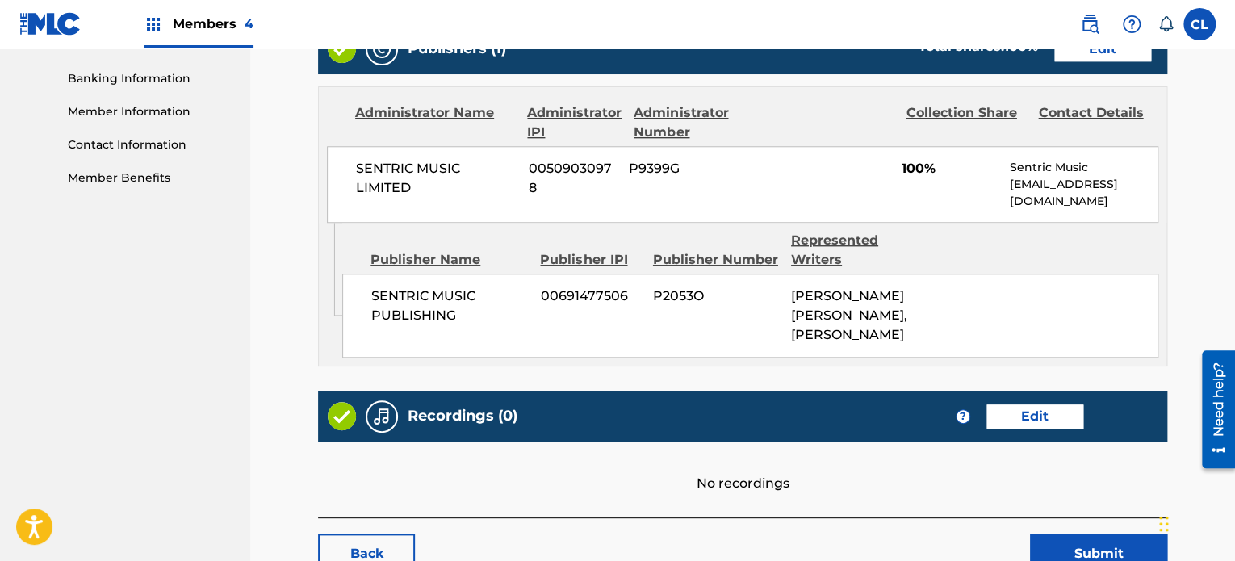
scroll to position [778, 0]
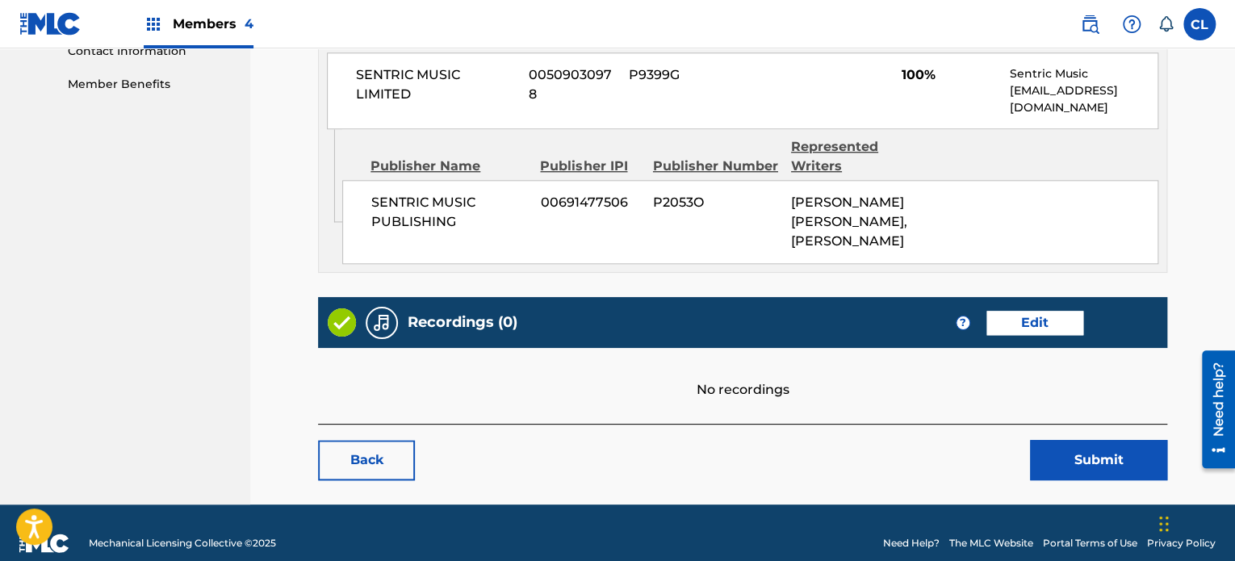
click at [1111, 449] on button "Submit" at bounding box center [1098, 460] width 137 height 40
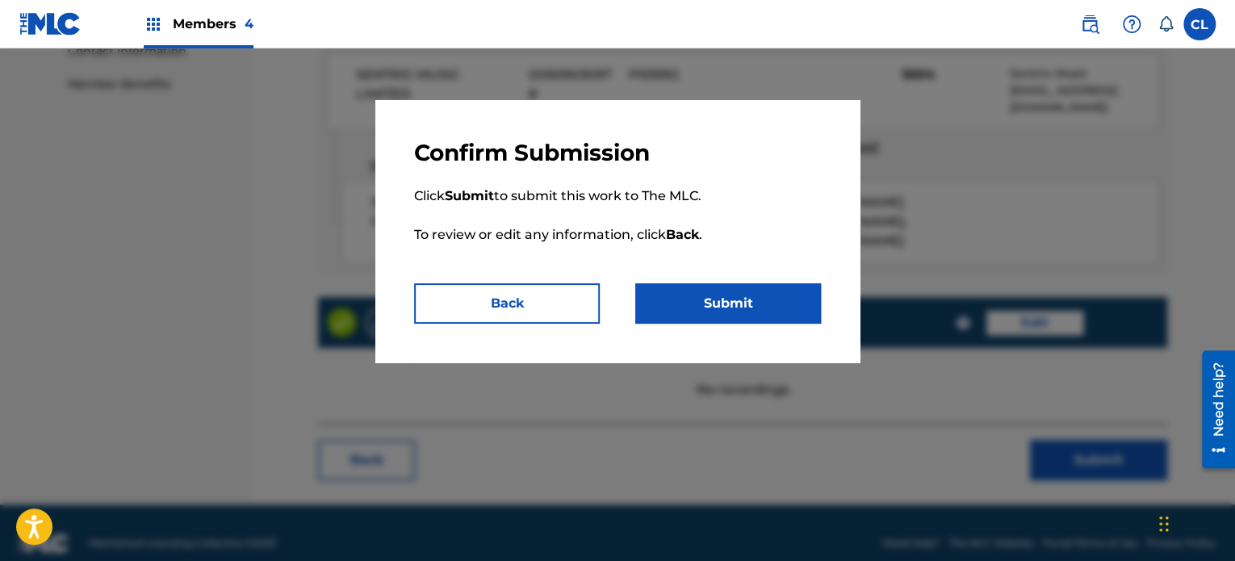
click at [685, 284] on button "Submit" at bounding box center [728, 303] width 186 height 40
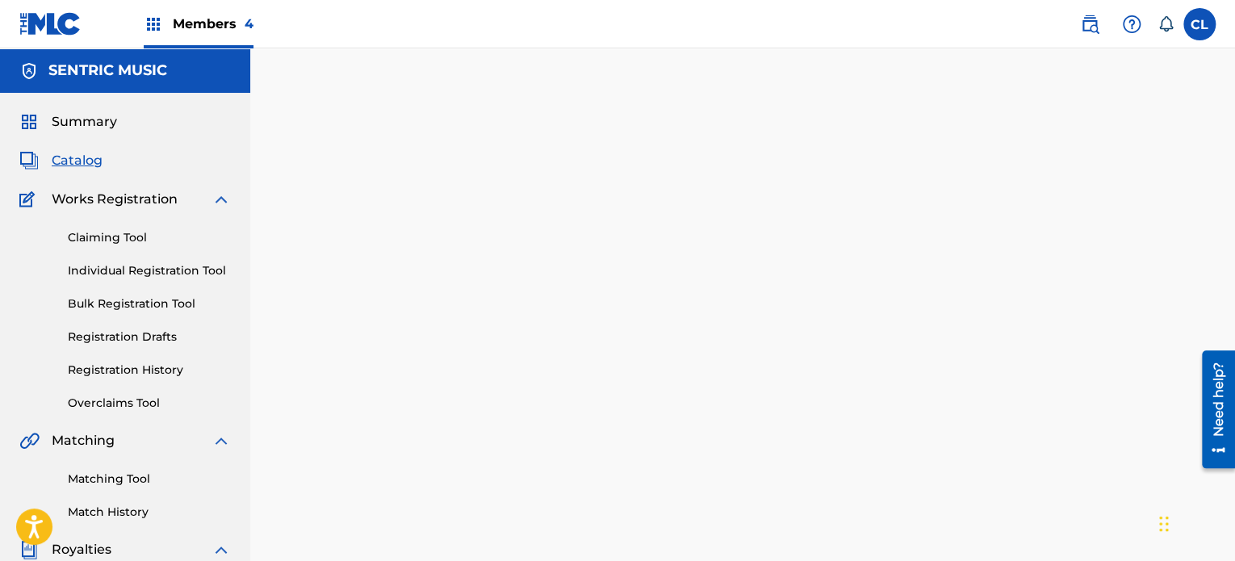
click at [67, 164] on span "Catalog" at bounding box center [77, 160] width 51 height 19
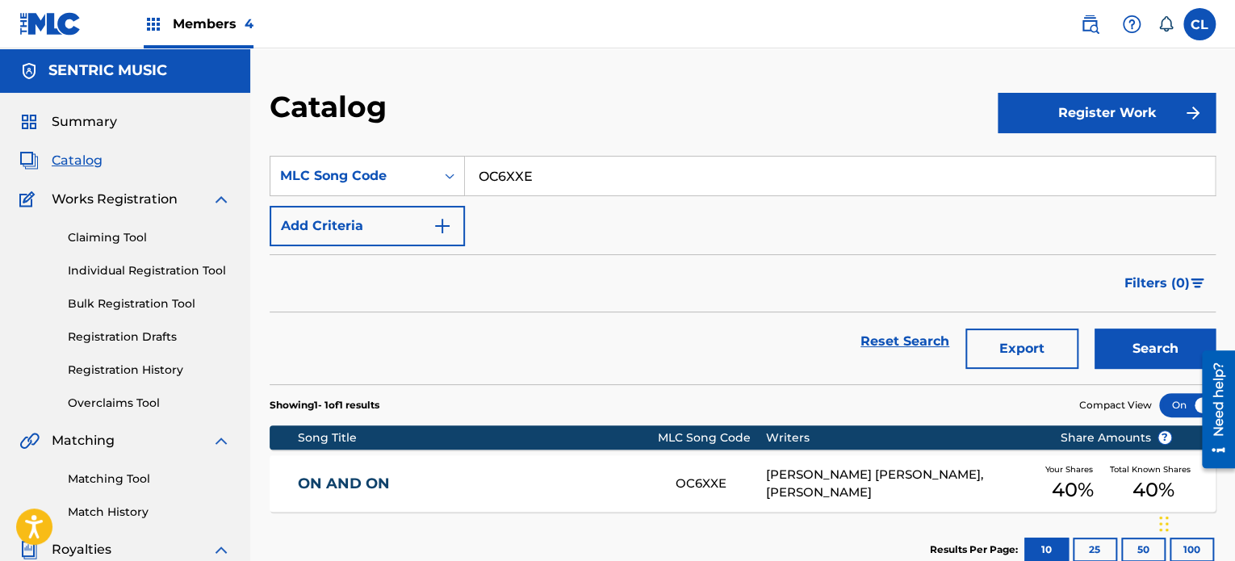
click at [139, 406] on link "Overclaims Tool" at bounding box center [149, 403] width 163 height 17
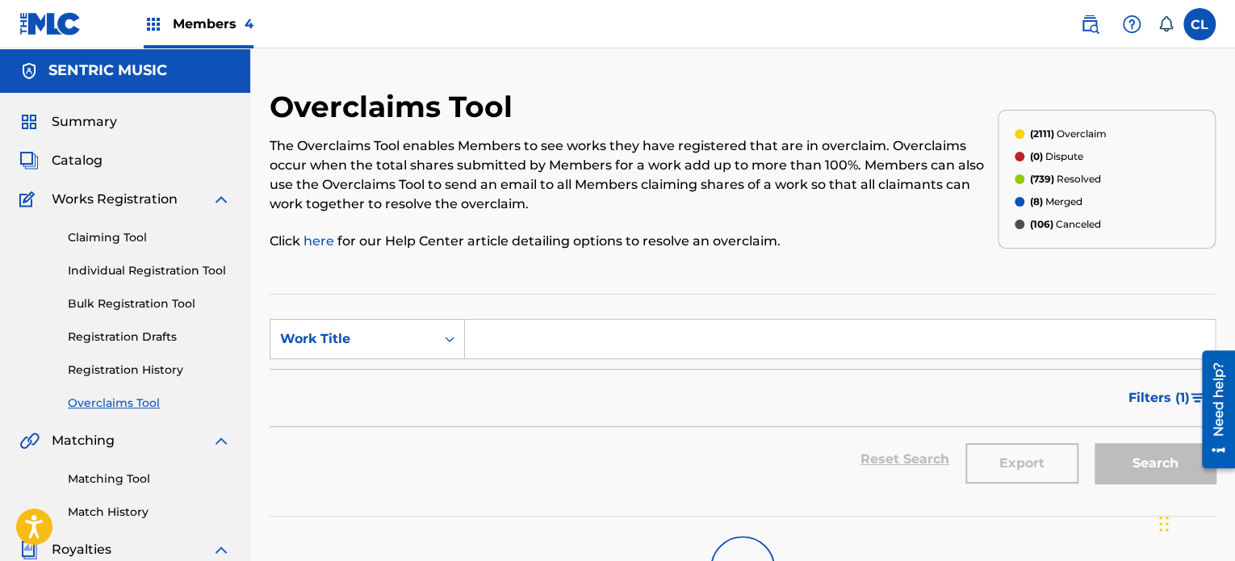
click at [131, 374] on link "Registration History" at bounding box center [149, 370] width 163 height 17
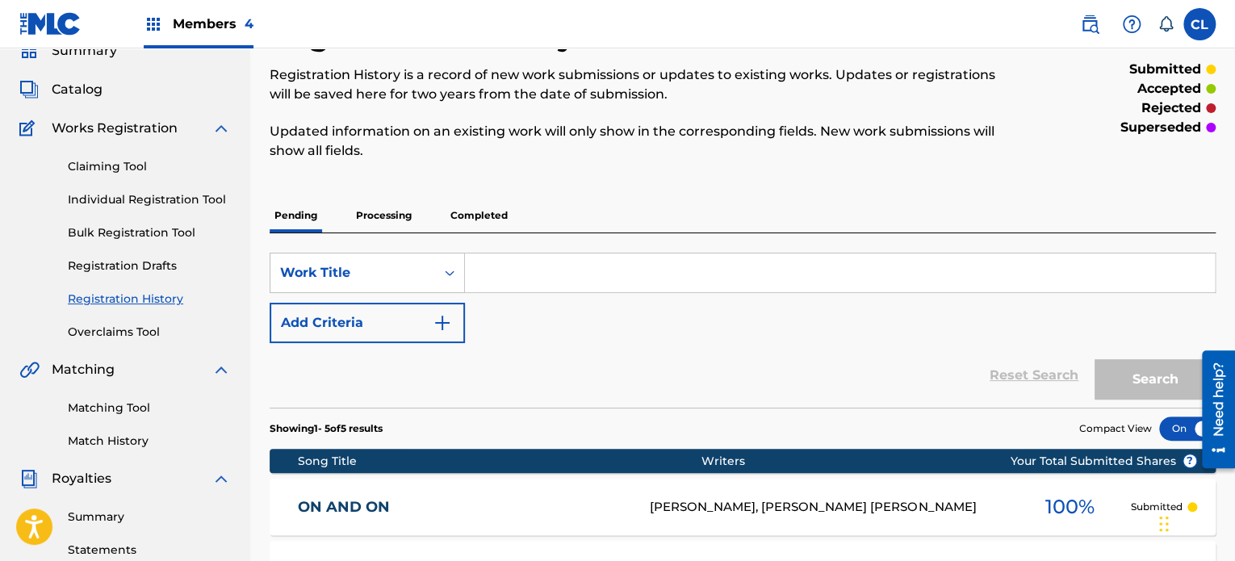
scroll to position [61, 0]
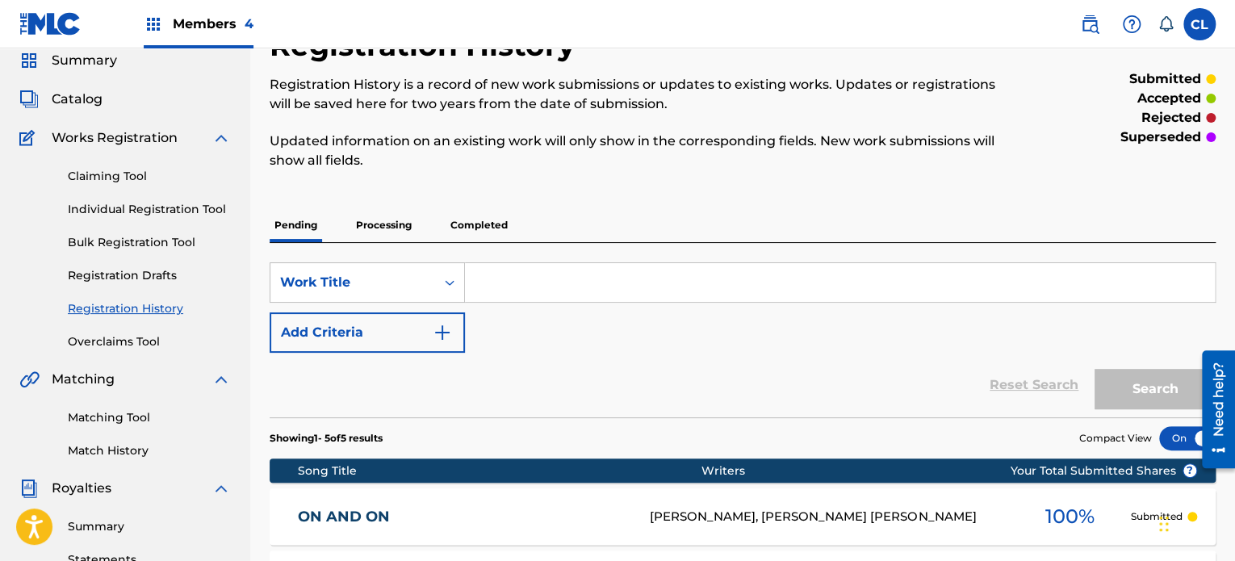
click at [82, 98] on span "Catalog" at bounding box center [77, 99] width 51 height 19
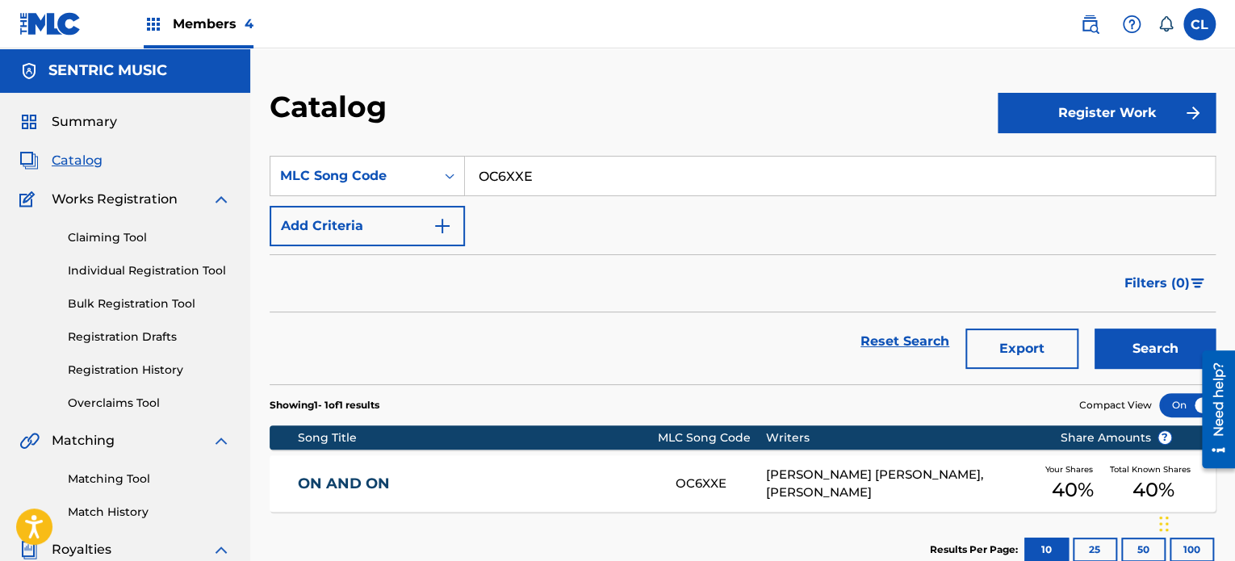
click at [591, 186] on input "OC6XXE" at bounding box center [840, 176] width 750 height 39
type input "O"
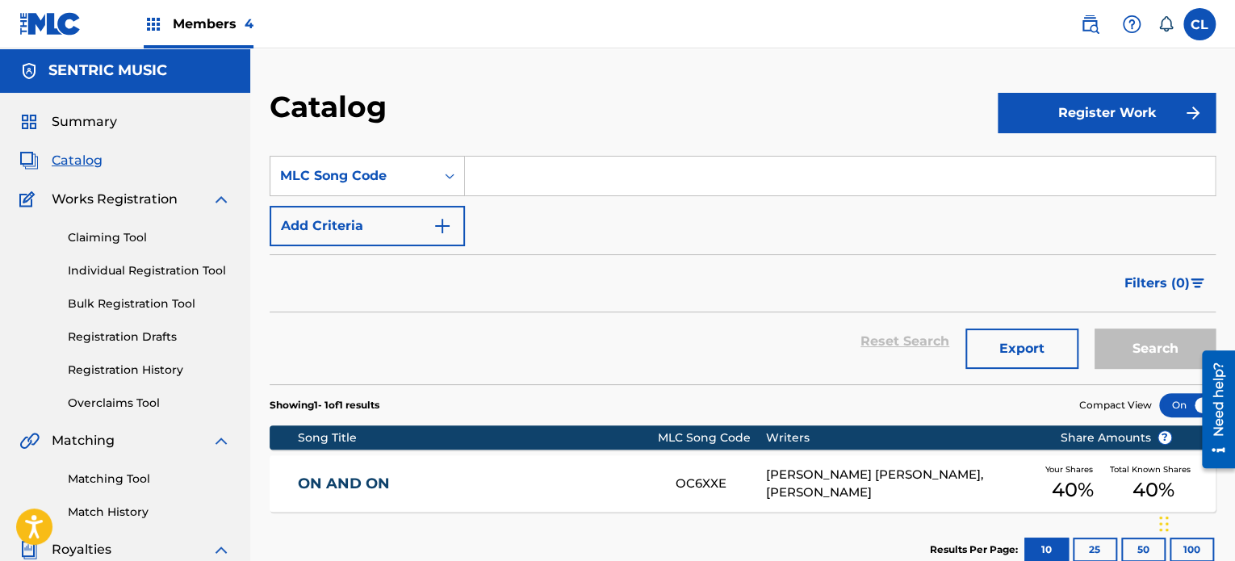
paste input "IG6MA1"
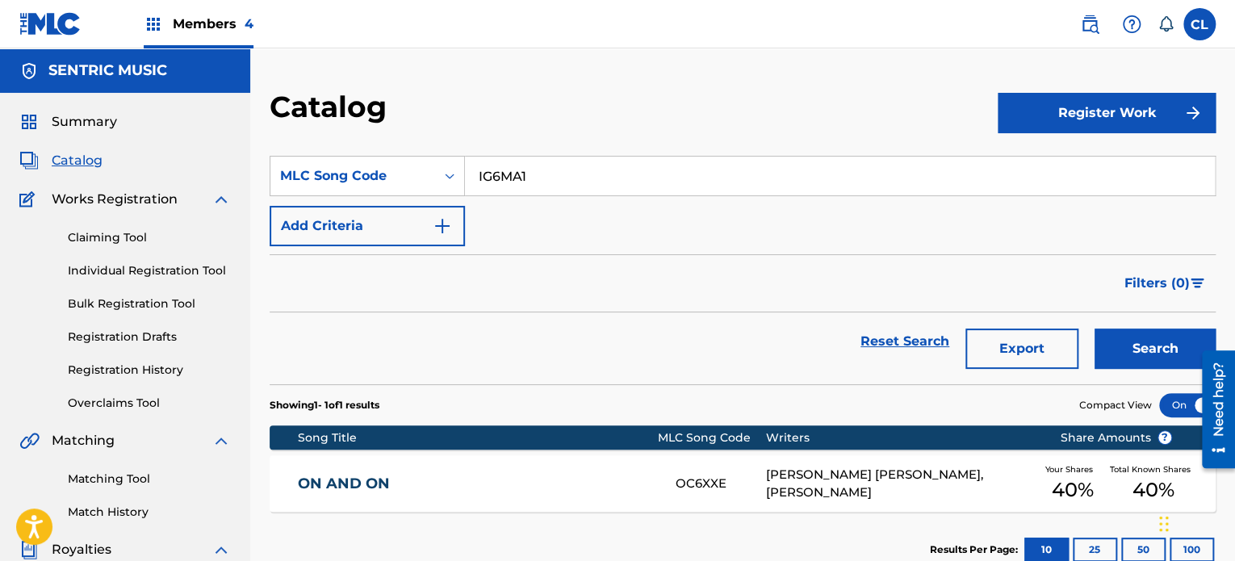
click at [1094, 328] on button "Search" at bounding box center [1154, 348] width 121 height 40
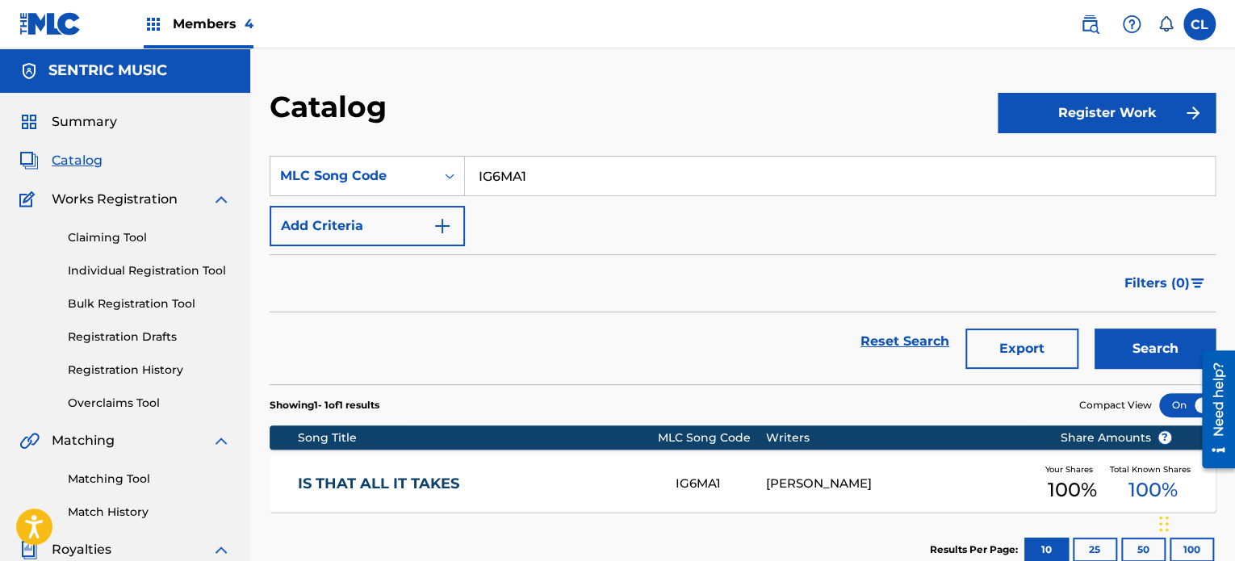
click at [458, 324] on div "Reset Search Export Search" at bounding box center [743, 341] width 946 height 58
click at [553, 181] on input "IG6MA1" at bounding box center [840, 176] width 750 height 39
type input "I"
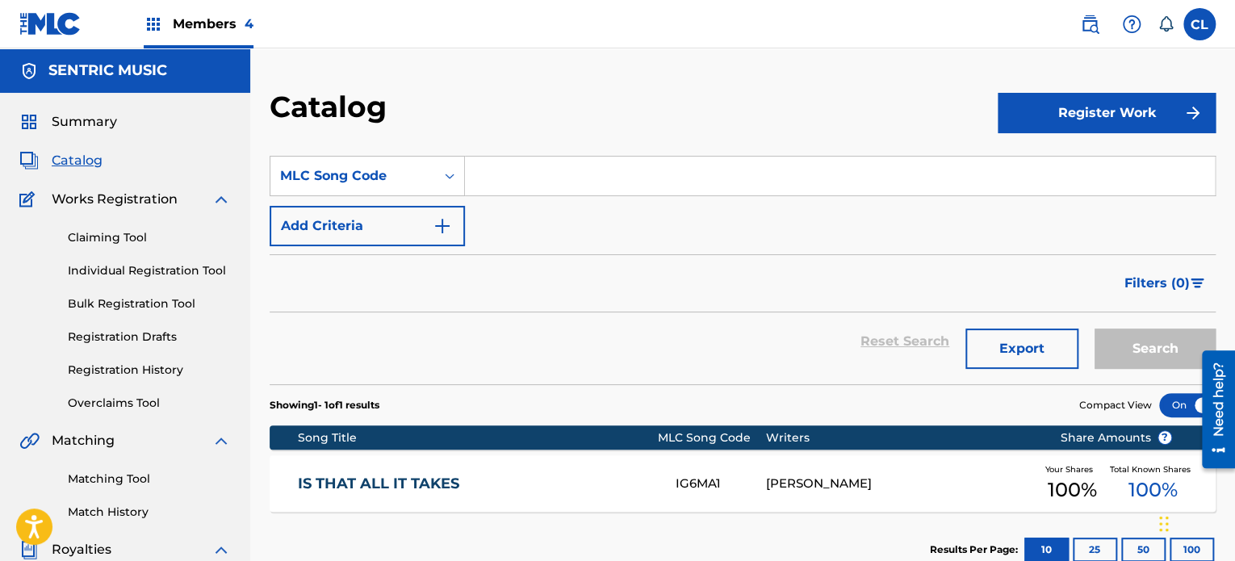
paste input "CA23VG"
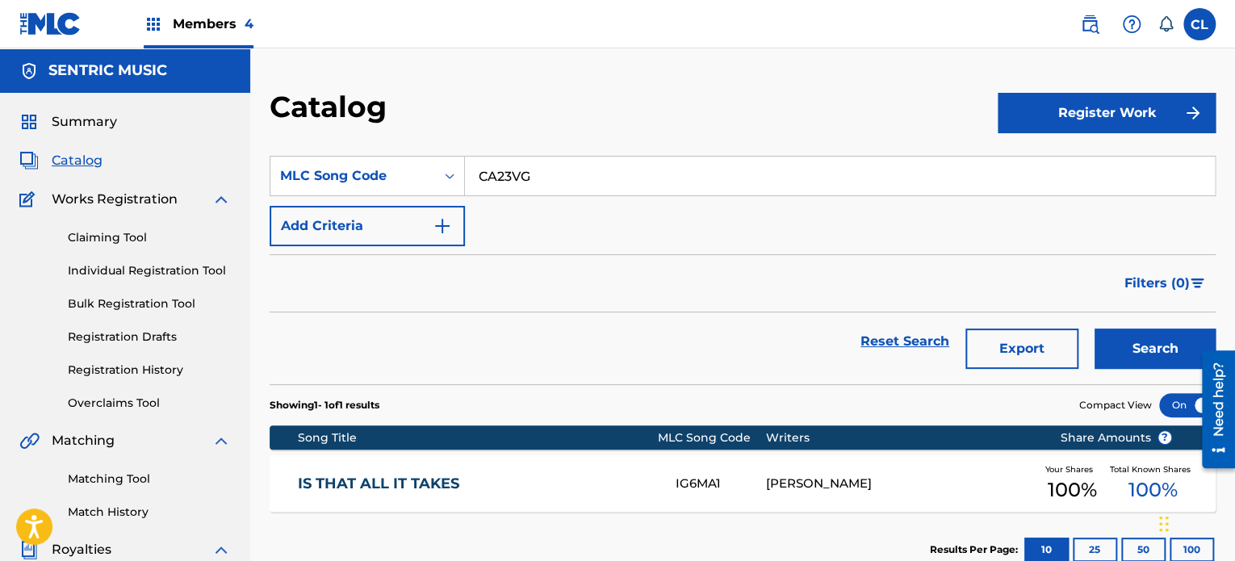
click at [1094, 328] on button "Search" at bounding box center [1154, 348] width 121 height 40
click at [571, 169] on input "CA23VG" at bounding box center [840, 176] width 750 height 39
type input "C"
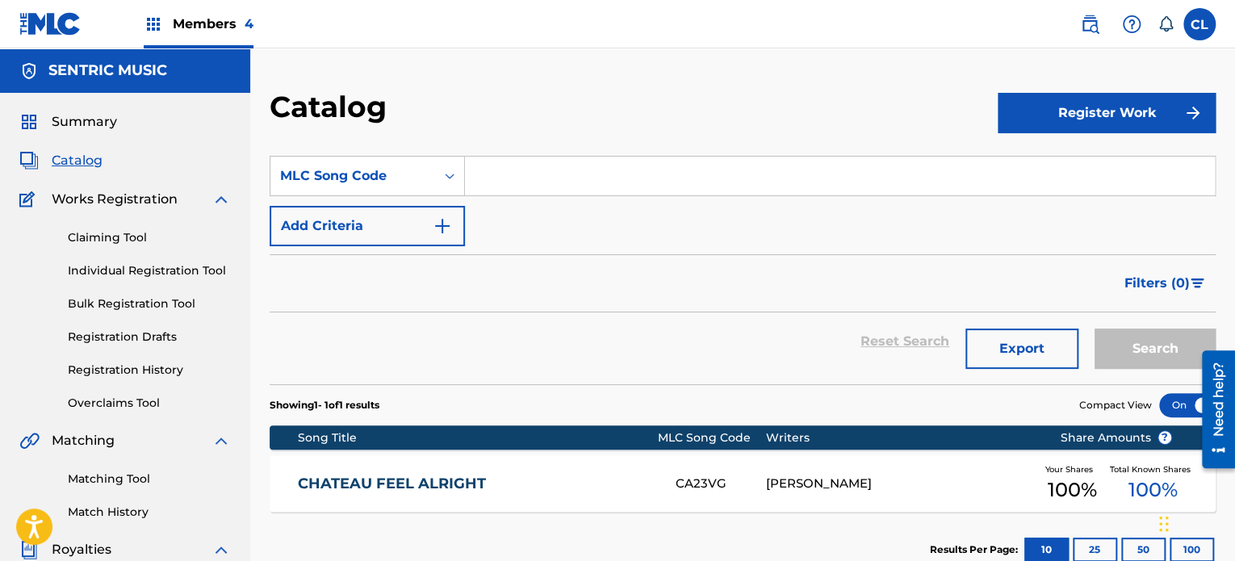
paste input "MA64Q0"
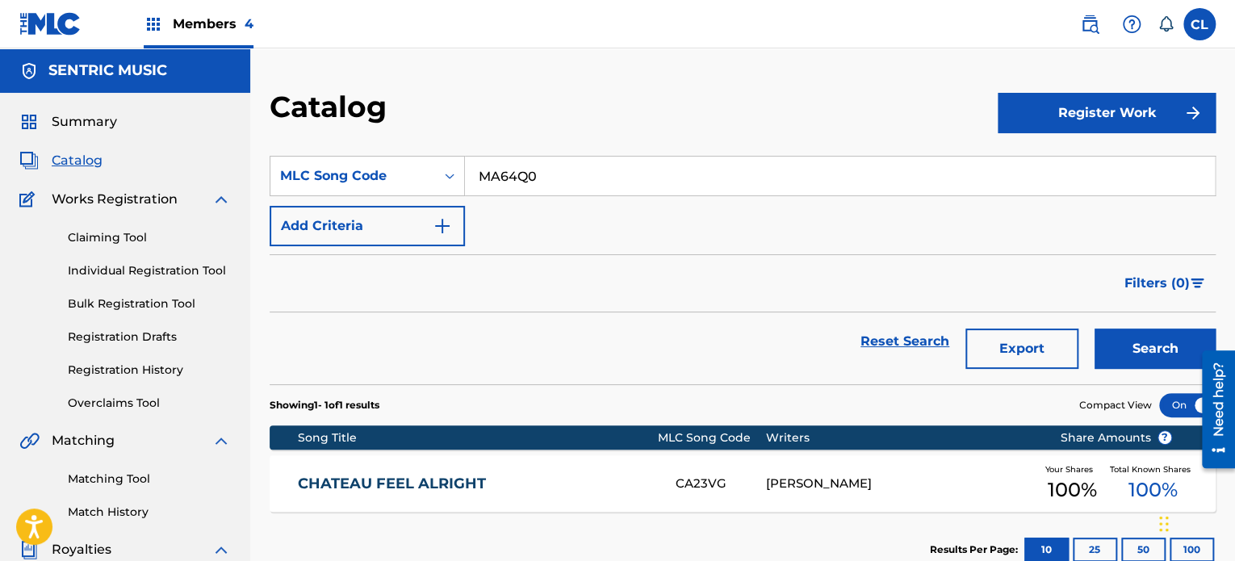
type input "MA64Q0"
click at [1094, 328] on button "Search" at bounding box center [1154, 348] width 121 height 40
click at [552, 341] on div "Reset Search Export Search" at bounding box center [743, 341] width 946 height 58
drag, startPoint x: 575, startPoint y: 175, endPoint x: 373, endPoint y: 123, distance: 208.2
click at [373, 123] on div "Catalog Register Work SearchWithCriteria5526bbed-fbec-4011-aac5-aff687a7c88b ML…" at bounding box center [742, 489] width 984 height 801
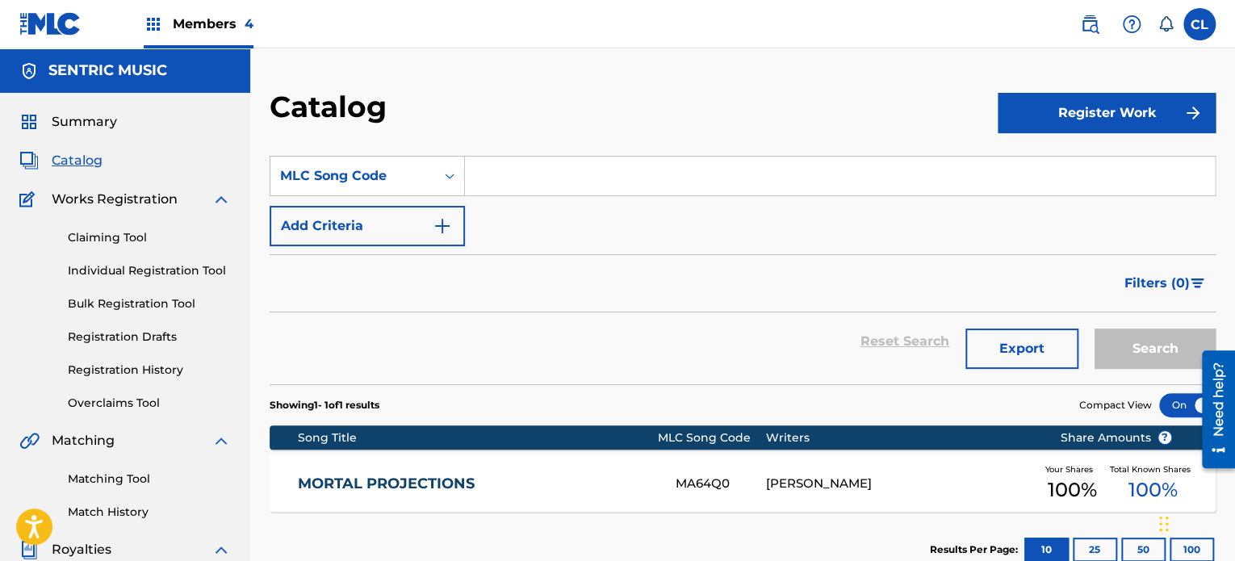
paste input "SD7UM1"
click at [1094, 328] on button "Search" at bounding box center [1154, 348] width 121 height 40
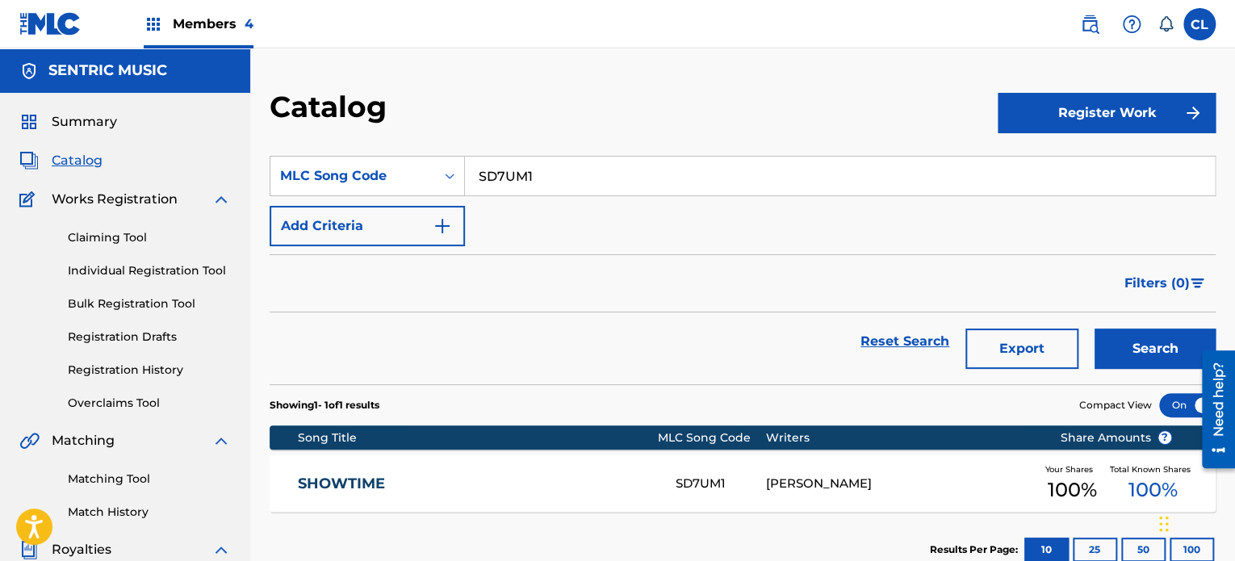
click at [544, 183] on input "SD7UM1" at bounding box center [840, 176] width 750 height 39
type input "S"
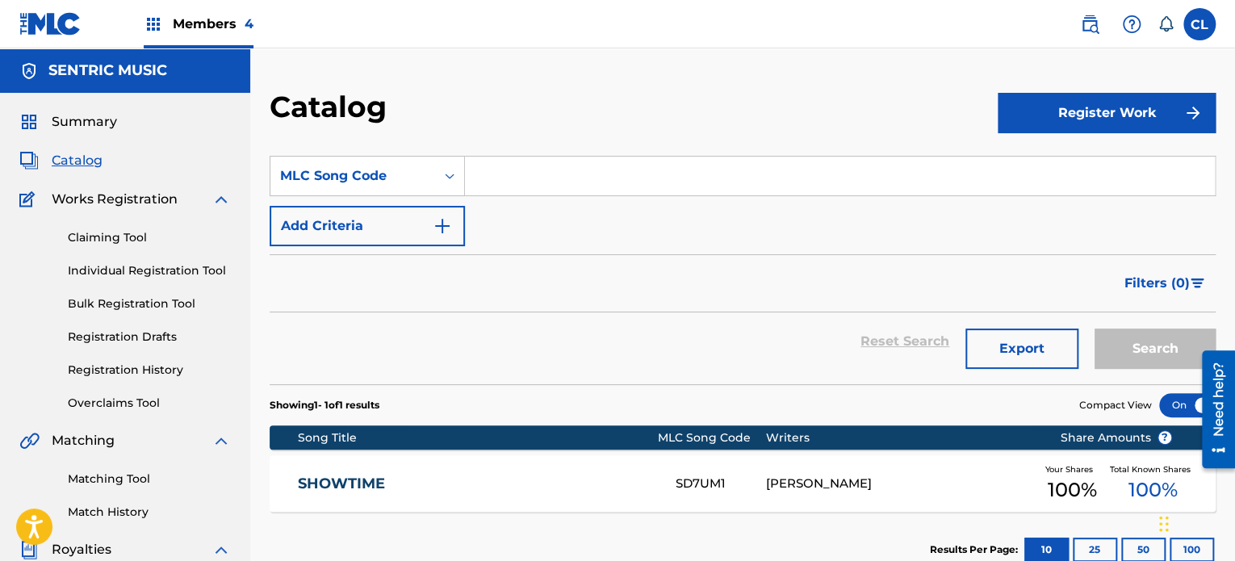
paste input "TD41TL"
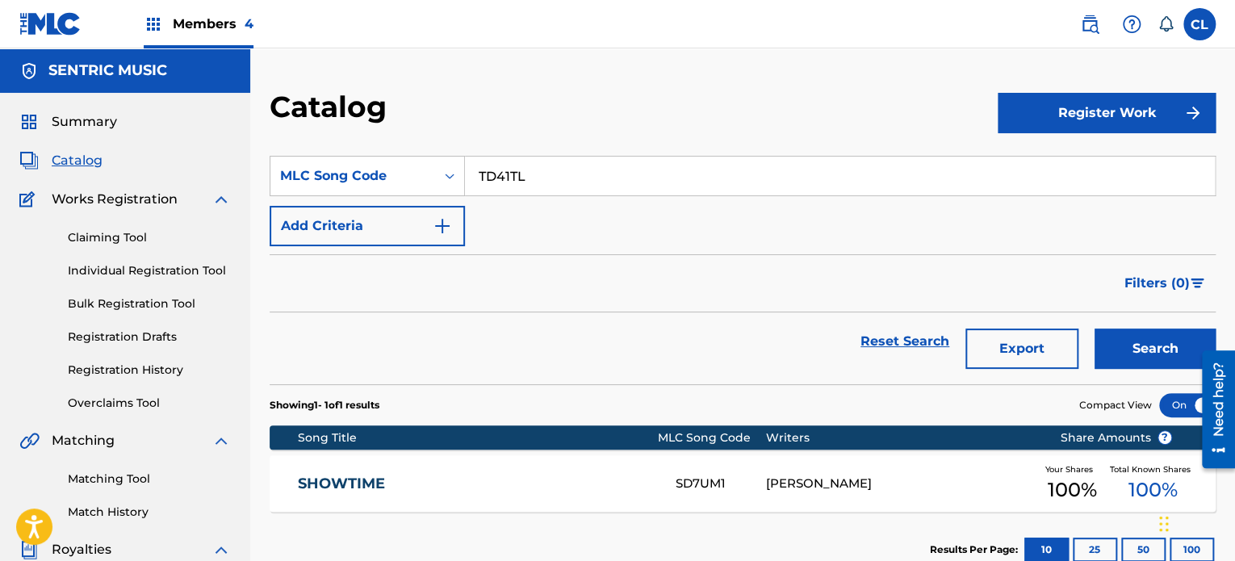
type input "TD41TL"
click at [1094, 328] on button "Search" at bounding box center [1154, 348] width 121 height 40
drag, startPoint x: 555, startPoint y: 178, endPoint x: 340, endPoint y: 162, distance: 216.0
click at [340, 162] on div "SearchWithCriteria5526bbed-fbec-4011-aac5-aff687a7c88b MLC Song Code TD41TL" at bounding box center [743, 176] width 946 height 40
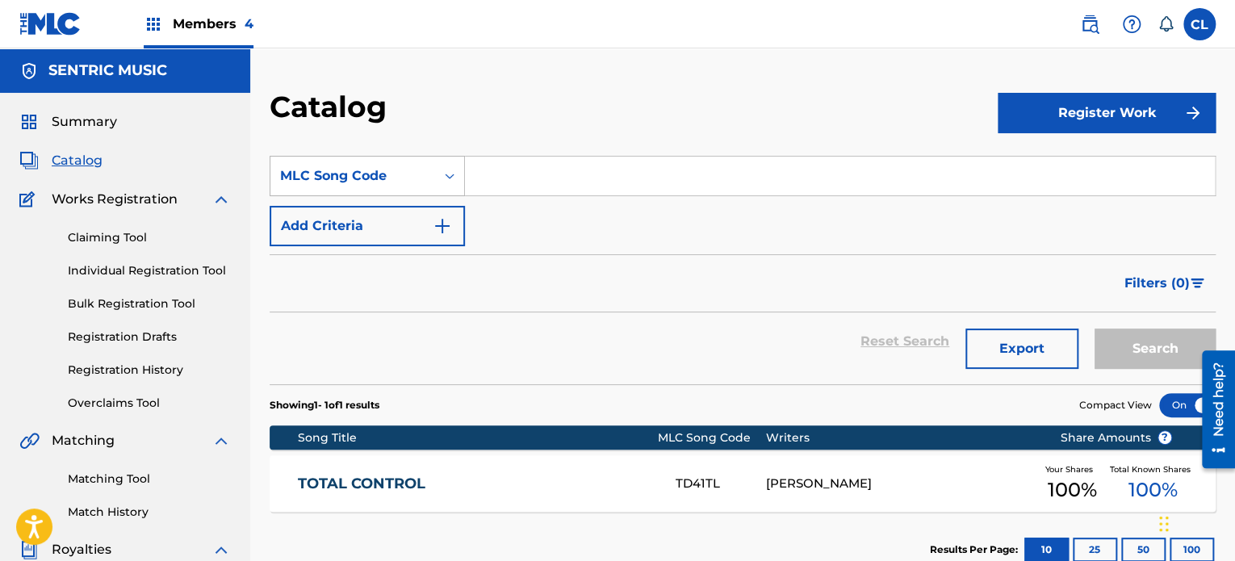
paste input "RA56UN"
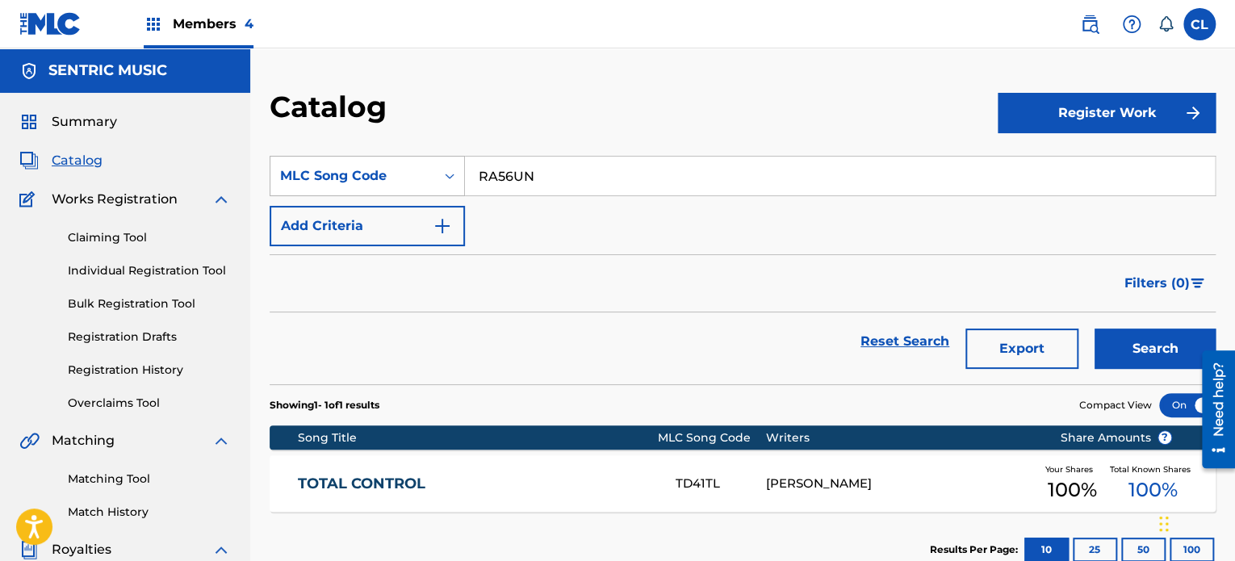
click at [1094, 328] on button "Search" at bounding box center [1154, 348] width 121 height 40
click at [560, 174] on input "RA56UN" at bounding box center [840, 176] width 750 height 39
type input "R"
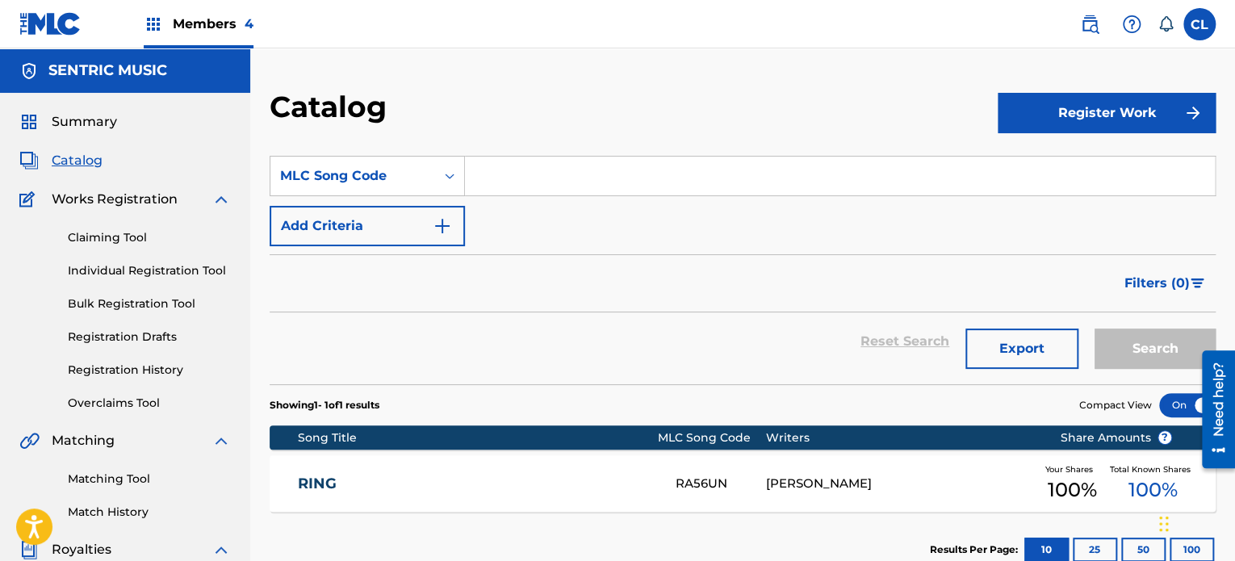
paste input "FE0V9E"
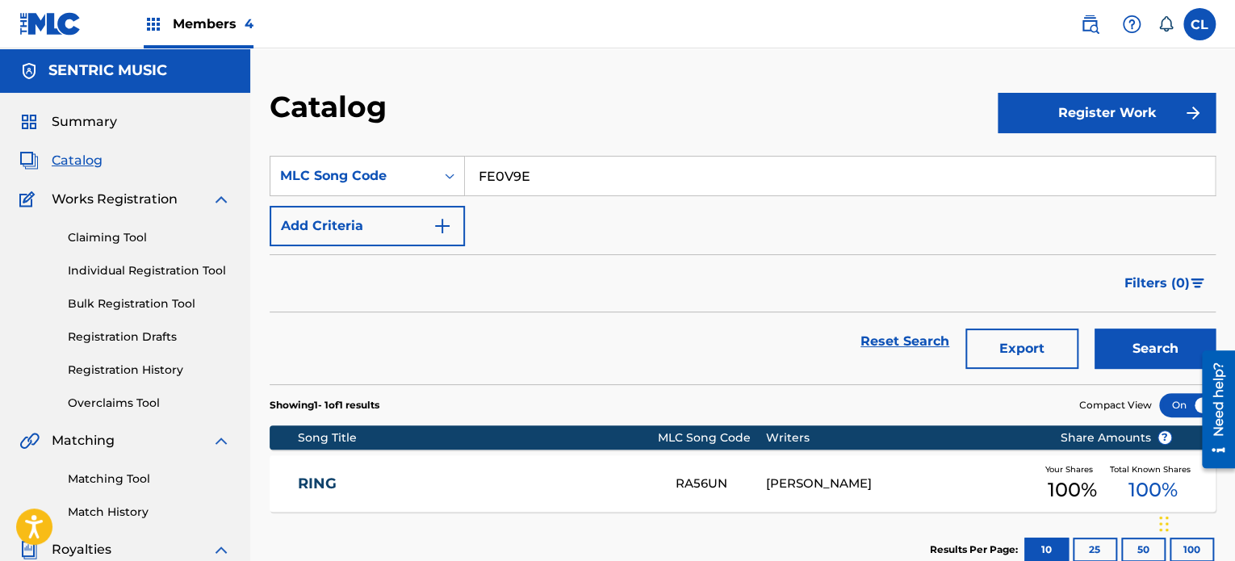
click at [1094, 328] on button "Search" at bounding box center [1154, 348] width 121 height 40
click at [526, 169] on input "FE0V9E" at bounding box center [840, 176] width 750 height 39
type input "F"
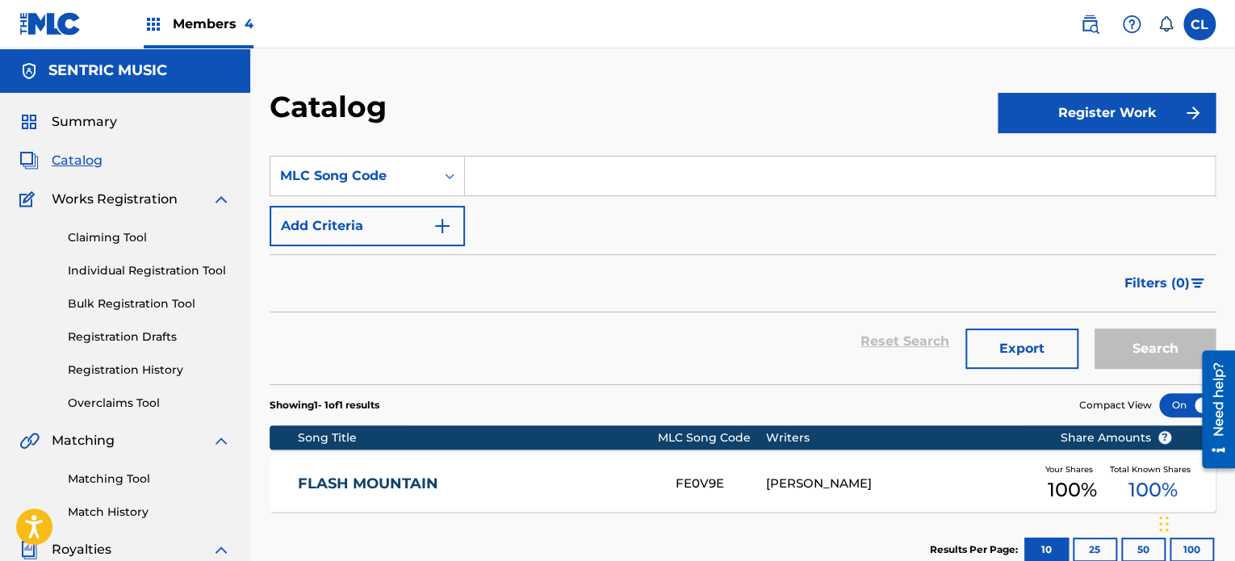
paste input "PA3VX0"
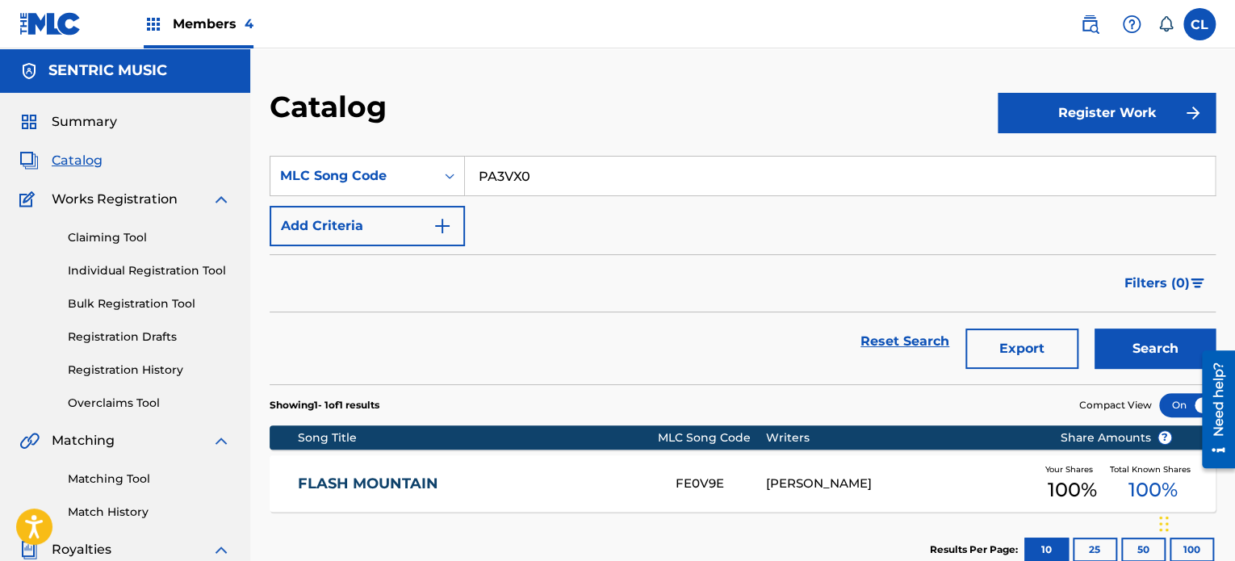
click at [1094, 328] on button "Search" at bounding box center [1154, 348] width 121 height 40
click at [550, 171] on input "PA3VX0" at bounding box center [840, 176] width 750 height 39
type input "P"
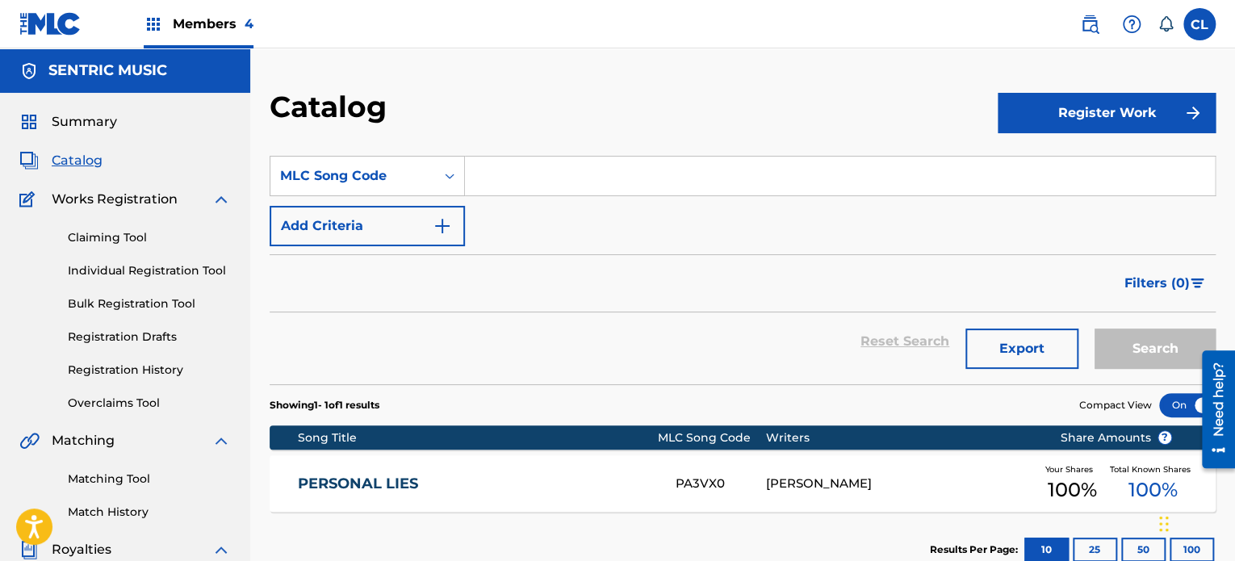
paste input "TD4UC4"
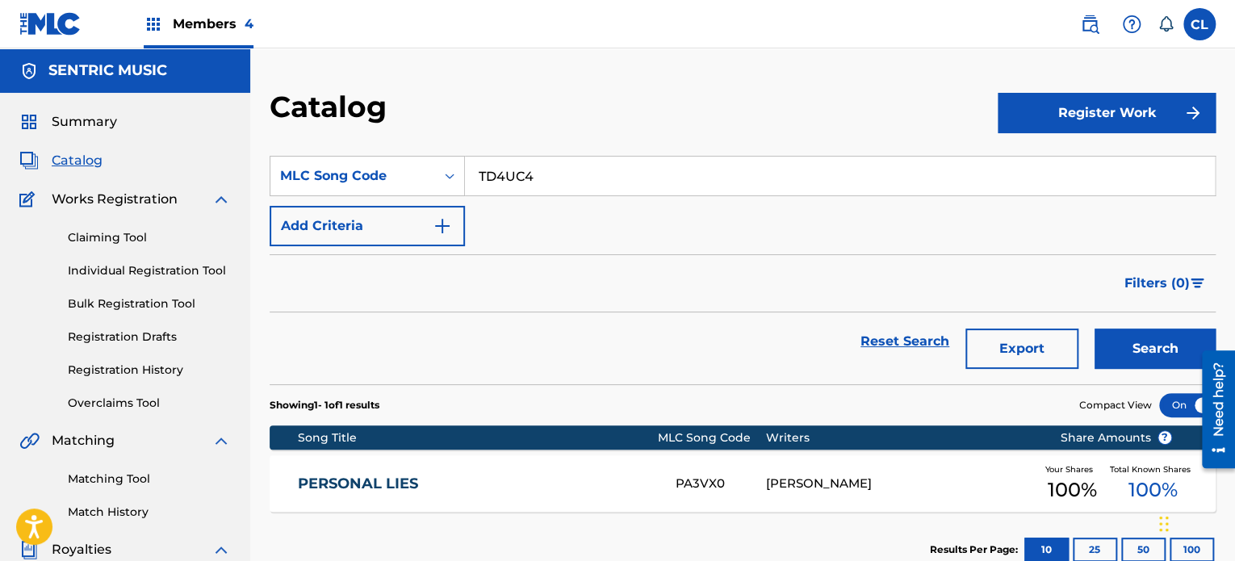
click at [1094, 328] on button "Search" at bounding box center [1154, 348] width 121 height 40
click at [546, 173] on input "TD4UC4" at bounding box center [840, 176] width 750 height 39
type input "T"
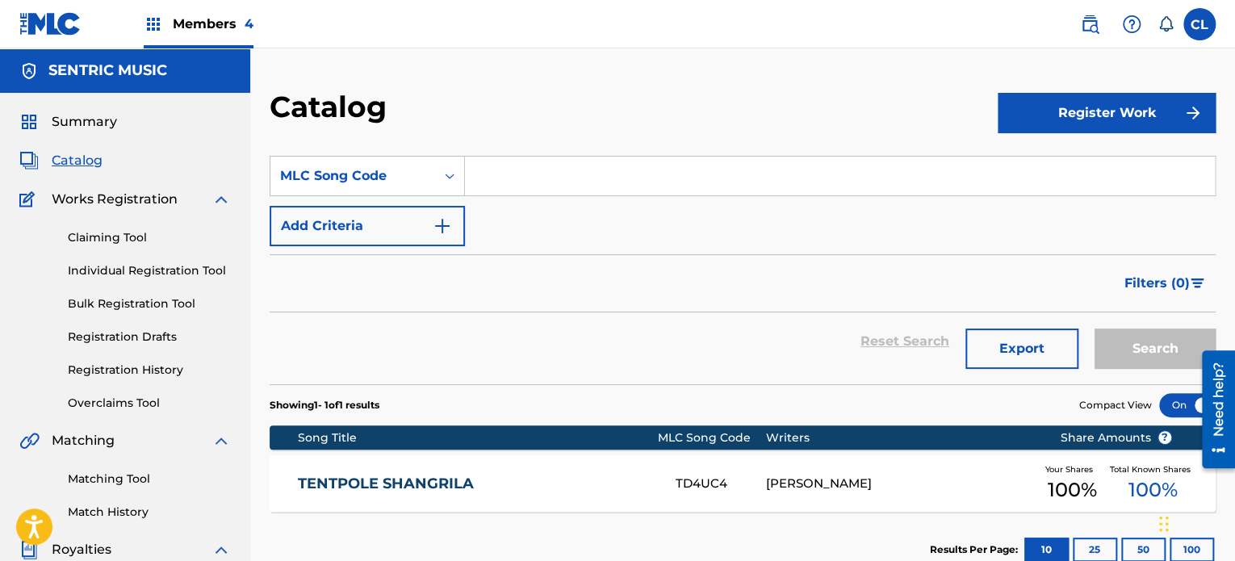
paste input "JC3YWC"
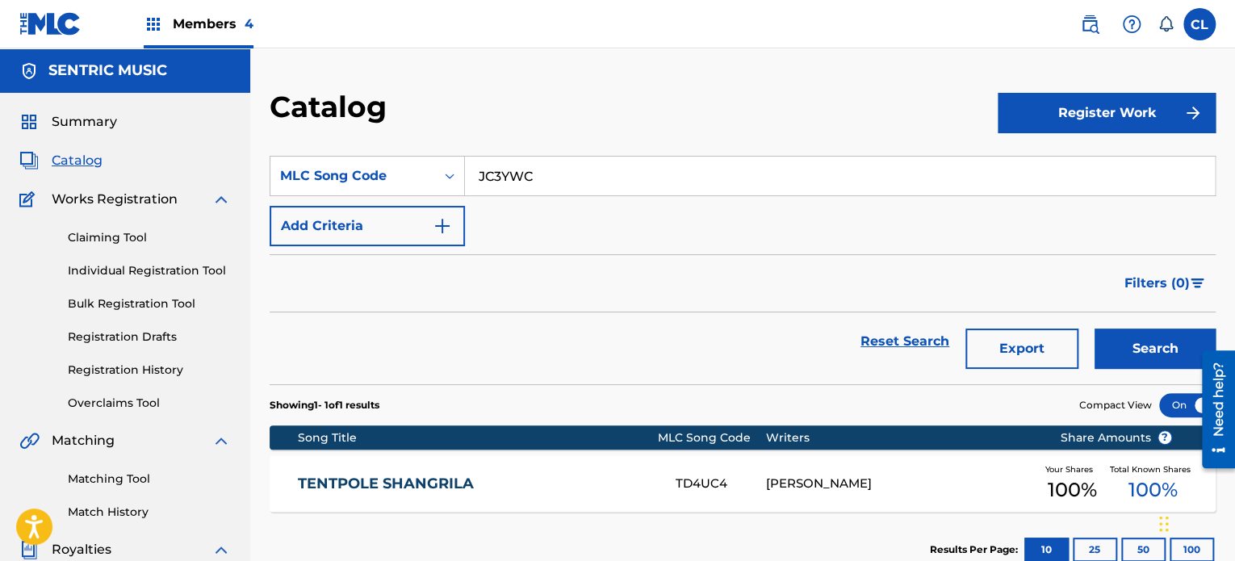
click at [1094, 328] on button "Search" at bounding box center [1154, 348] width 121 height 40
click at [557, 185] on input "JC3YWC" at bounding box center [840, 176] width 750 height 39
type input "J"
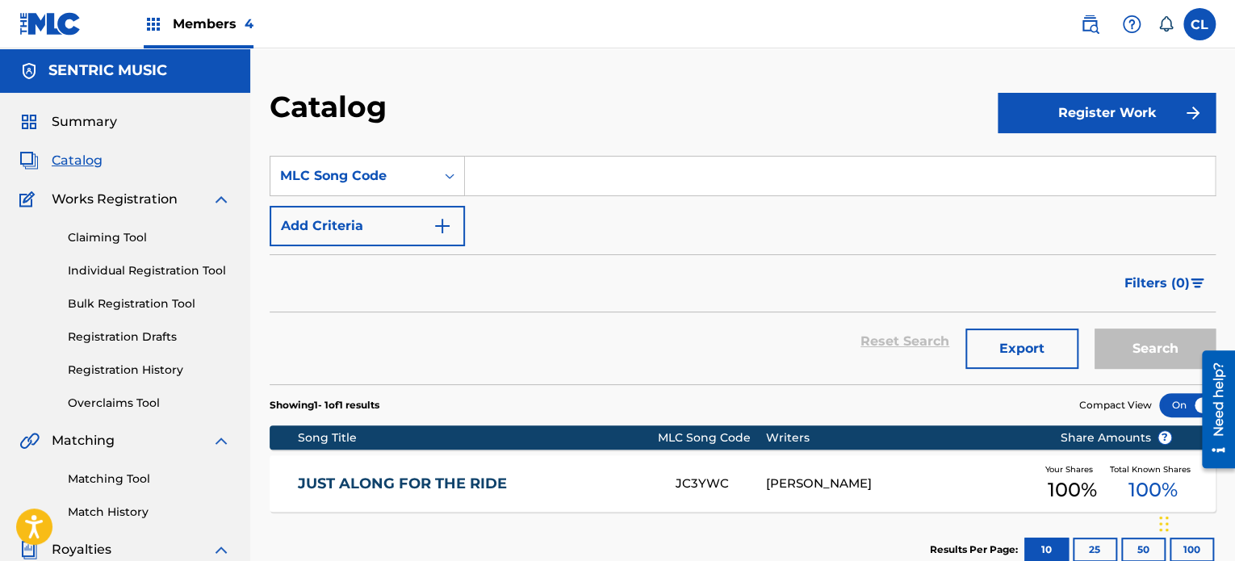
paste input "RA56SG"
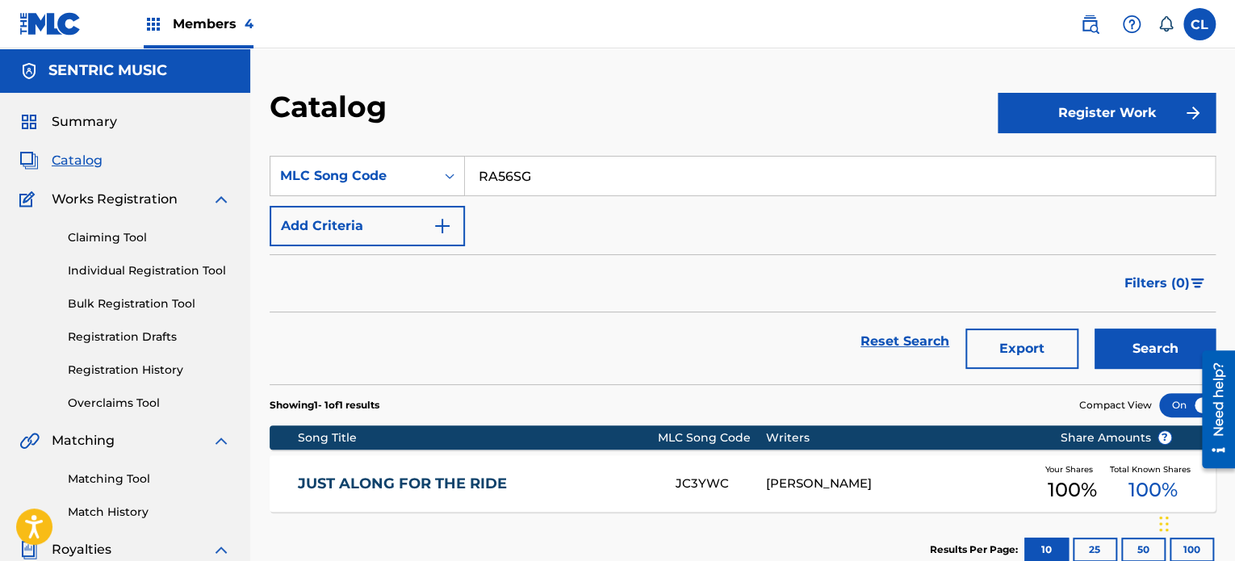
click at [1094, 328] on button "Search" at bounding box center [1154, 348] width 121 height 40
click at [533, 168] on input "RA56SG" at bounding box center [840, 176] width 750 height 39
type input "R"
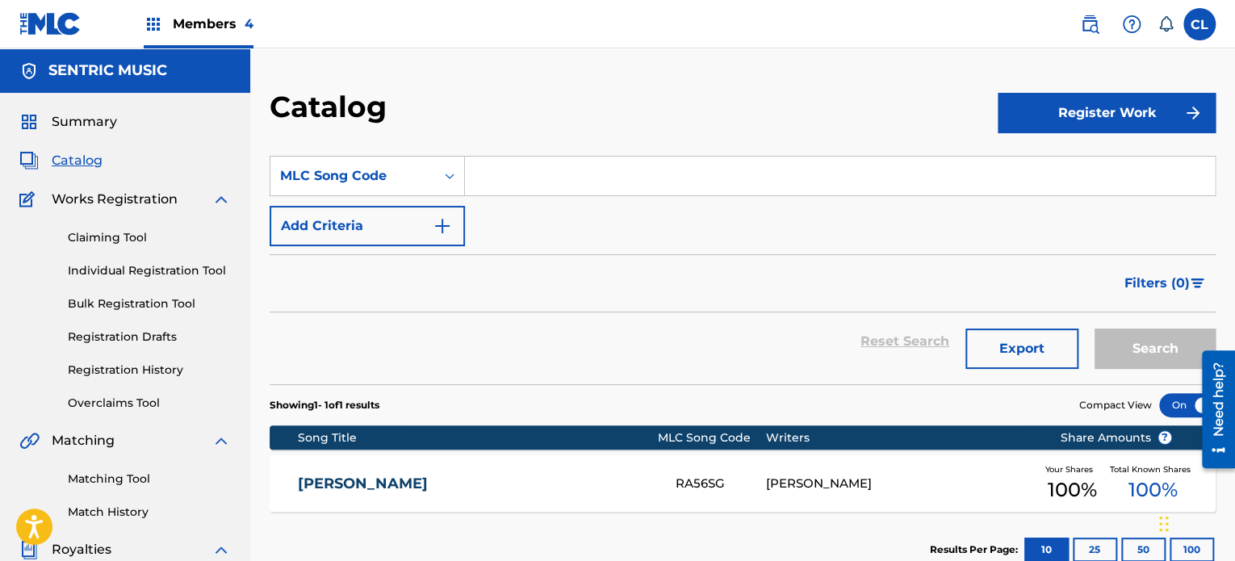
paste input "BA7FDO"
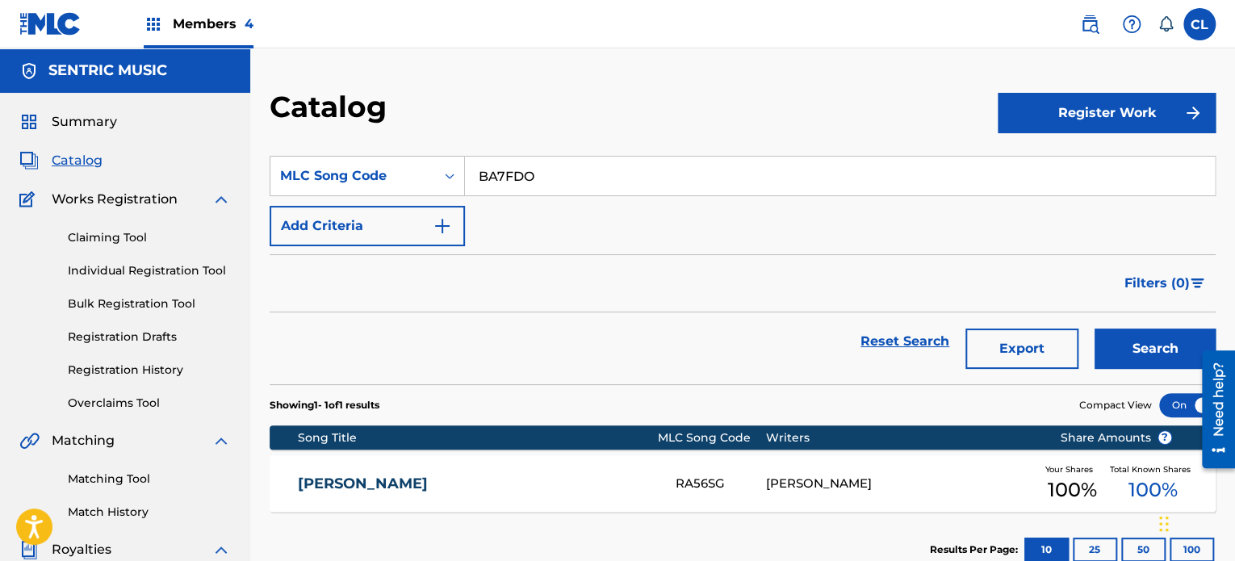
type input "BA7FDO"
click at [1094, 328] on button "Search" at bounding box center [1154, 348] width 121 height 40
